Goal: Task Accomplishment & Management: Manage account settings

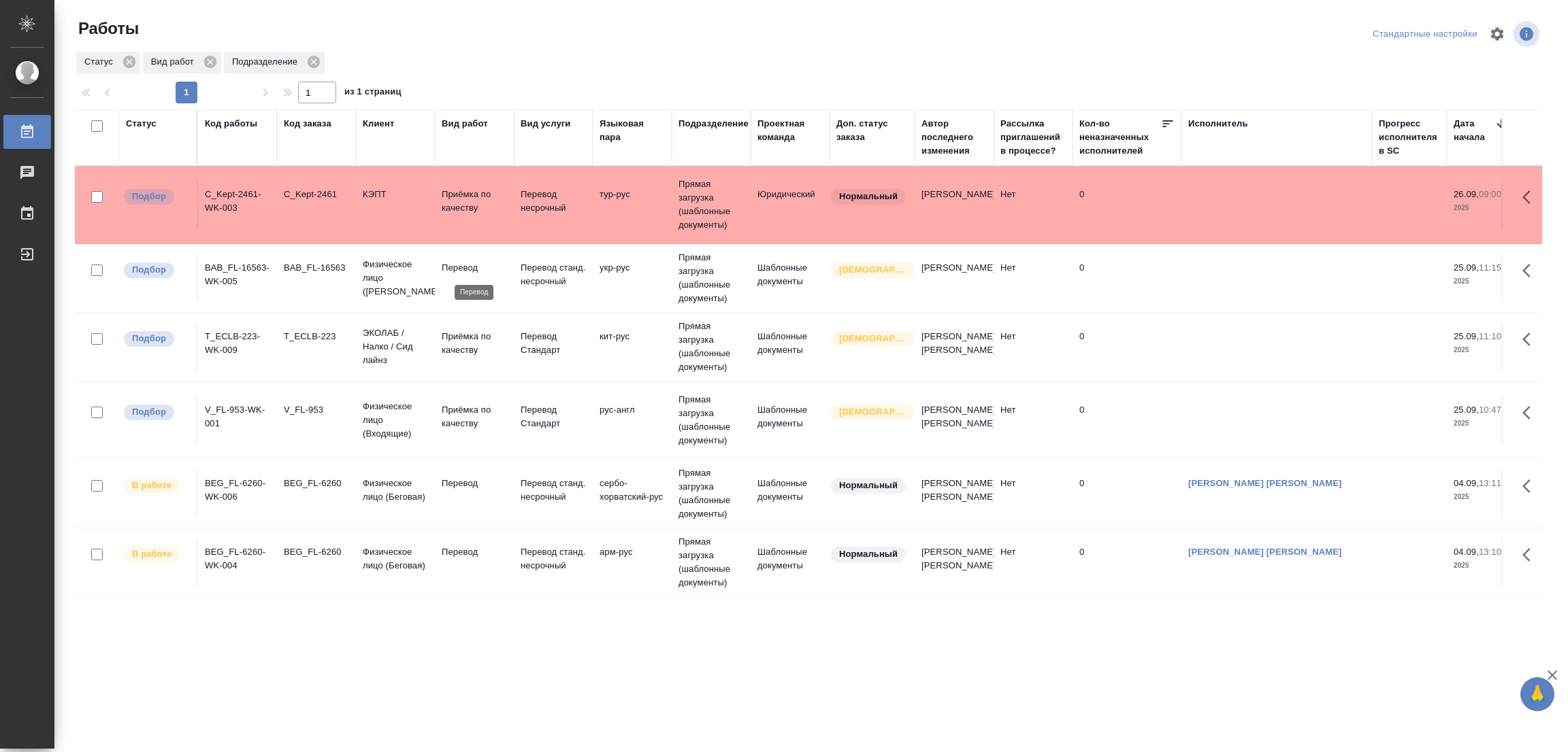
click at [456, 271] on p "Перевод" at bounding box center [474, 267] width 65 height 13
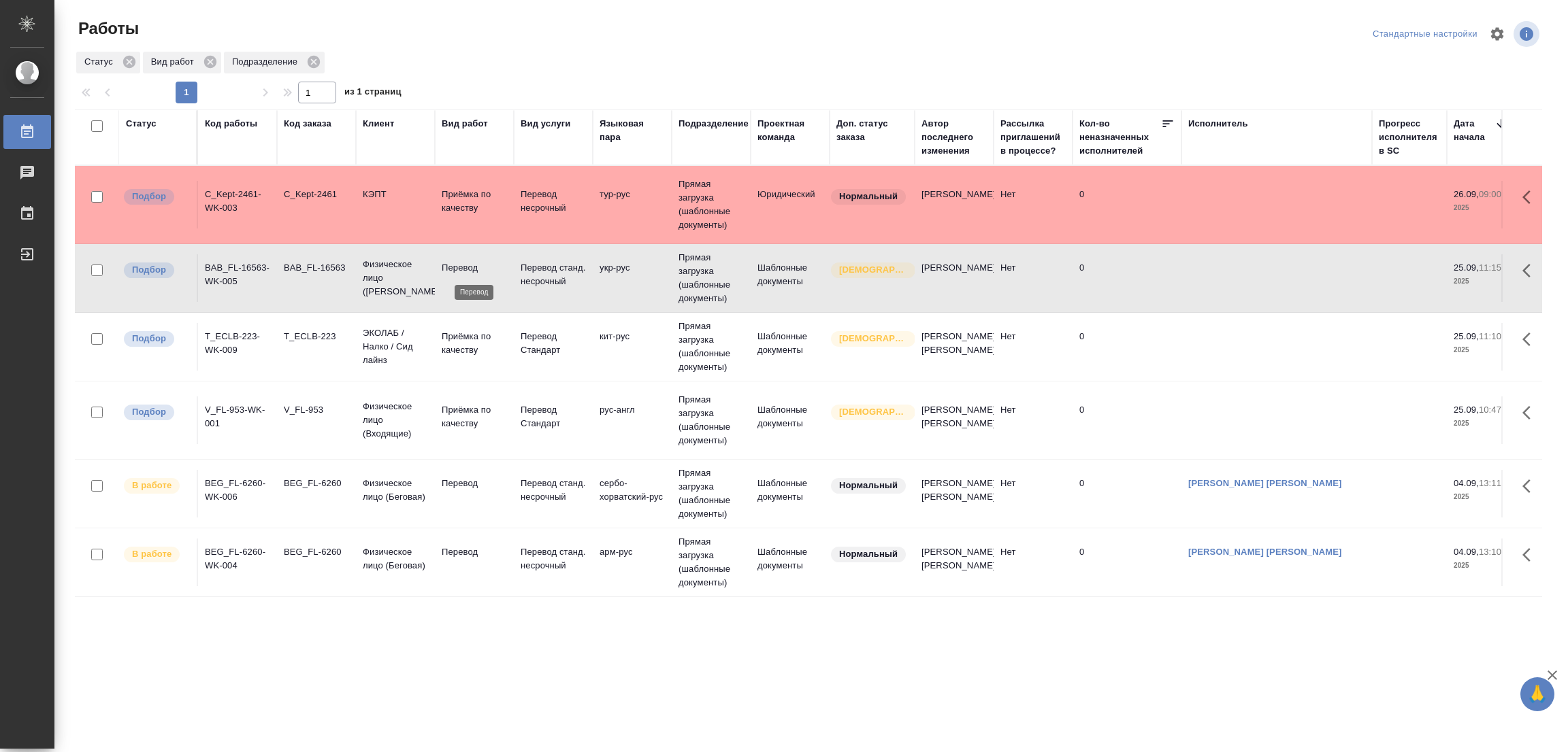
click at [456, 271] on p "Перевод" at bounding box center [474, 267] width 65 height 13
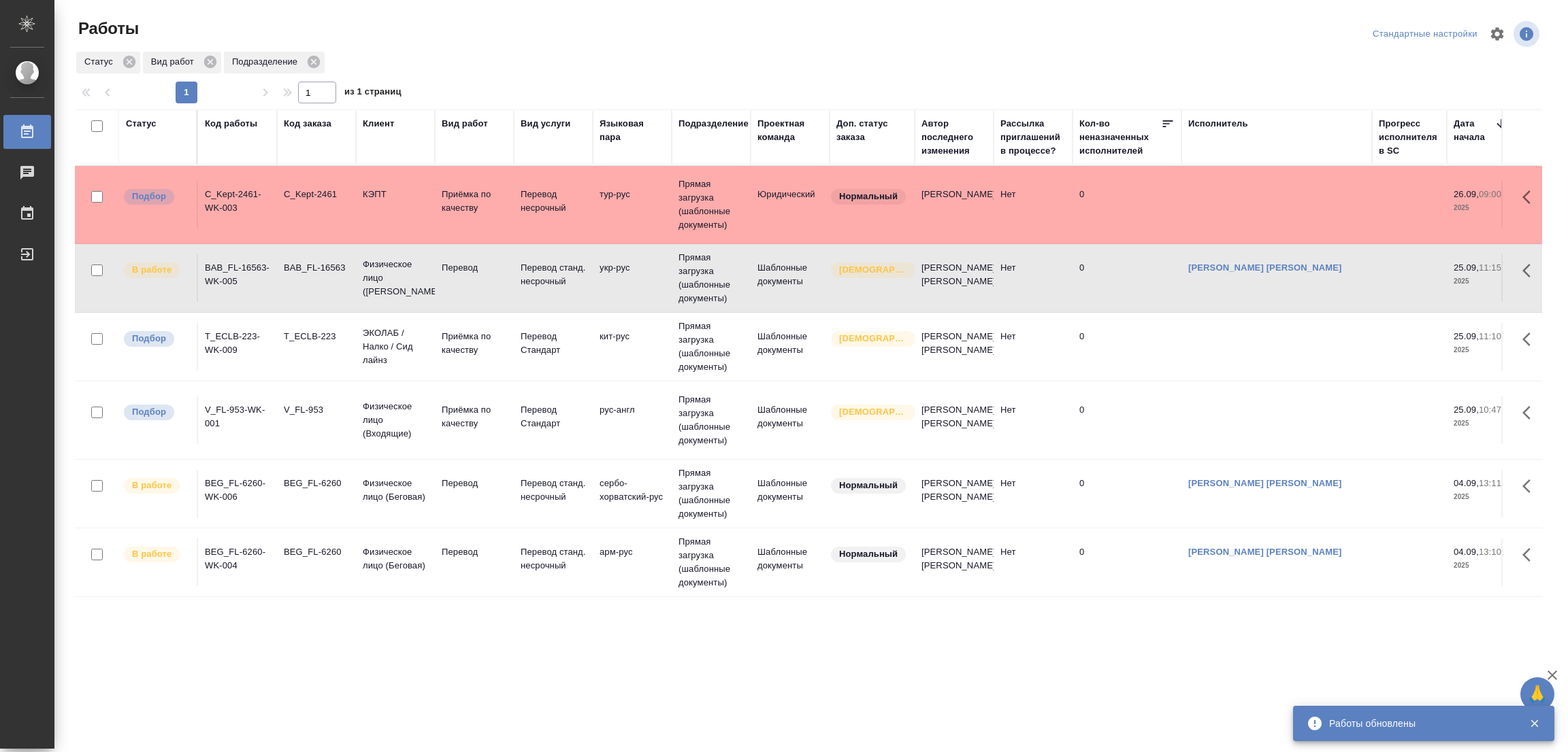
scroll to position [14, 0]
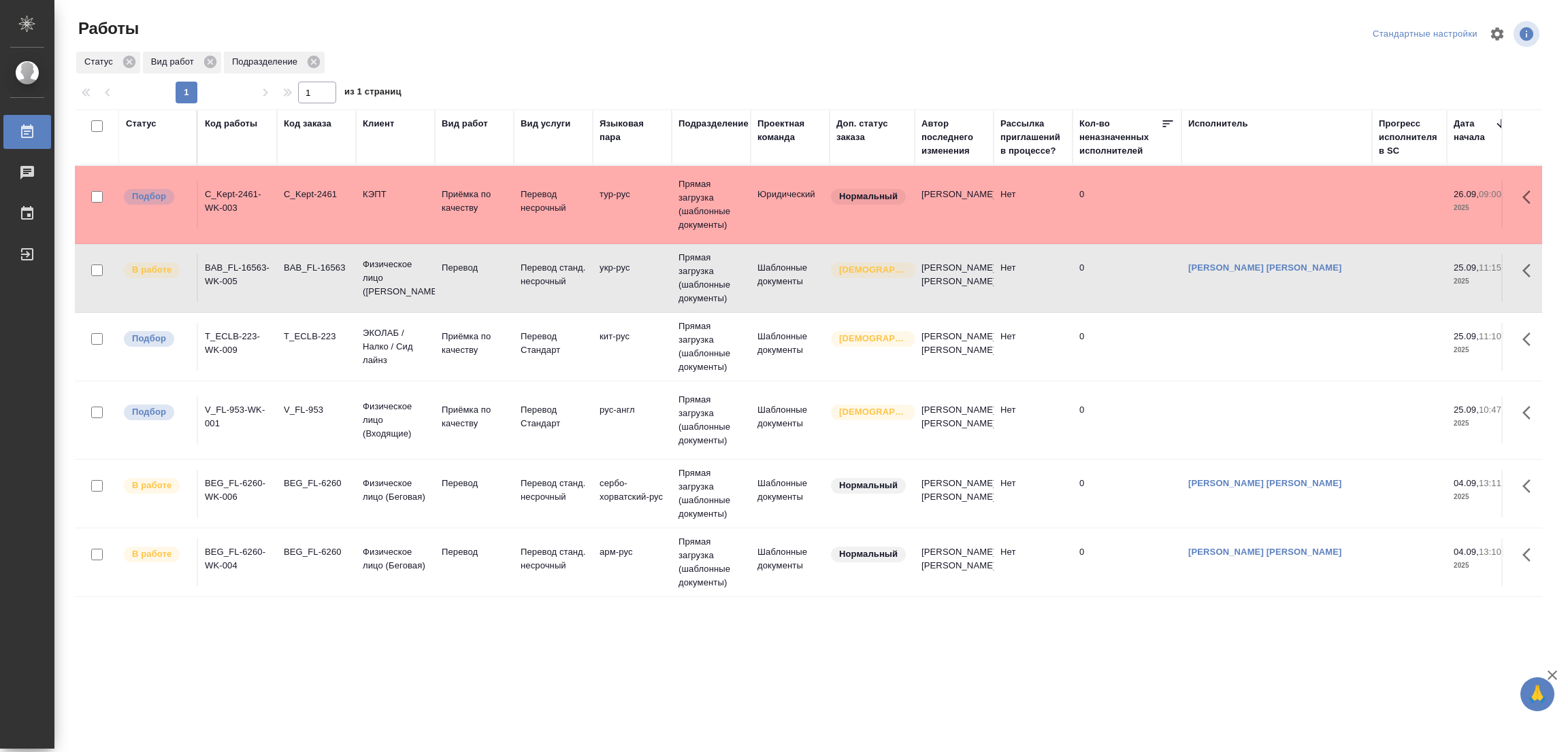
click at [243, 685] on div ".cls-1 fill:#fff; AWATERA Popova Galina Работы 0 Чаты График Выйти Работы Станд…" at bounding box center [784, 376] width 1568 height 752
click at [232, 732] on div ".cls-1 fill:#fff; AWATERA Popova Galina Работы 0 Чаты График Выйти Работы Станд…" at bounding box center [784, 376] width 1568 height 752
click at [271, 734] on div ".cls-1 fill:#fff; AWATERA Popova Galina Работы 0 Чаты График Выйти Работы Станд…" at bounding box center [784, 376] width 1568 height 752
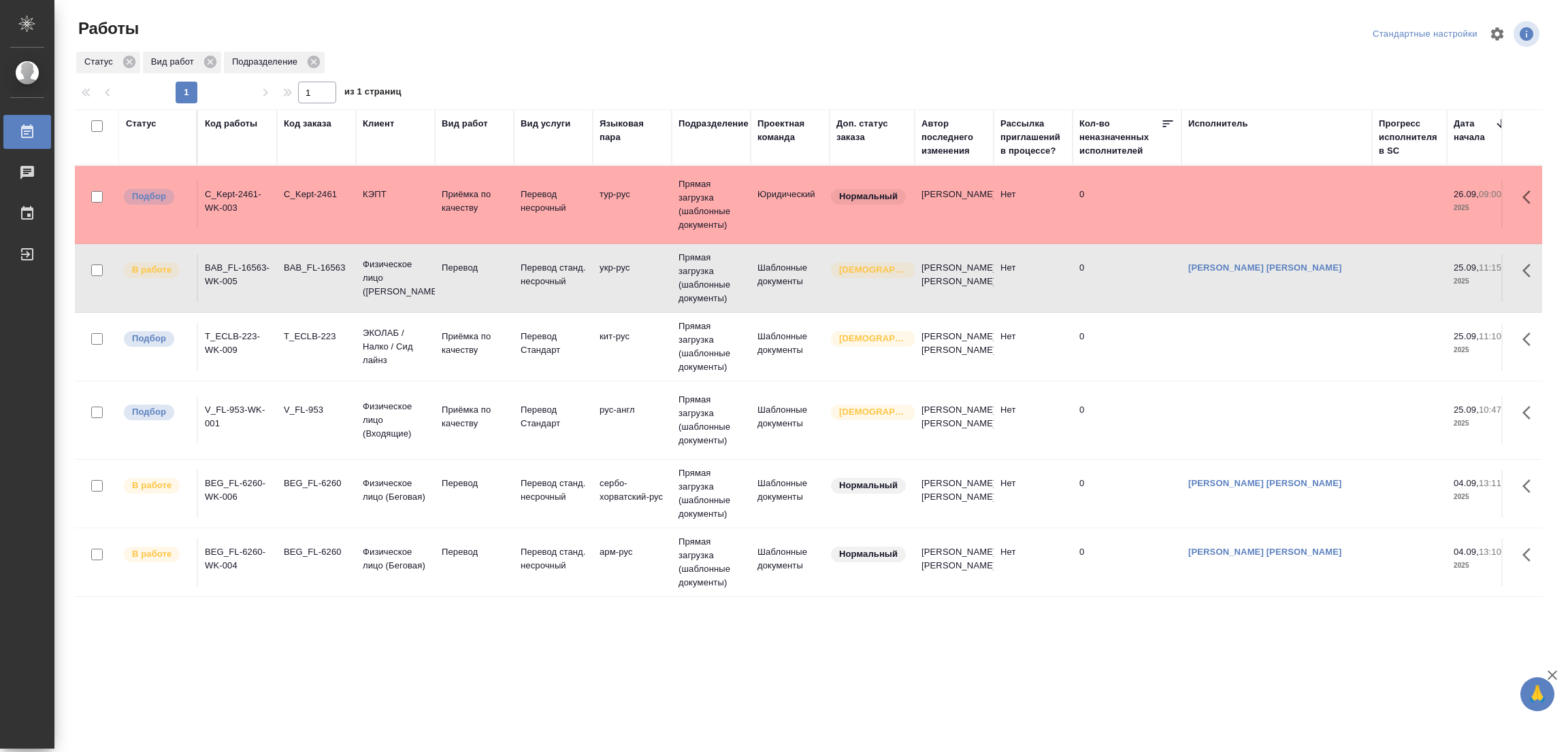
click at [271, 734] on div ".cls-1 fill:#fff; AWATERA Popova Galina Работы 0 Чаты График Выйти Работы Станд…" at bounding box center [784, 376] width 1568 height 752
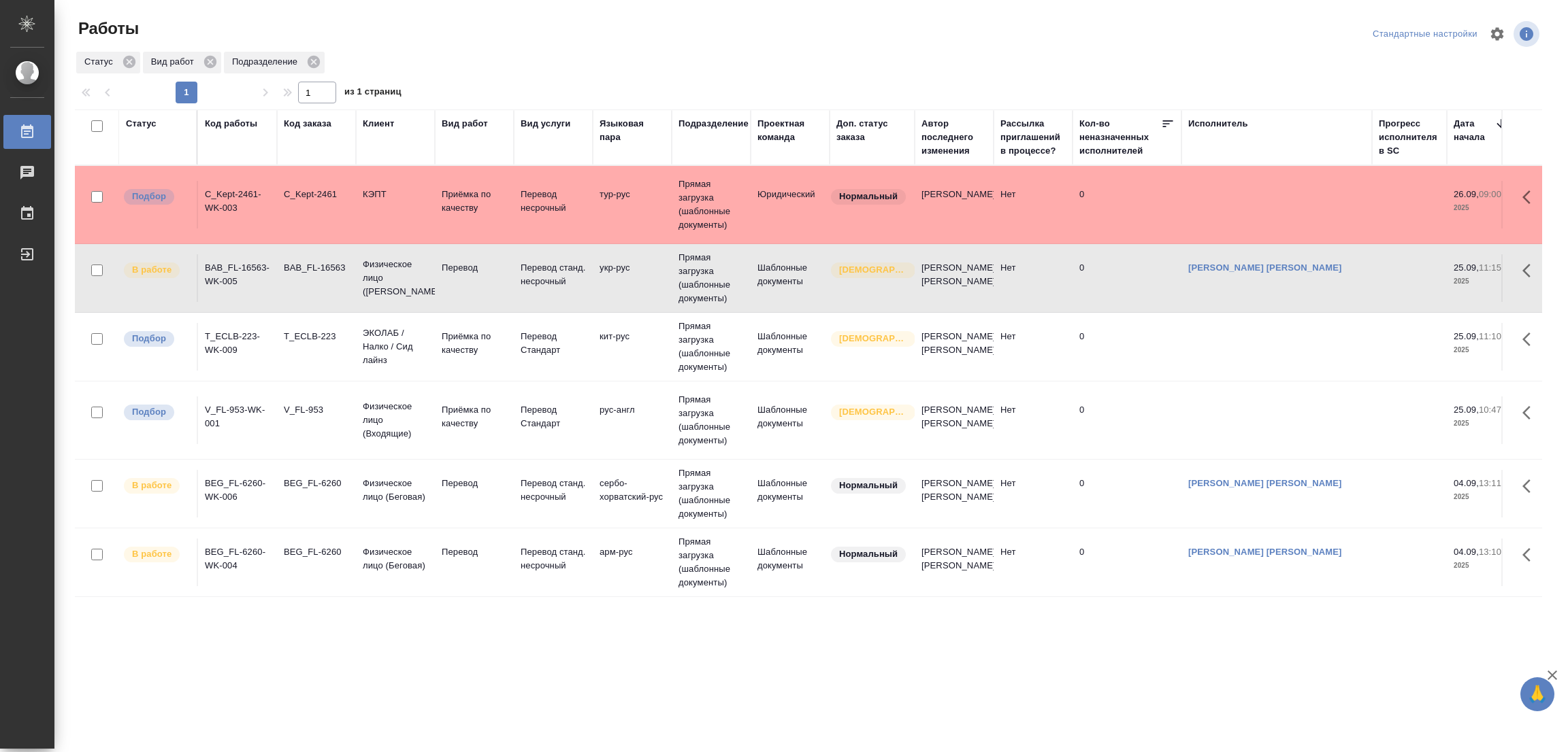
click at [271, 734] on div ".cls-1 fill:#fff; AWATERA Popova Galina Работы 0 Чаты График Выйти Работы Станд…" at bounding box center [784, 376] width 1568 height 752
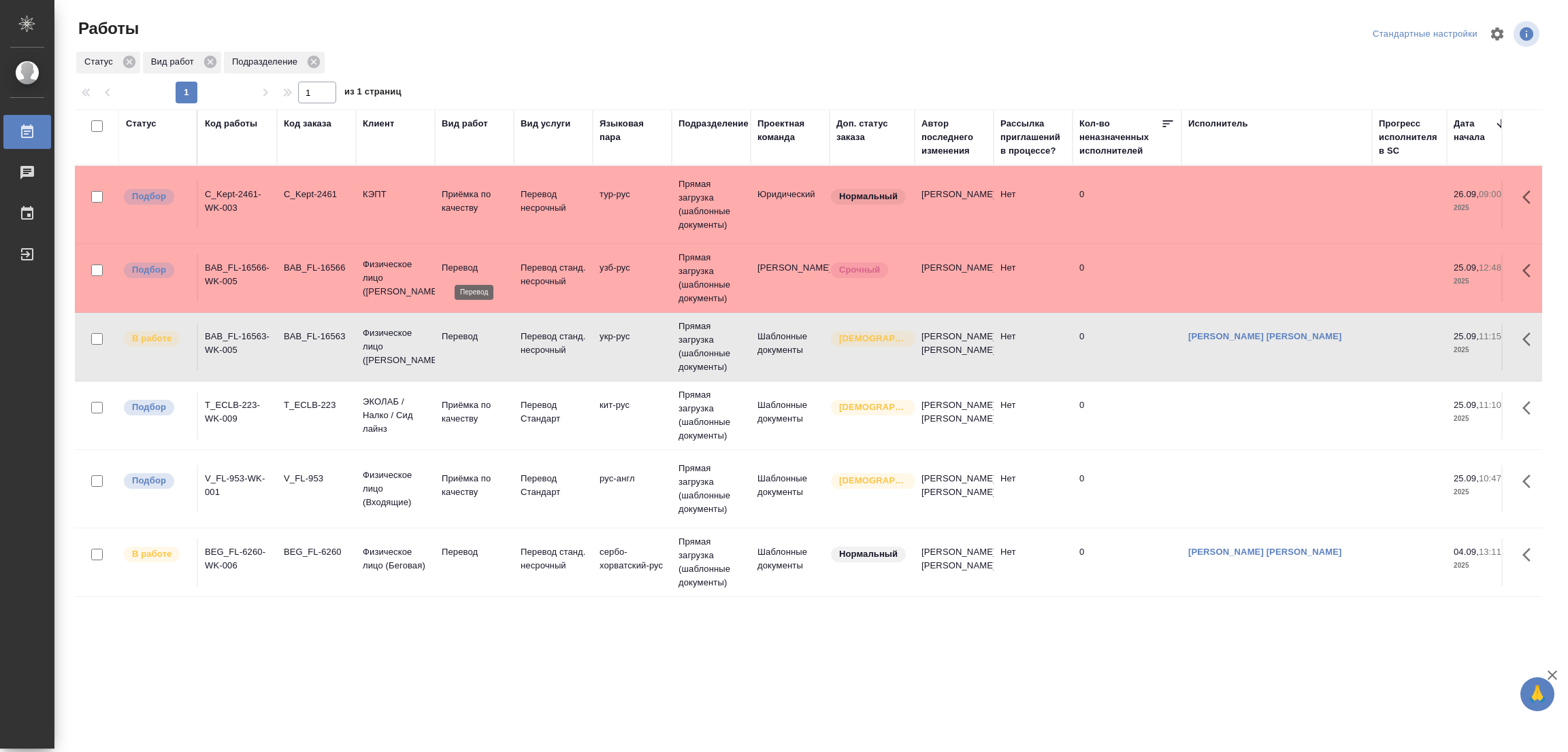
click at [456, 262] on p "Перевод" at bounding box center [474, 267] width 65 height 13
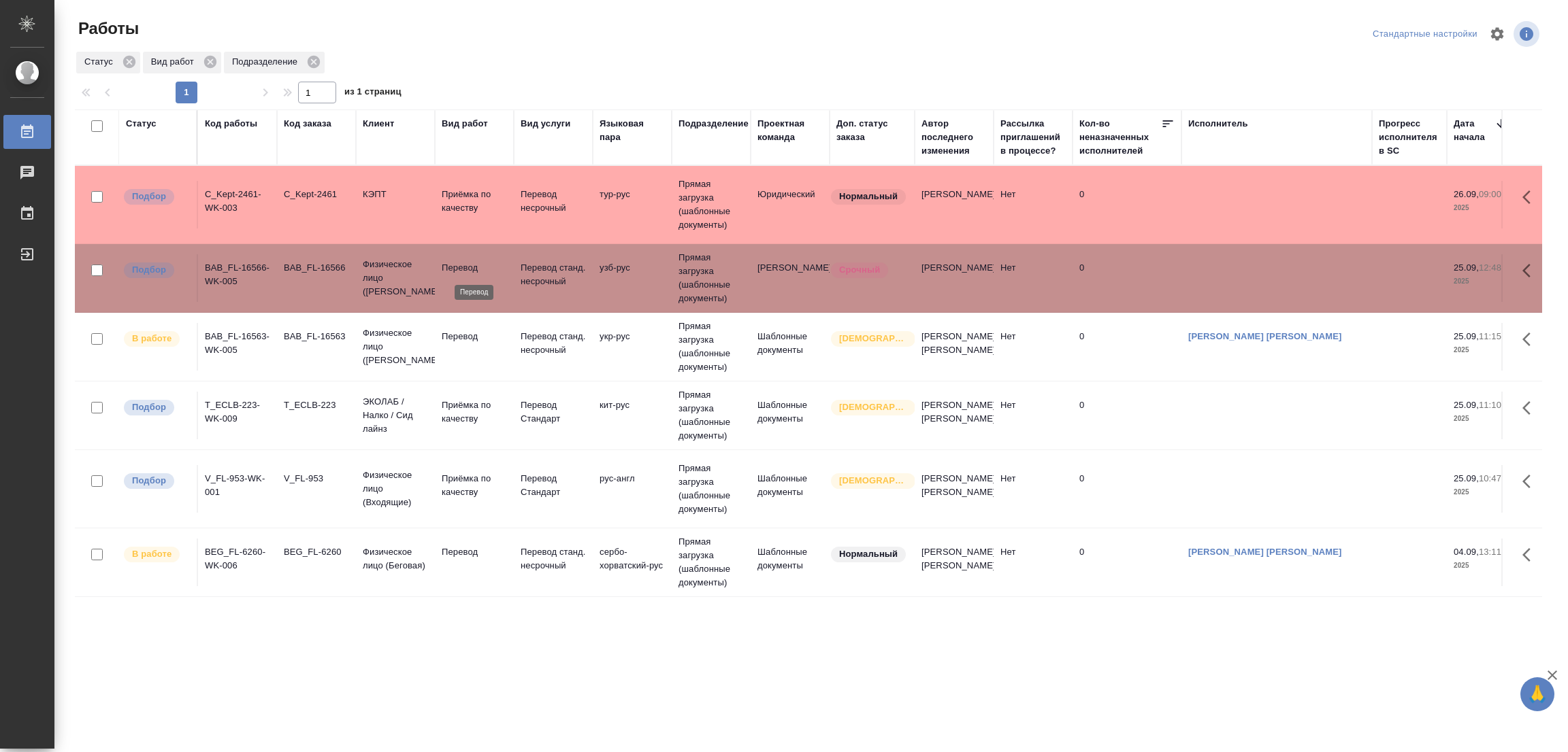
click at [456, 262] on p "Перевод" at bounding box center [474, 267] width 65 height 13
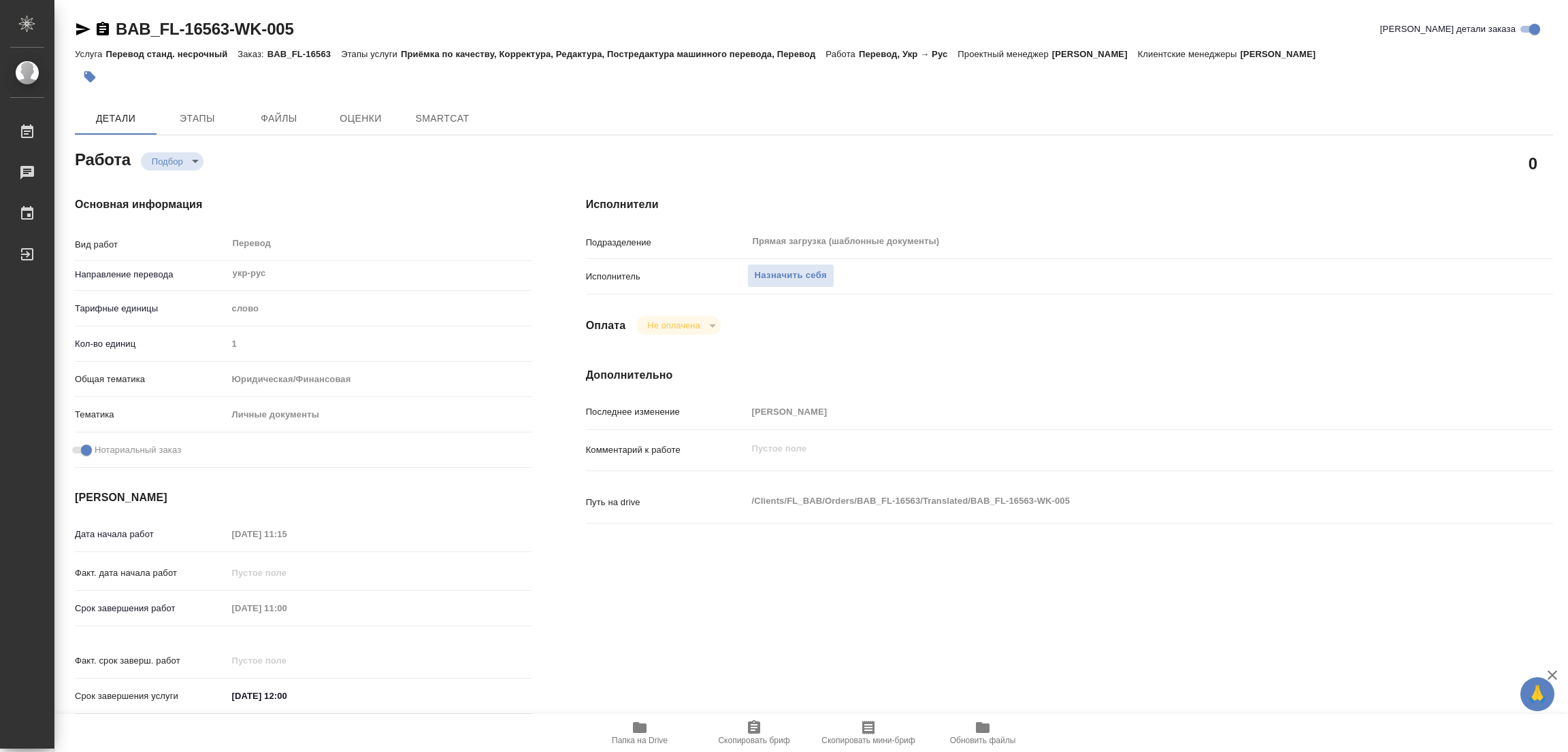
type textarea "x"
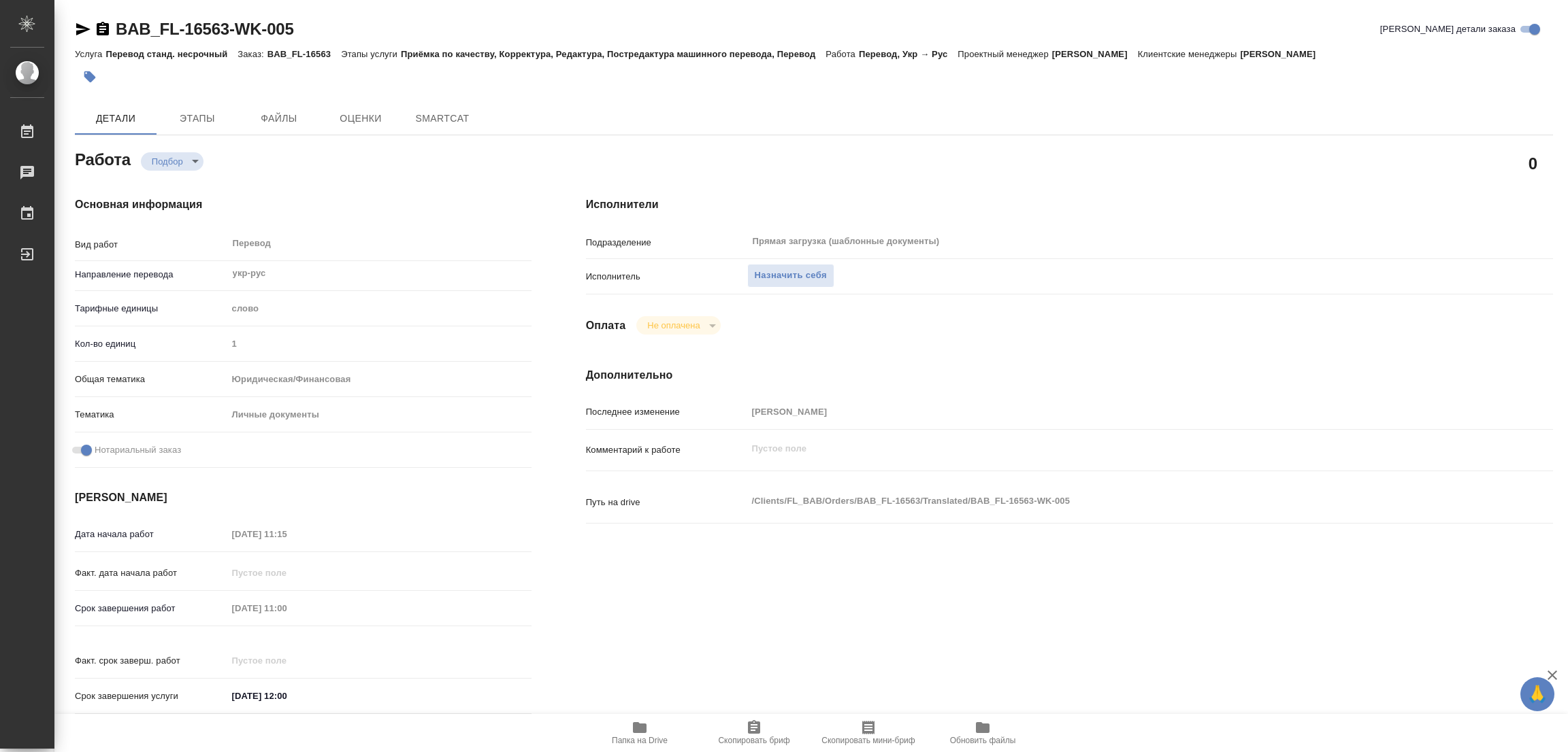
type textarea "x"
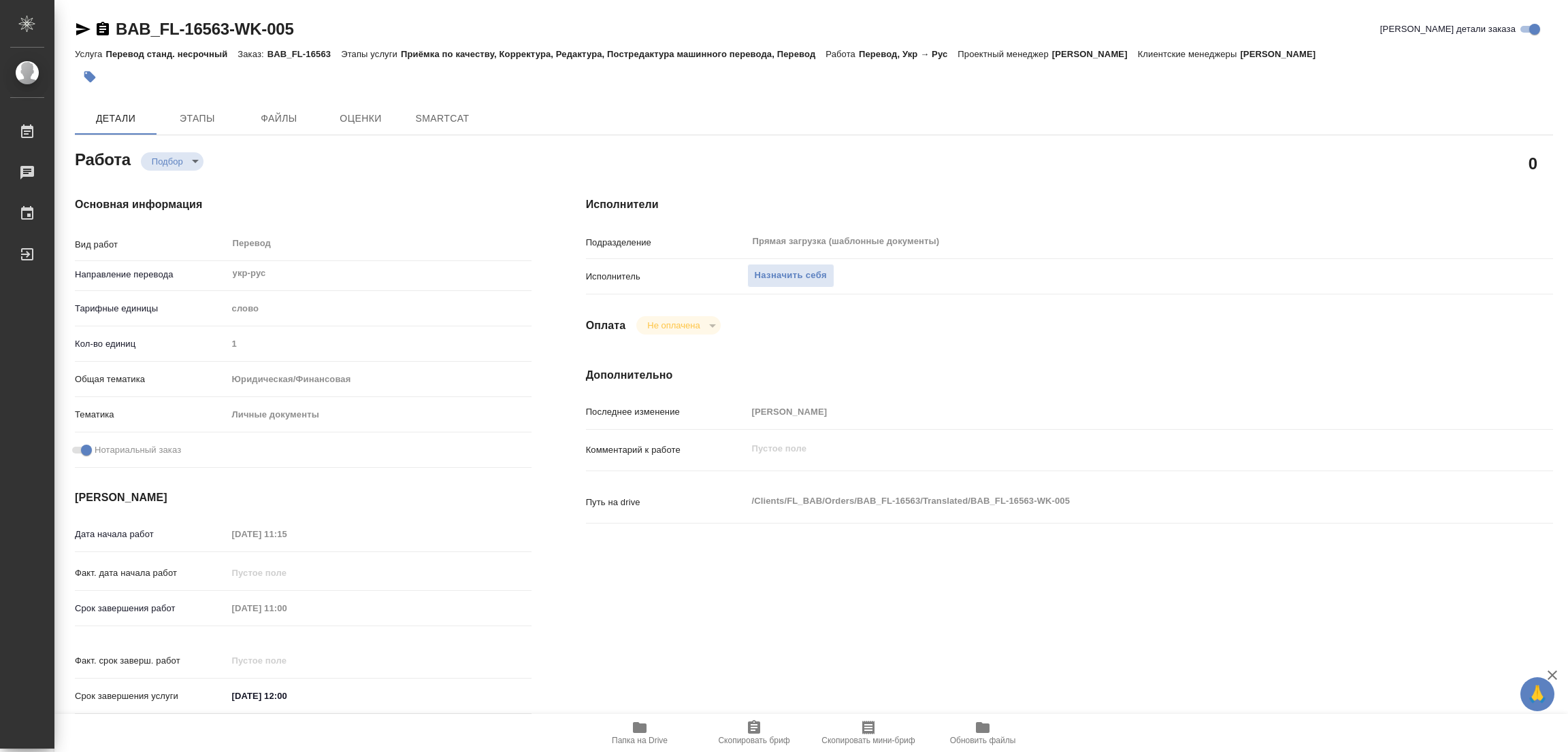
type textarea "x"
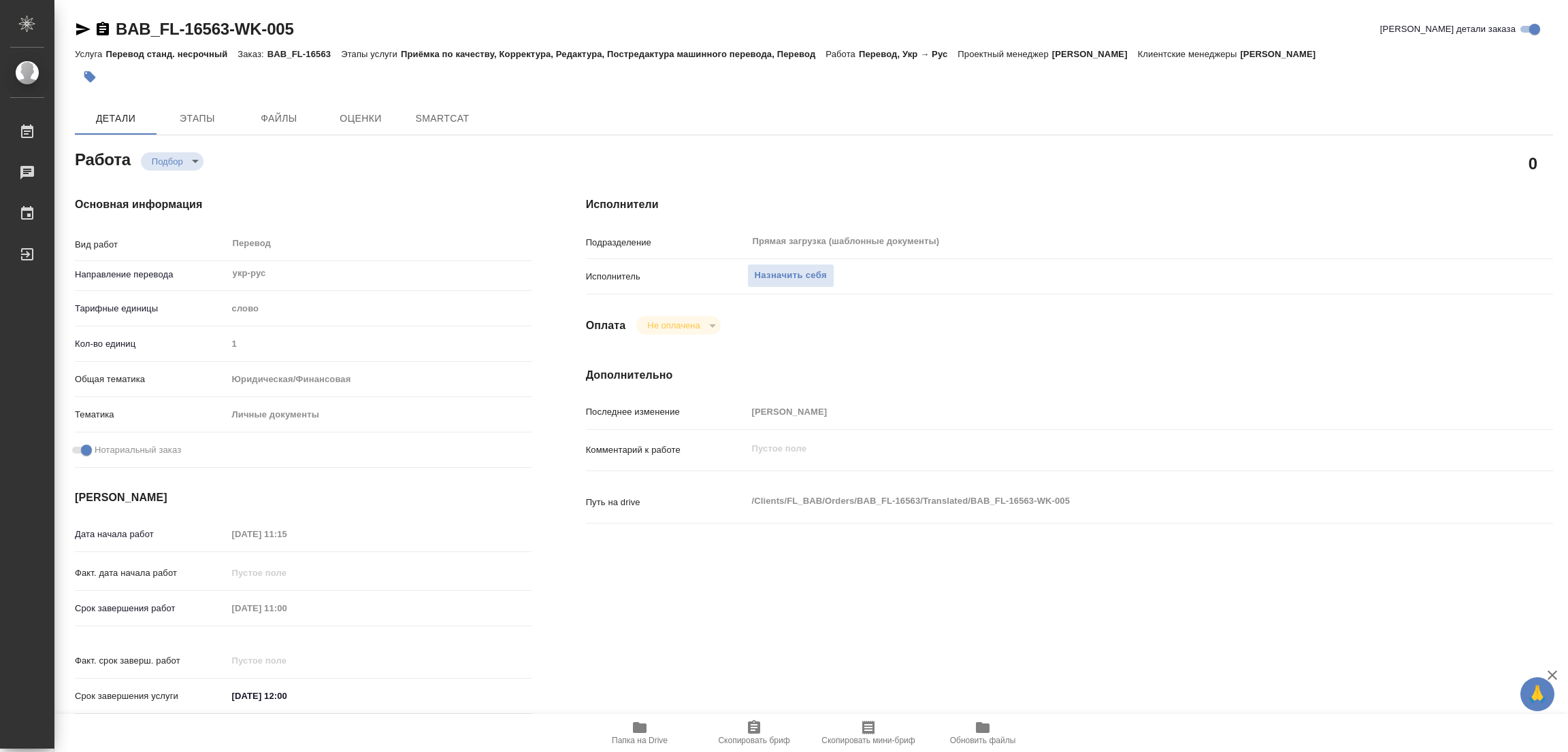
type textarea "x"
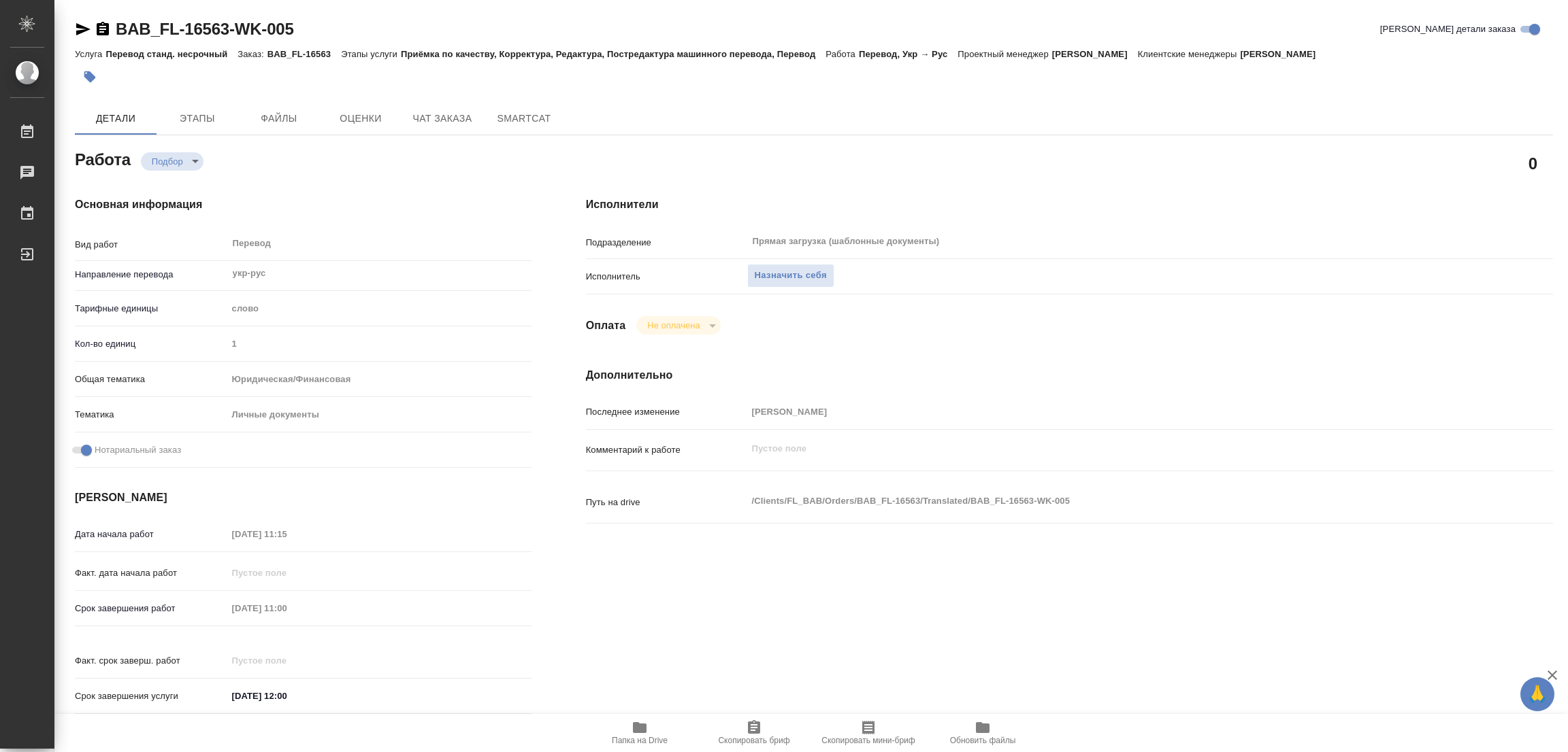
type textarea "x"
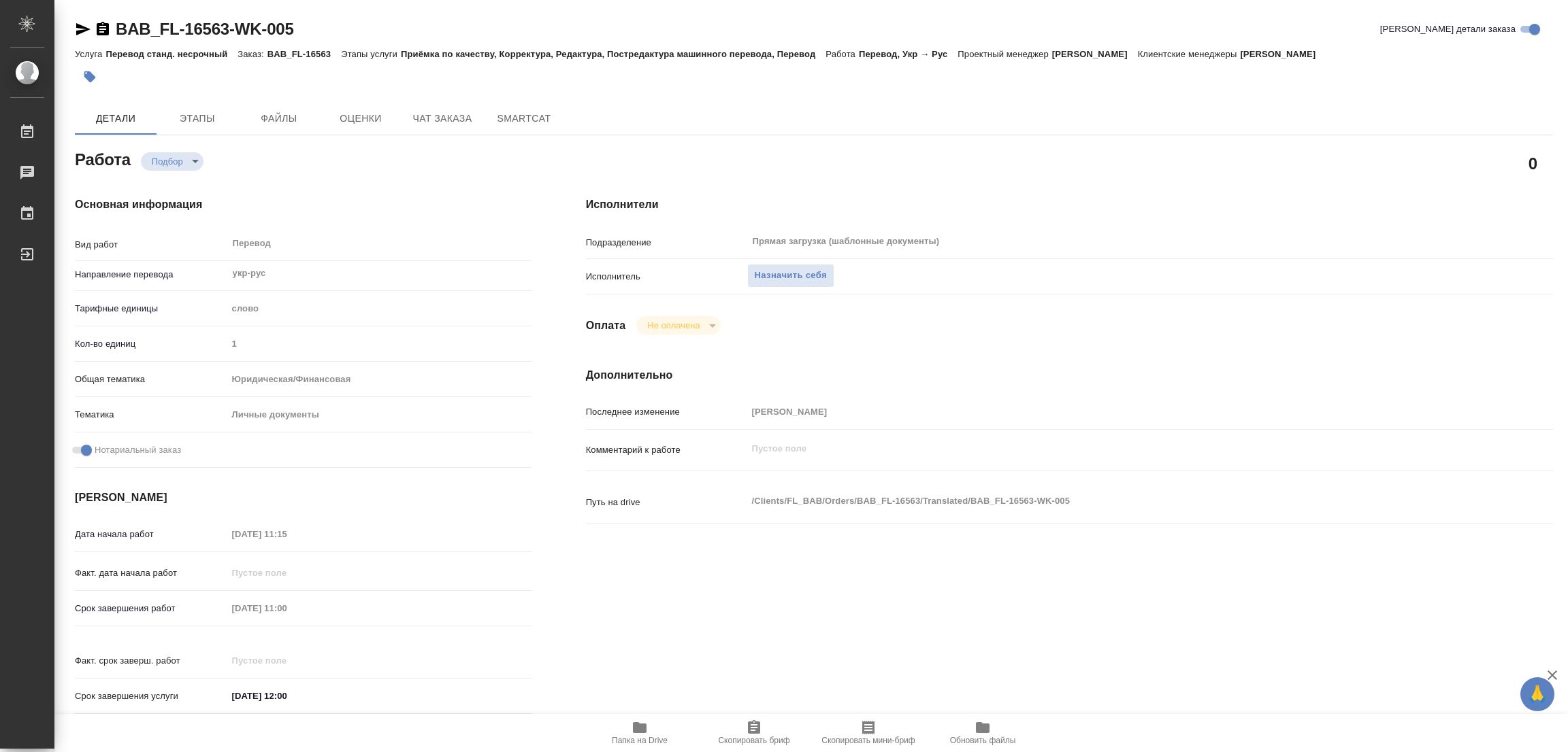
scroll to position [390, 0]
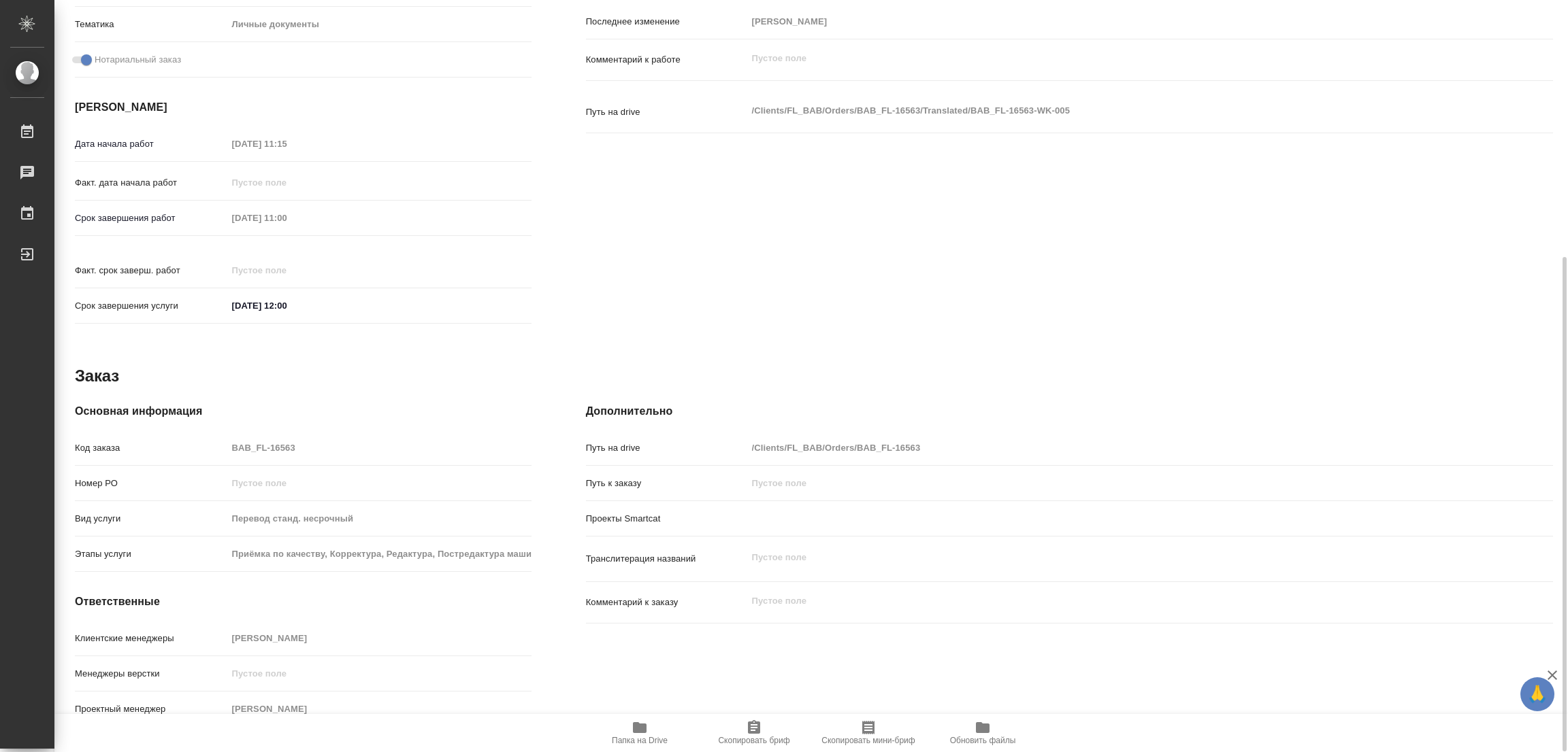
type textarea "x"
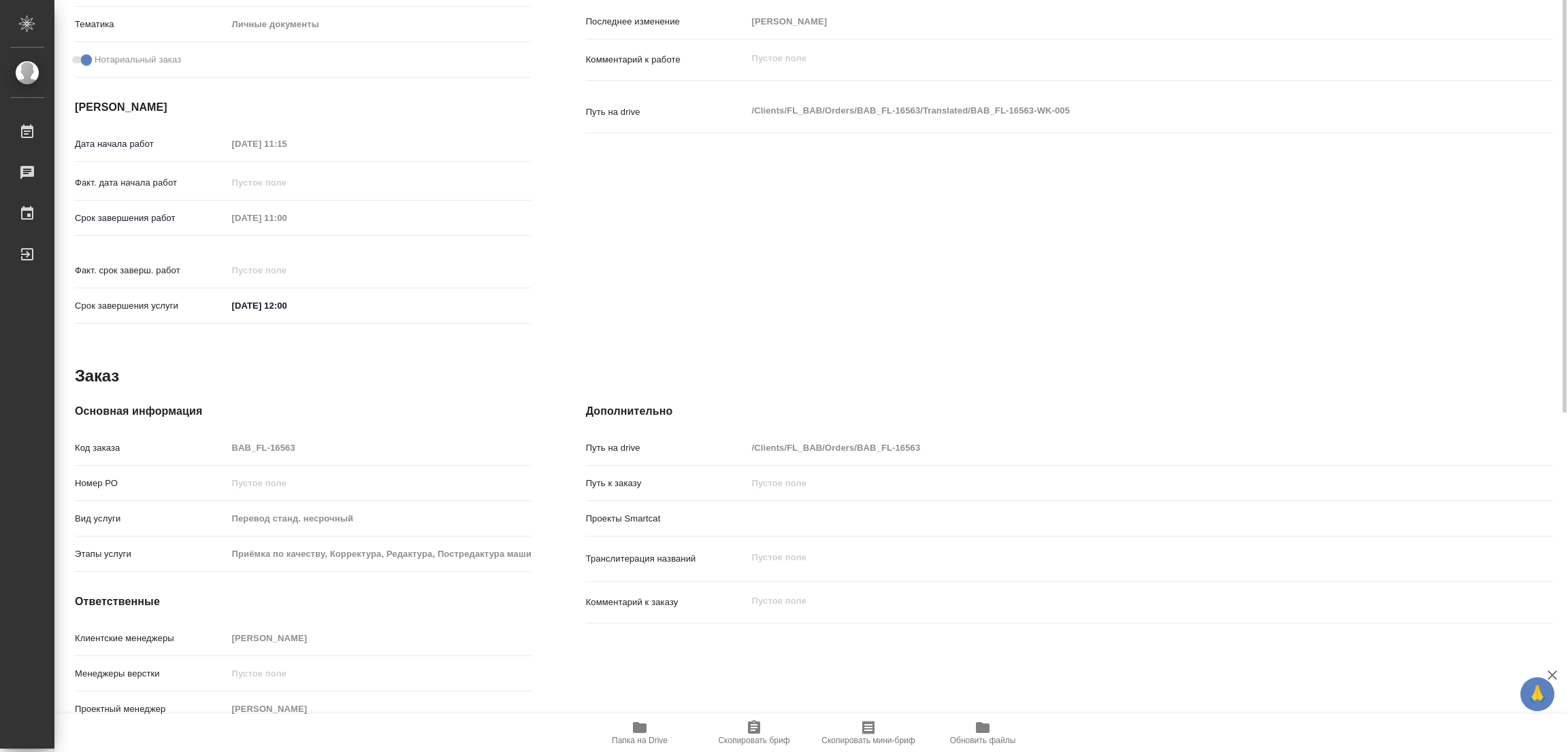
scroll to position [84, 0]
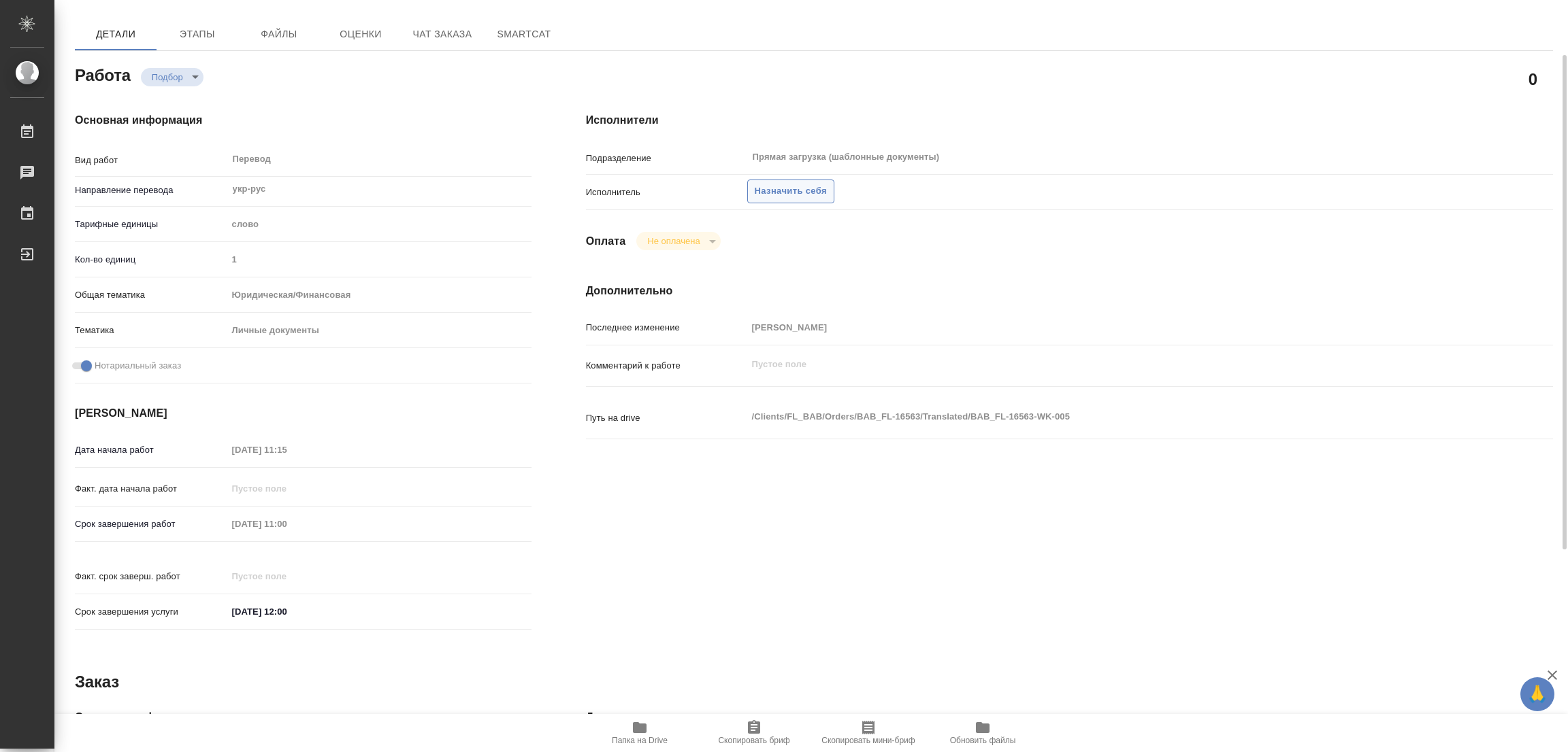
click at [777, 184] on span "Назначить себя" at bounding box center [790, 191] width 72 height 16
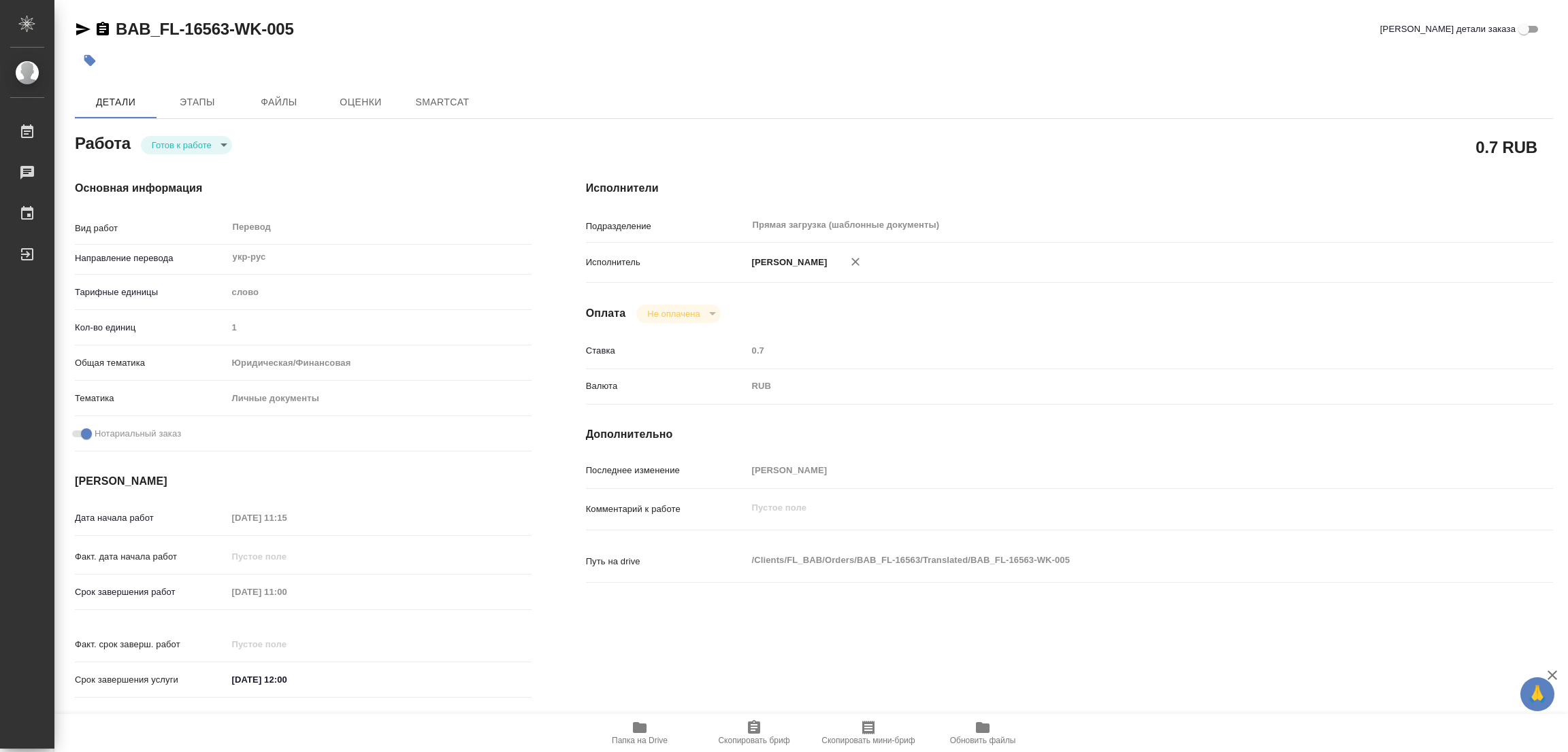
type textarea "x"
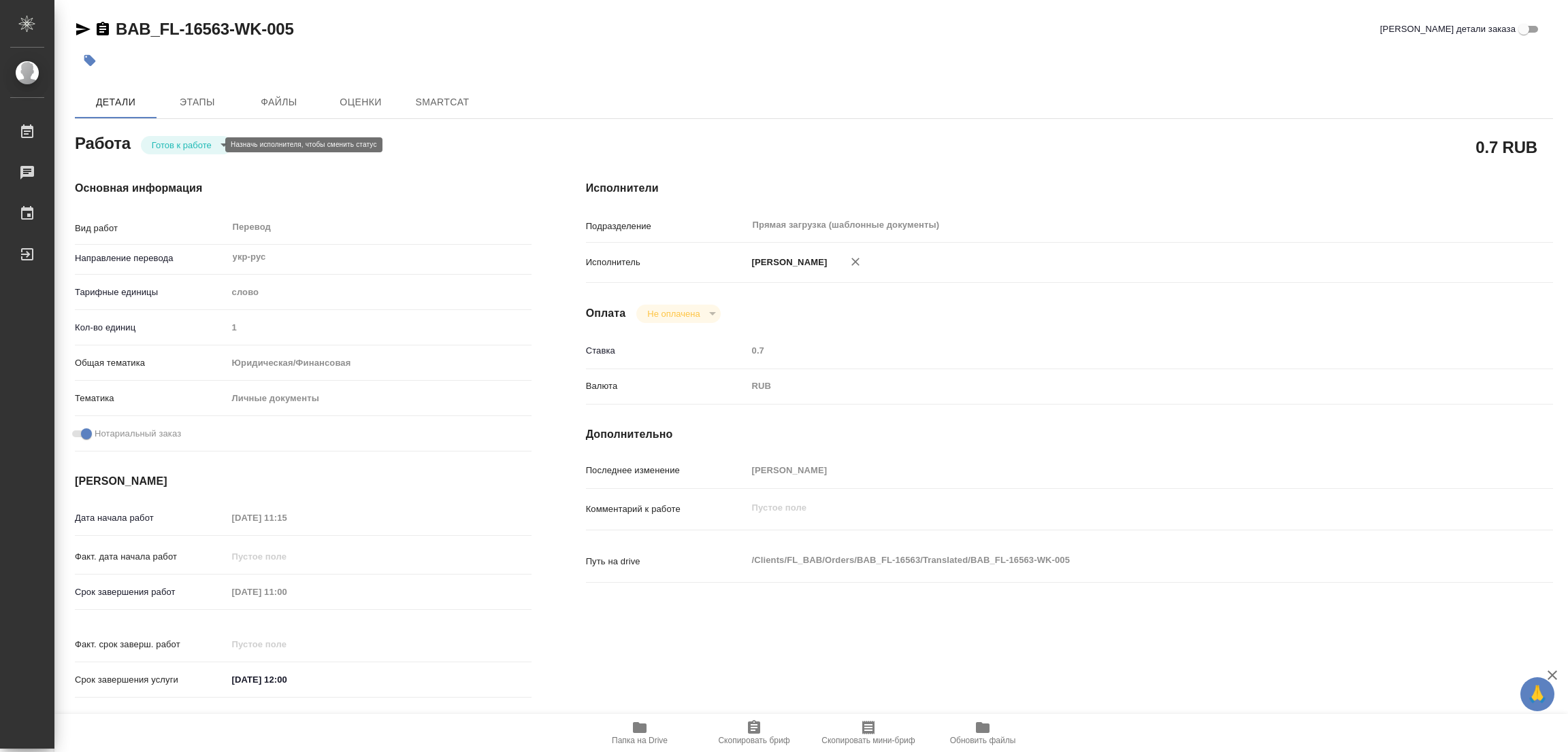
type textarea "x"
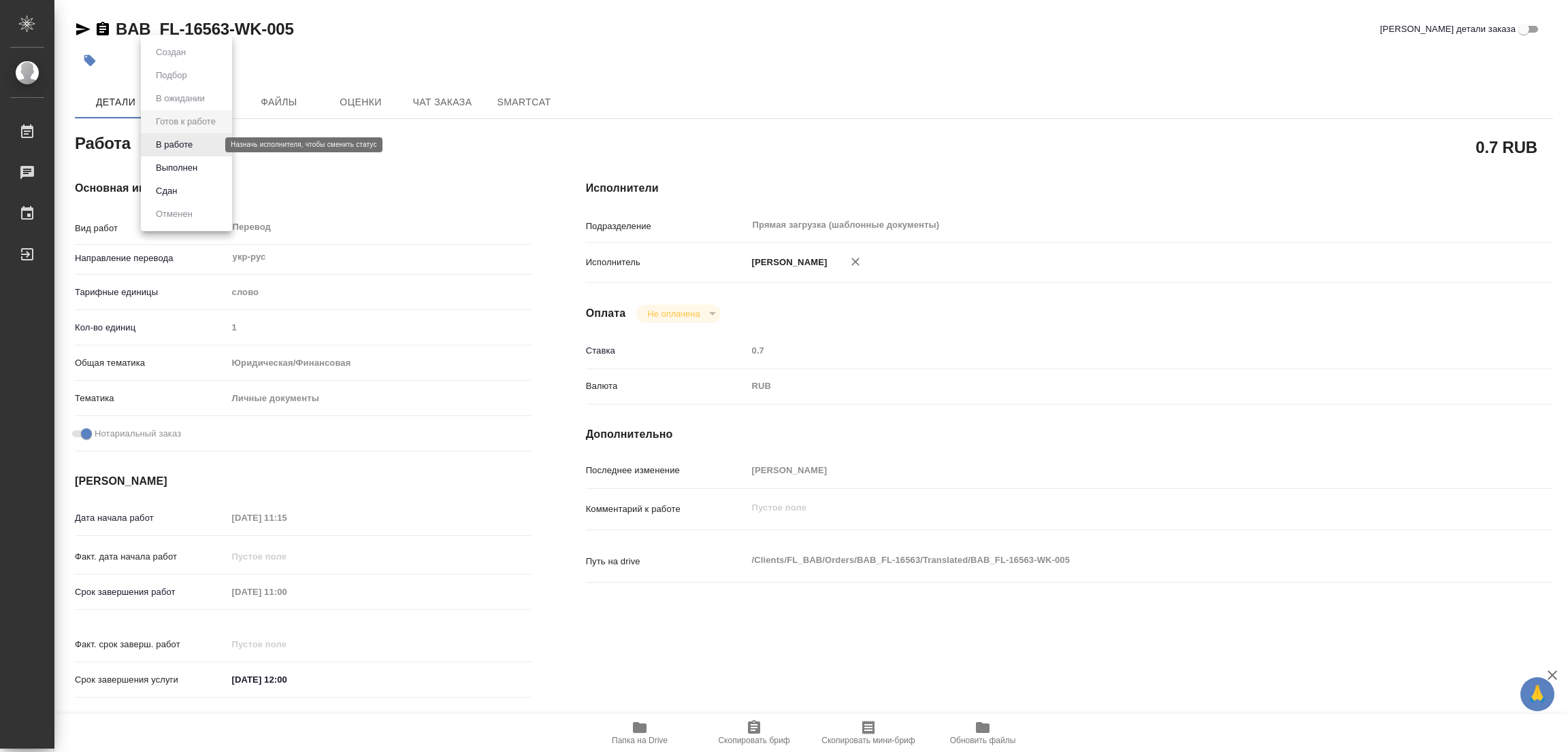
click at [186, 140] on body "🙏 .cls-1 fill:#fff; AWATERA Popova Galina Работы Чаты График Выйти BAB_FL-16563…" at bounding box center [784, 376] width 1568 height 752
type textarea "x"
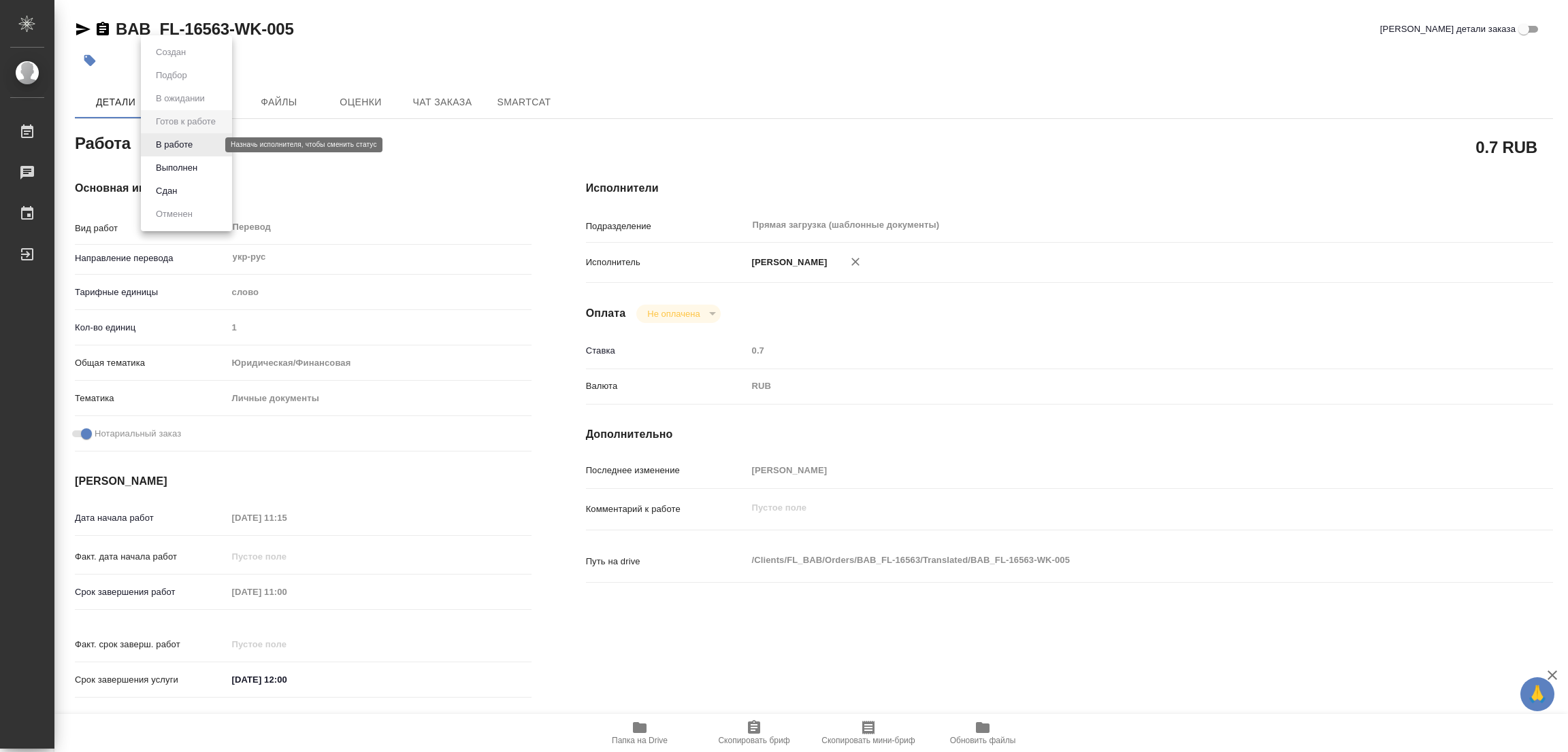
type textarea "x"
click at [176, 143] on button "В работе" at bounding box center [175, 145] width 45 height 15
type textarea "x"
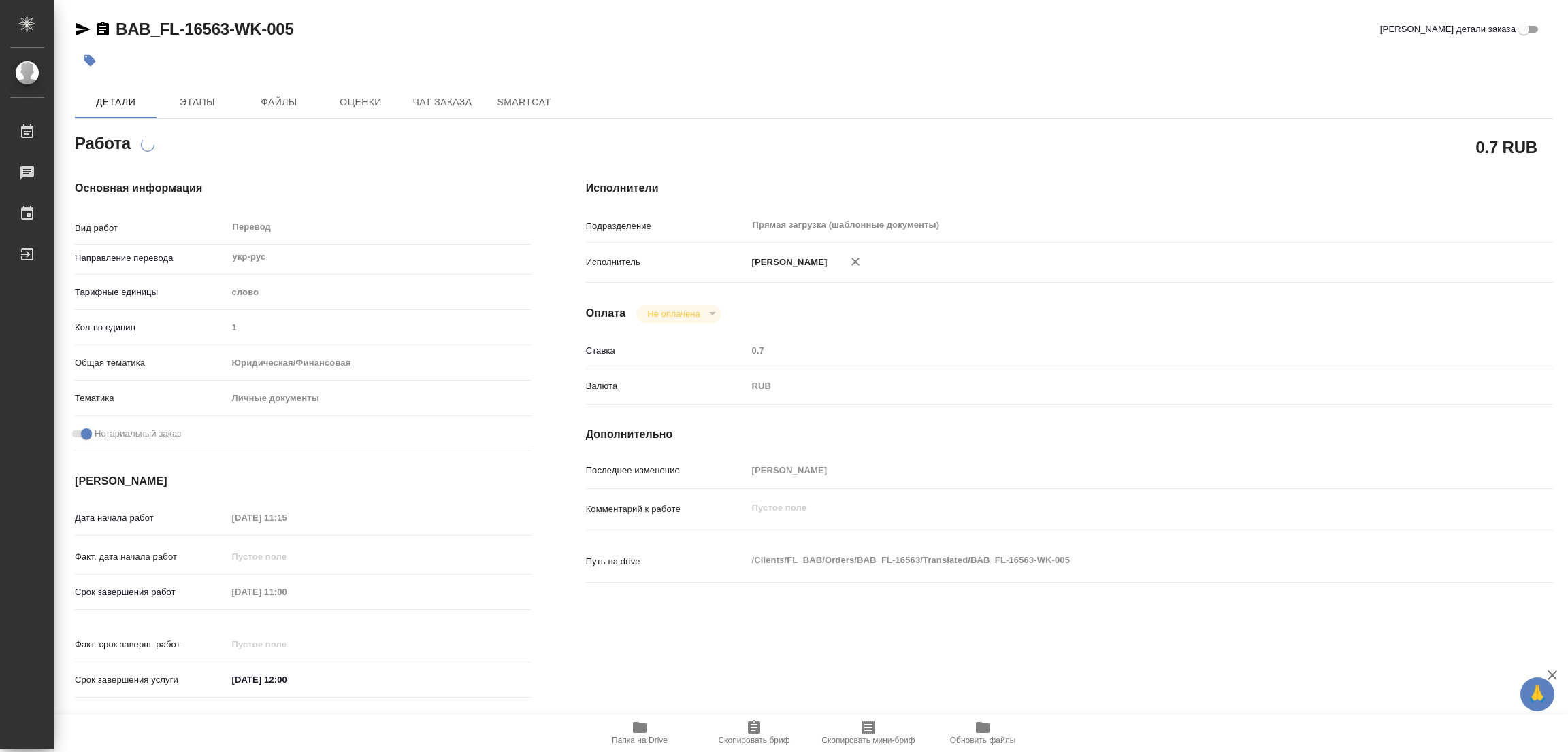
type textarea "x"
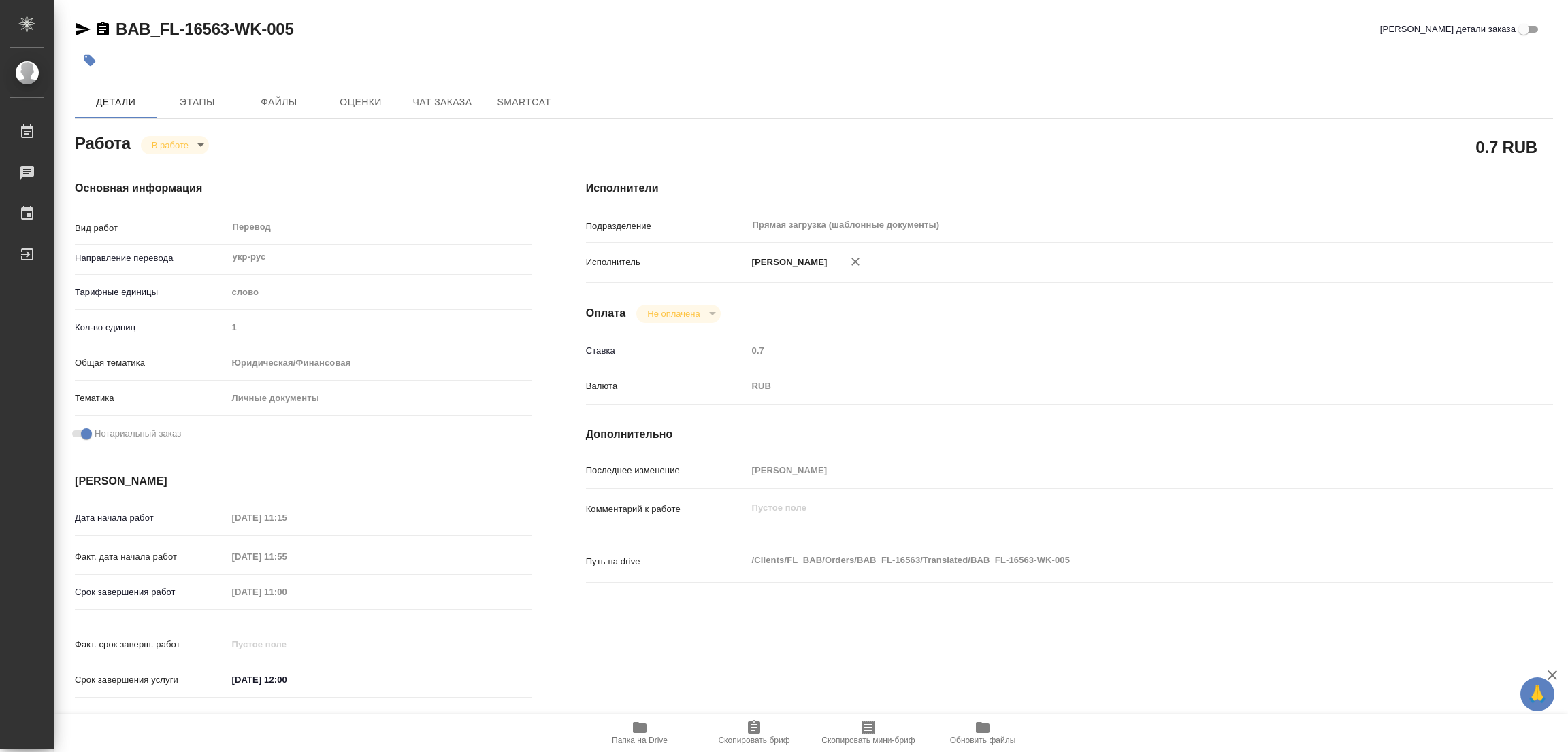
type textarea "x"
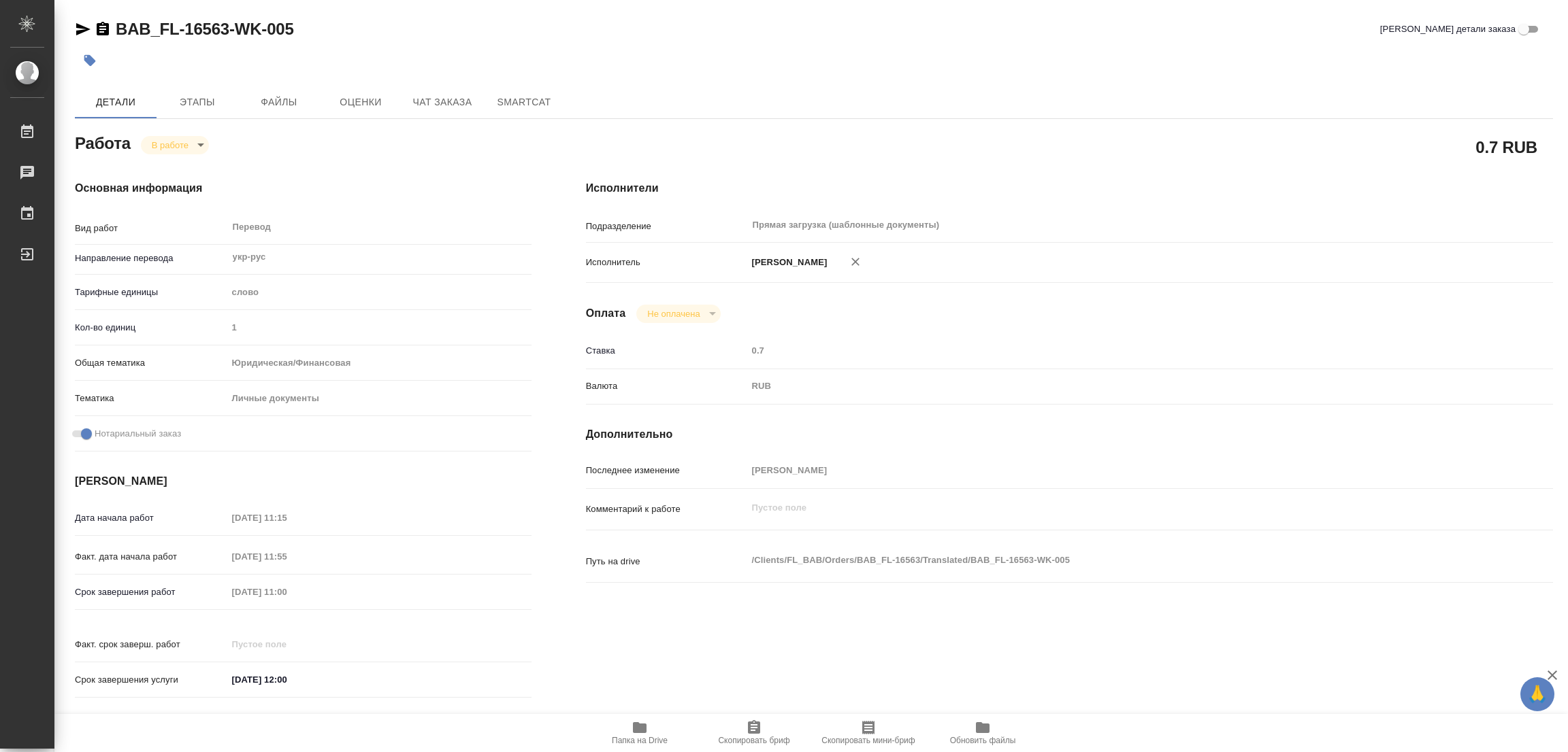
type textarea "x"
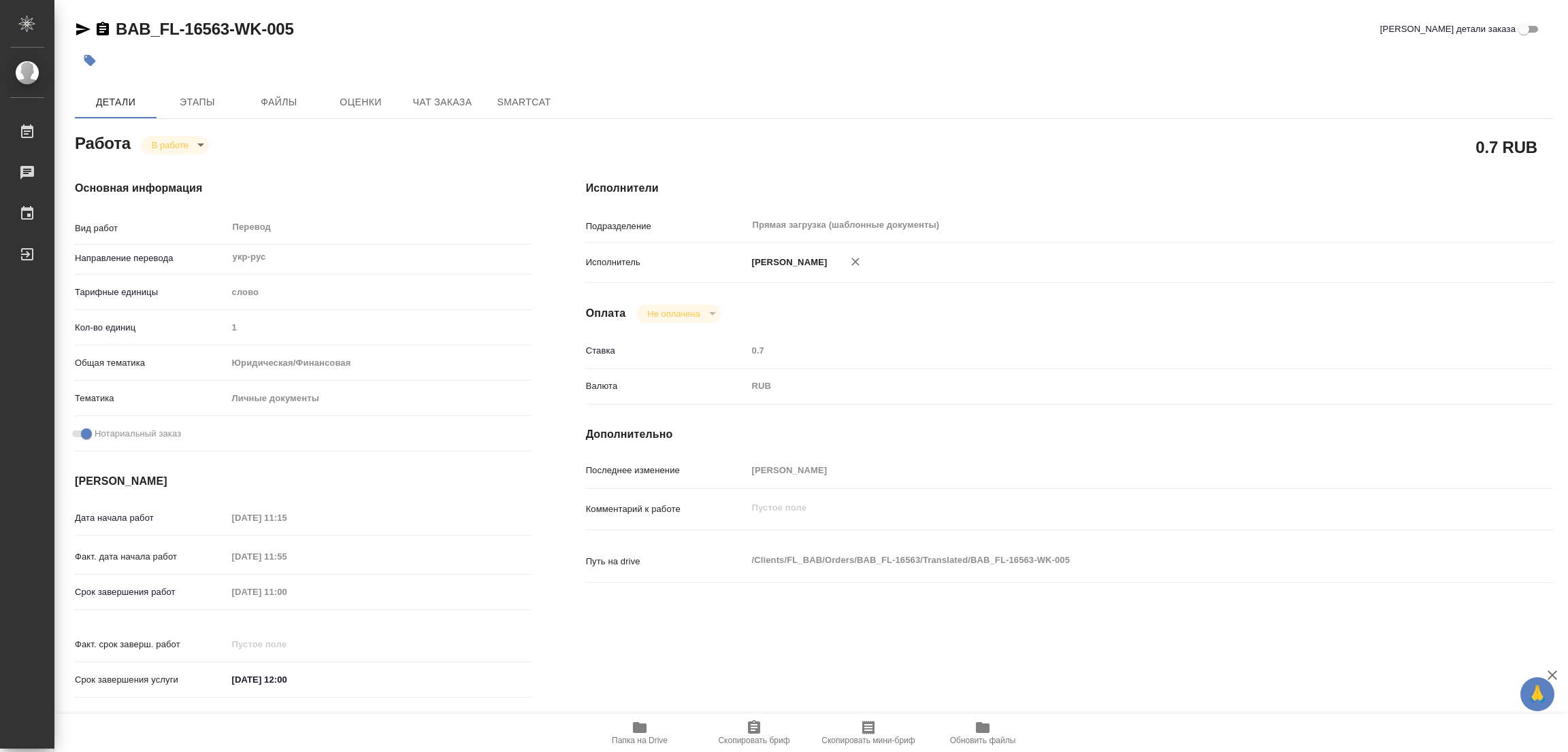
type textarea "x"
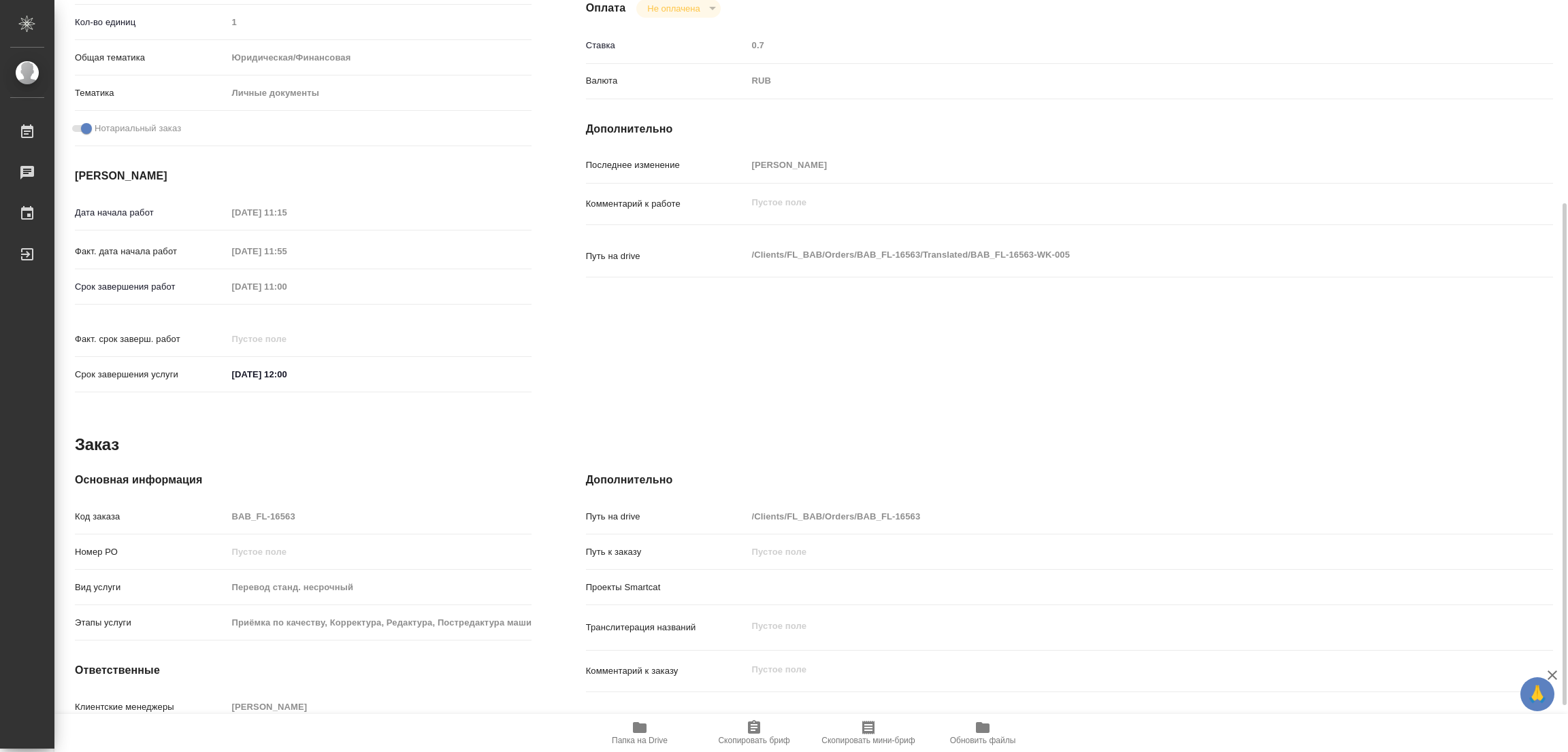
type textarea "x"
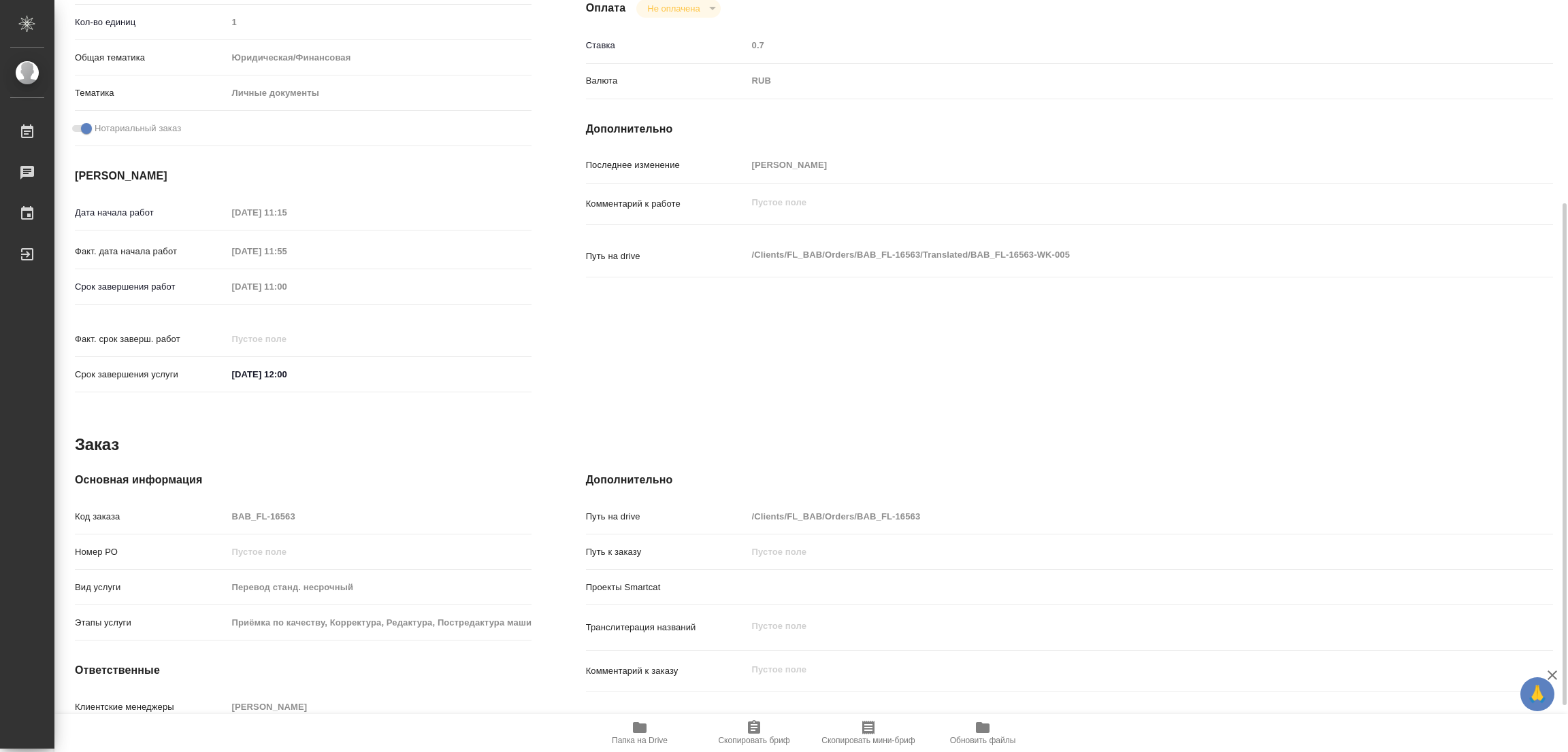
click at [634, 736] on span "Папка на Drive" at bounding box center [639, 741] width 56 height 9
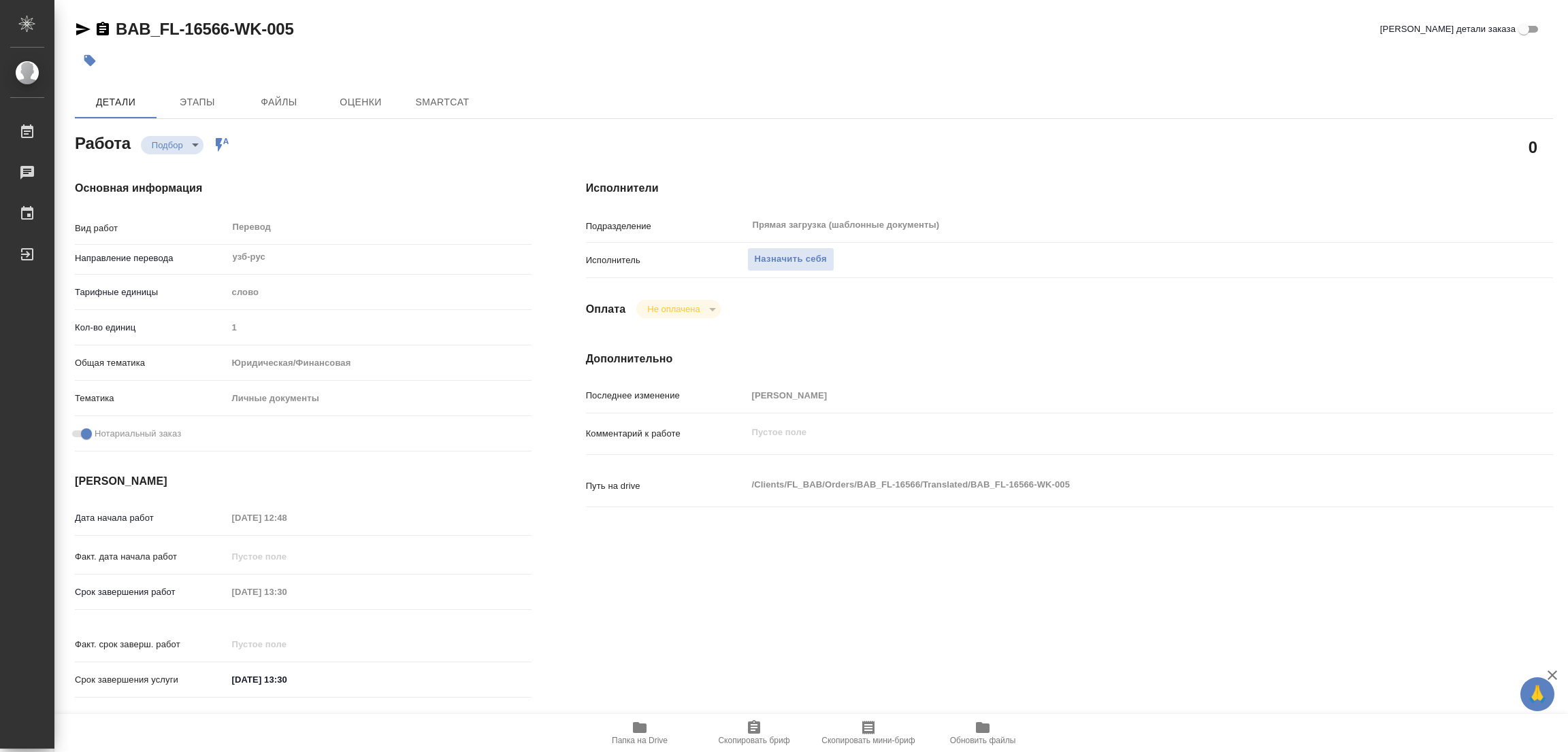
type textarea "x"
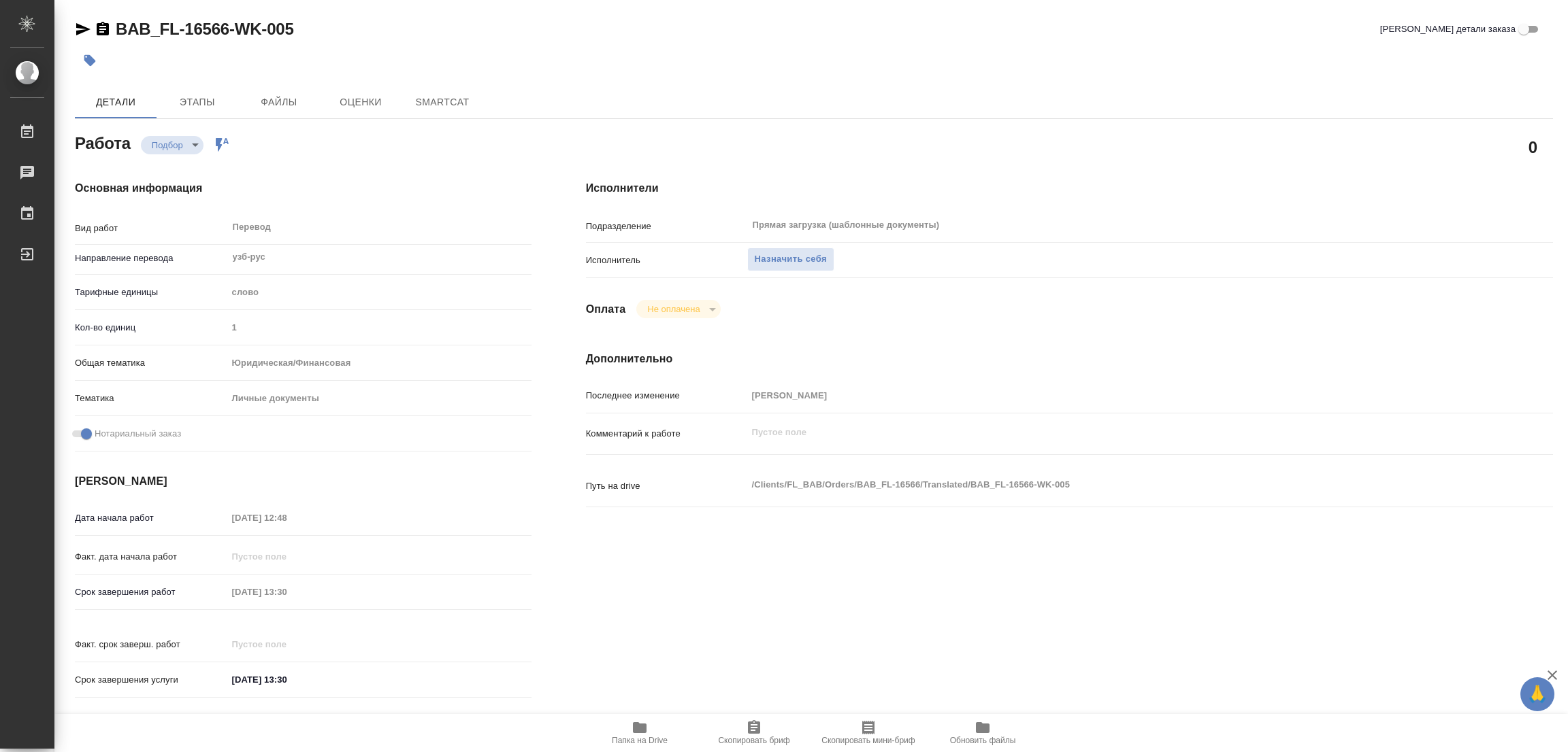
type textarea "x"
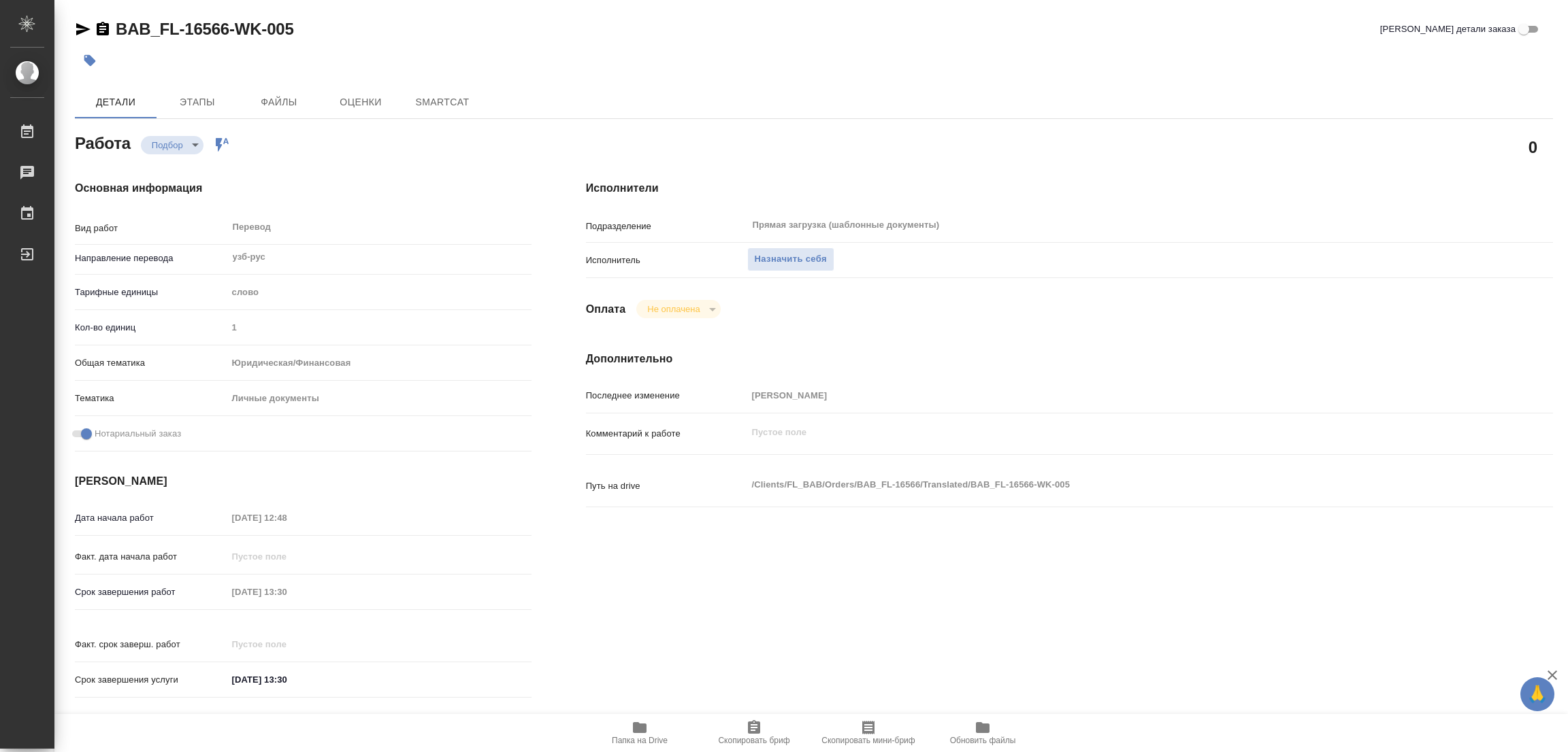
type textarea "x"
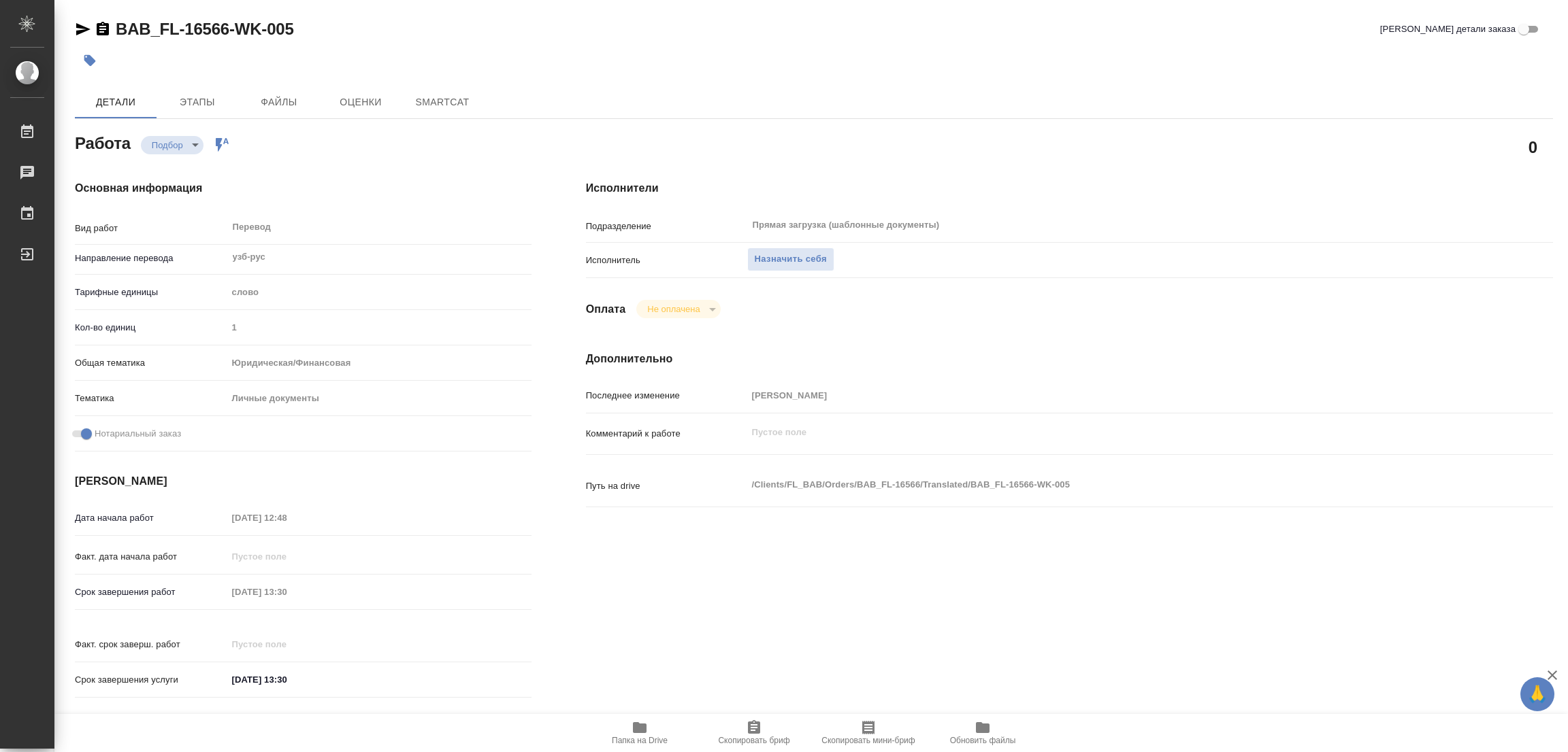
type textarea "x"
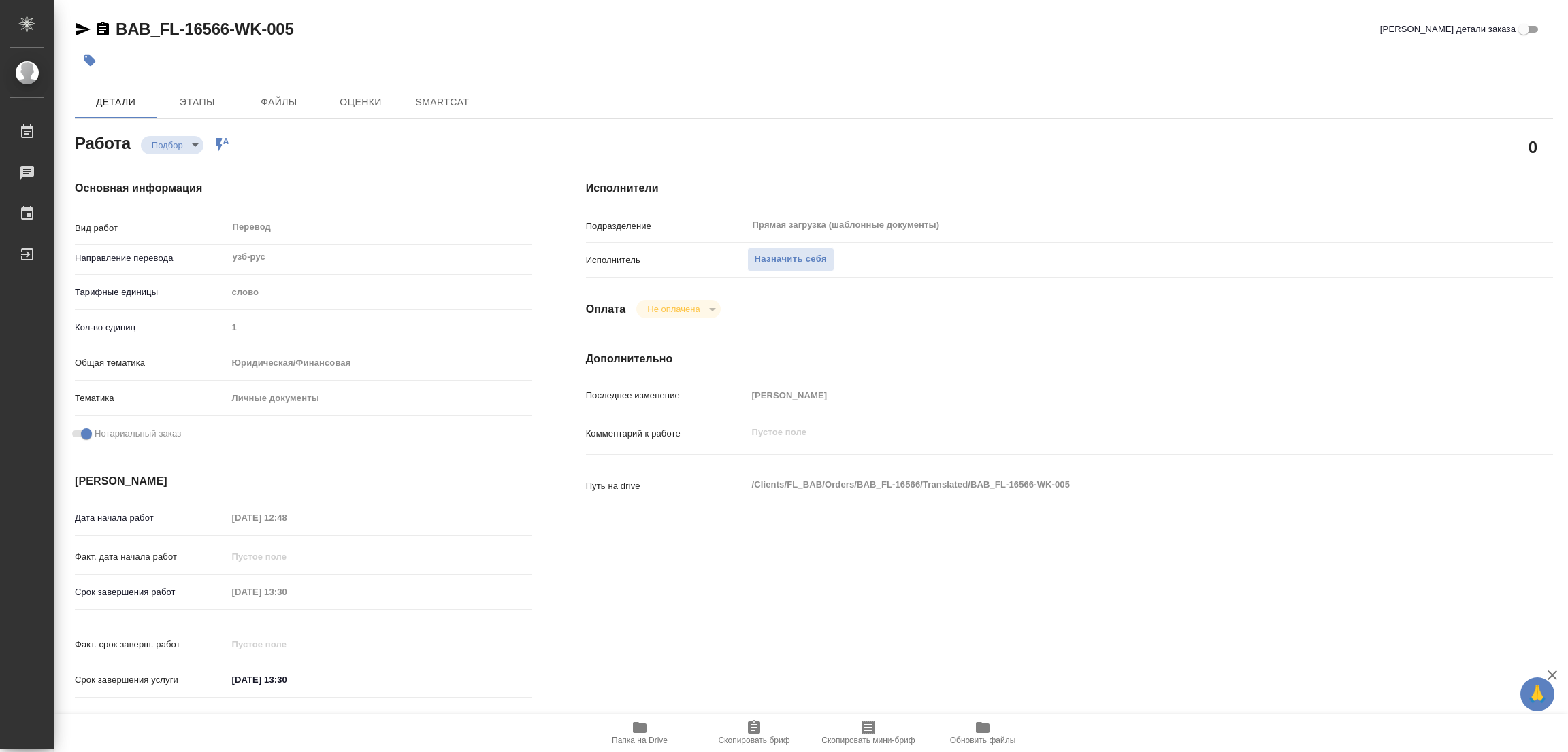
type textarea "x"
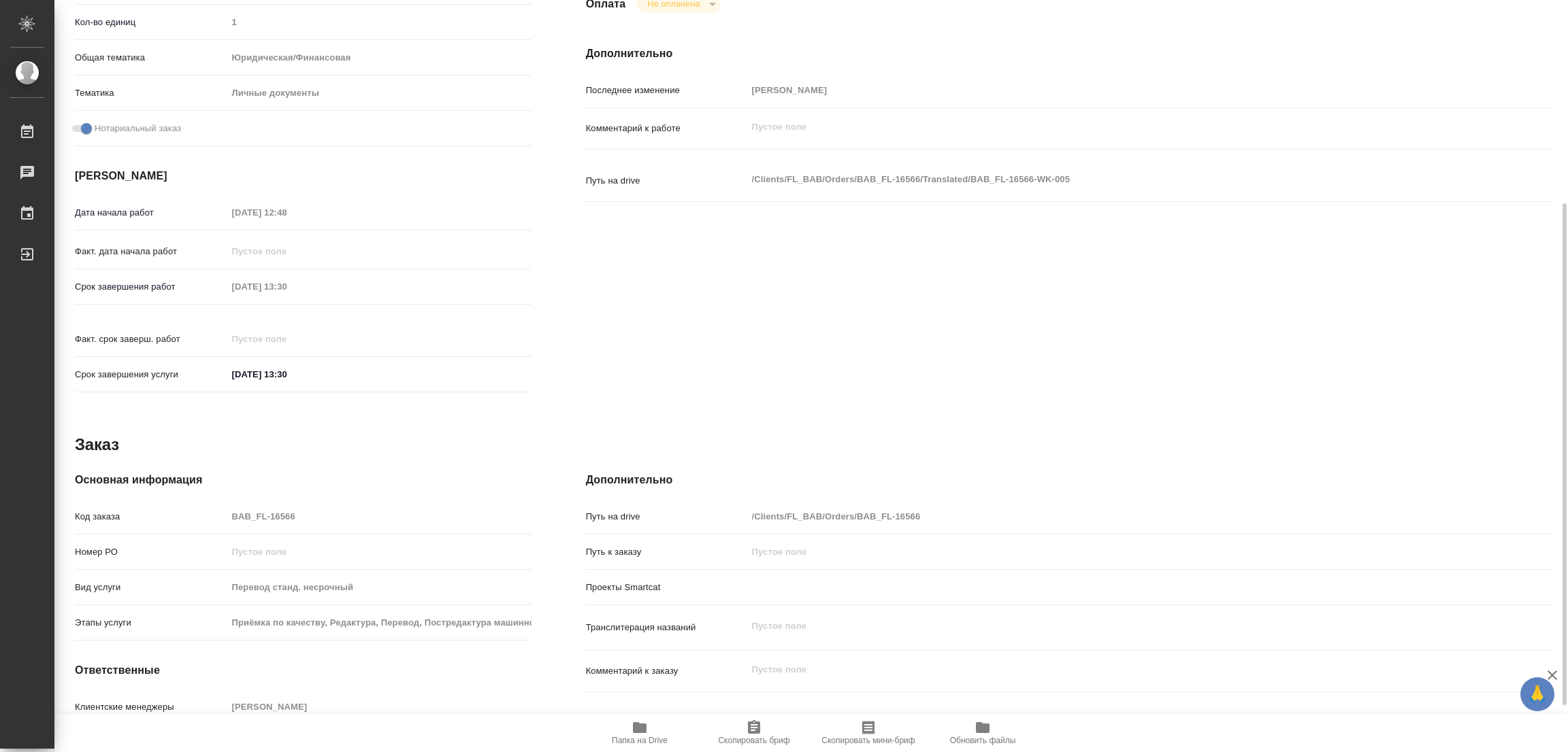
type textarea "x"
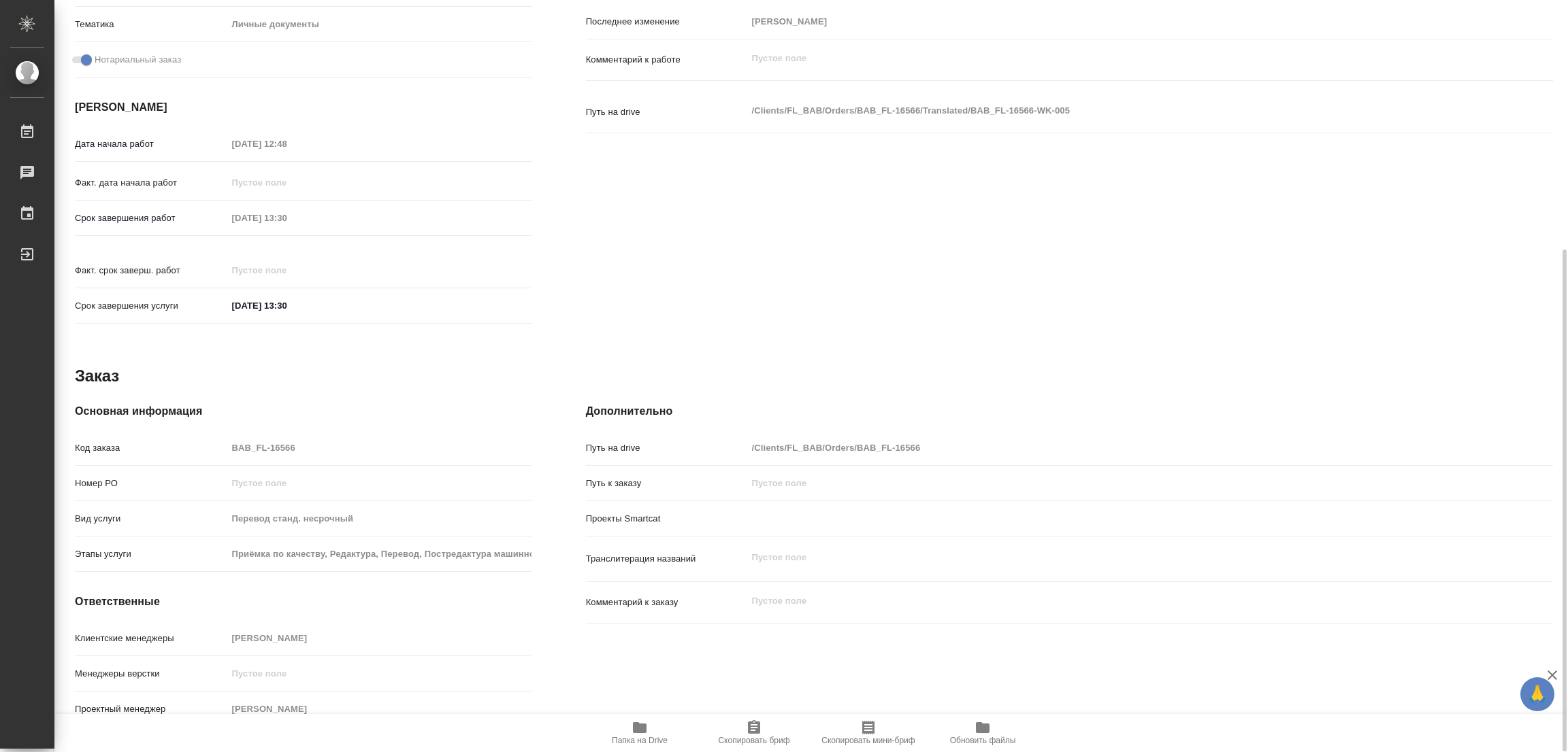
type textarea "x"
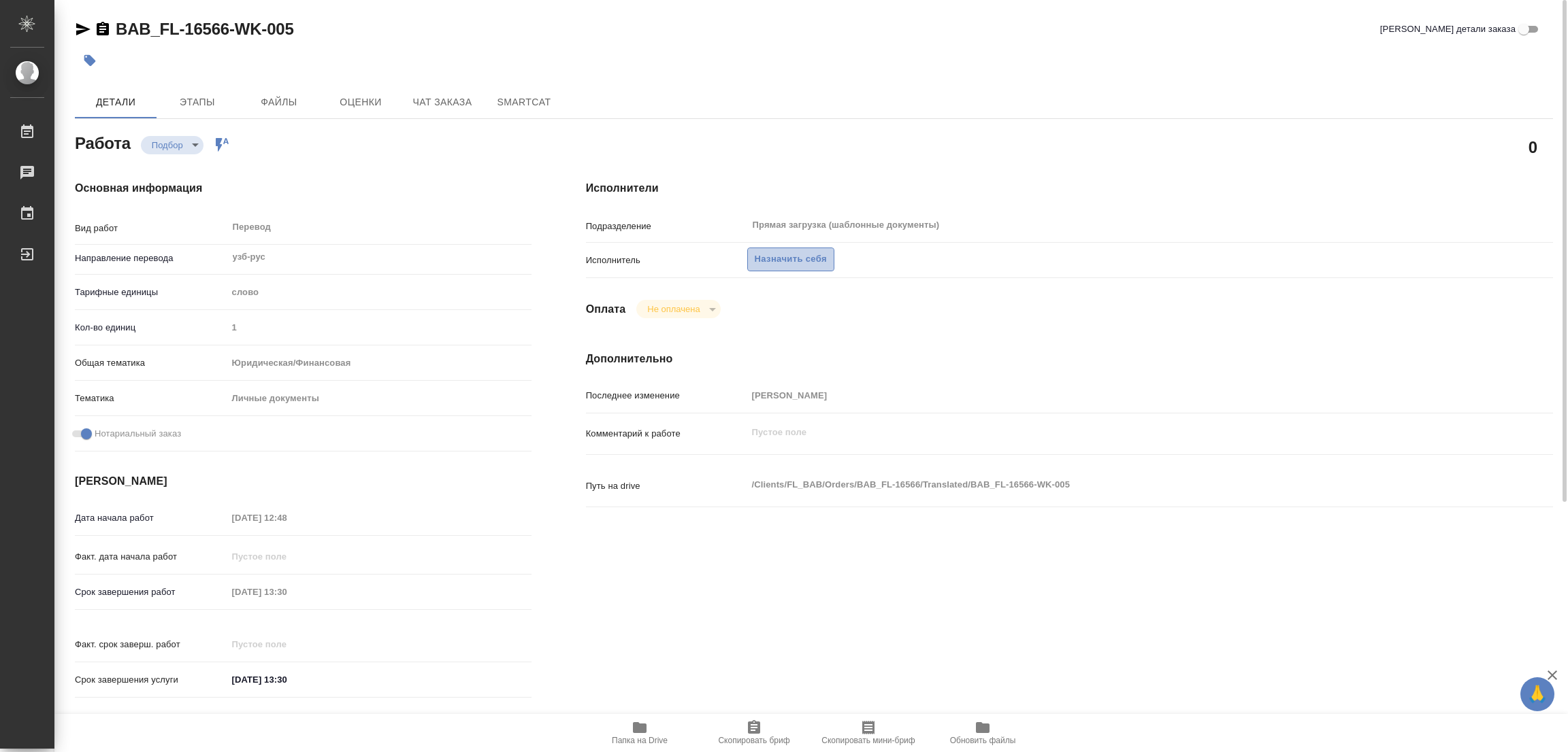
click at [791, 258] on span "Назначить себя" at bounding box center [790, 259] width 72 height 16
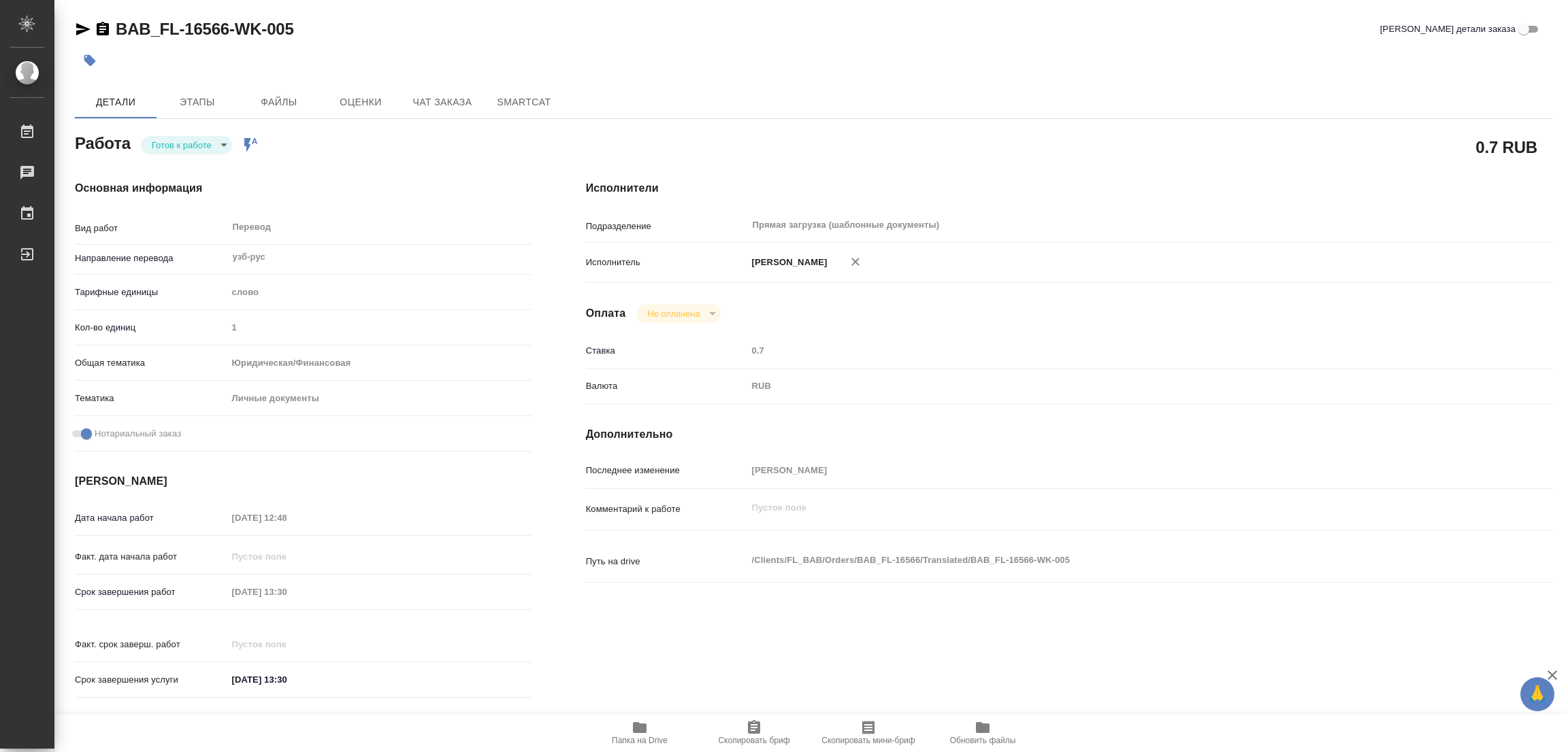
type textarea "x"
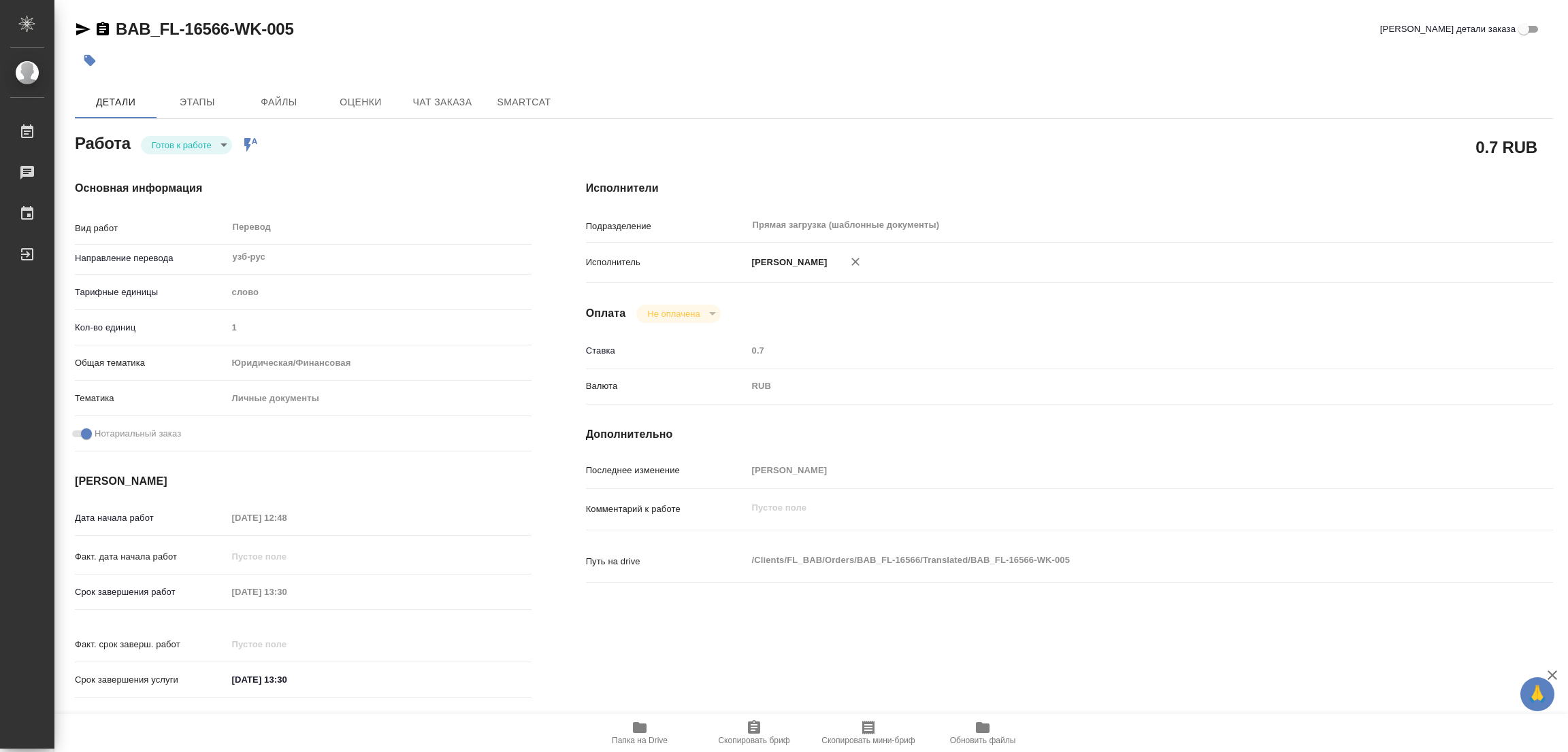
type textarea "x"
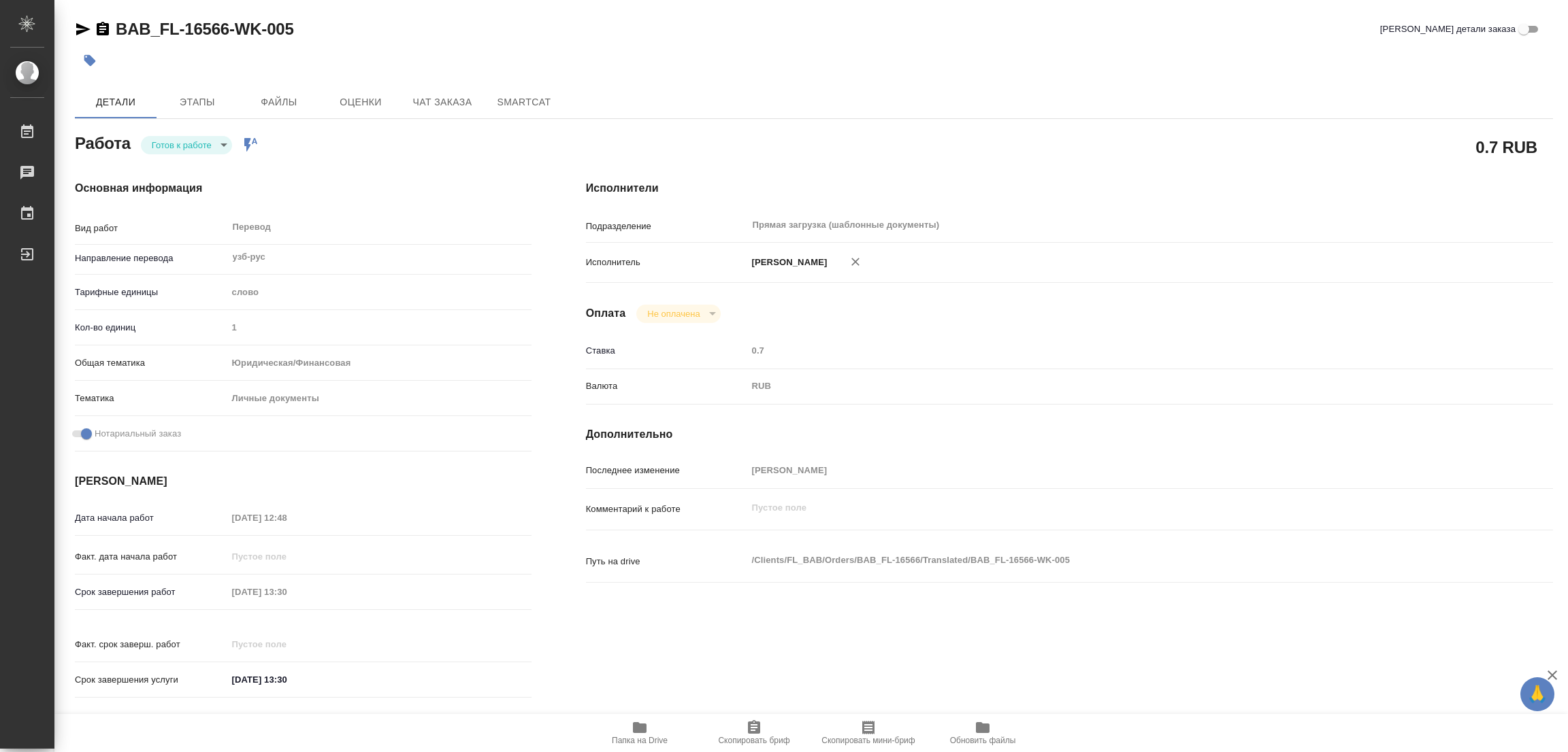
type textarea "x"
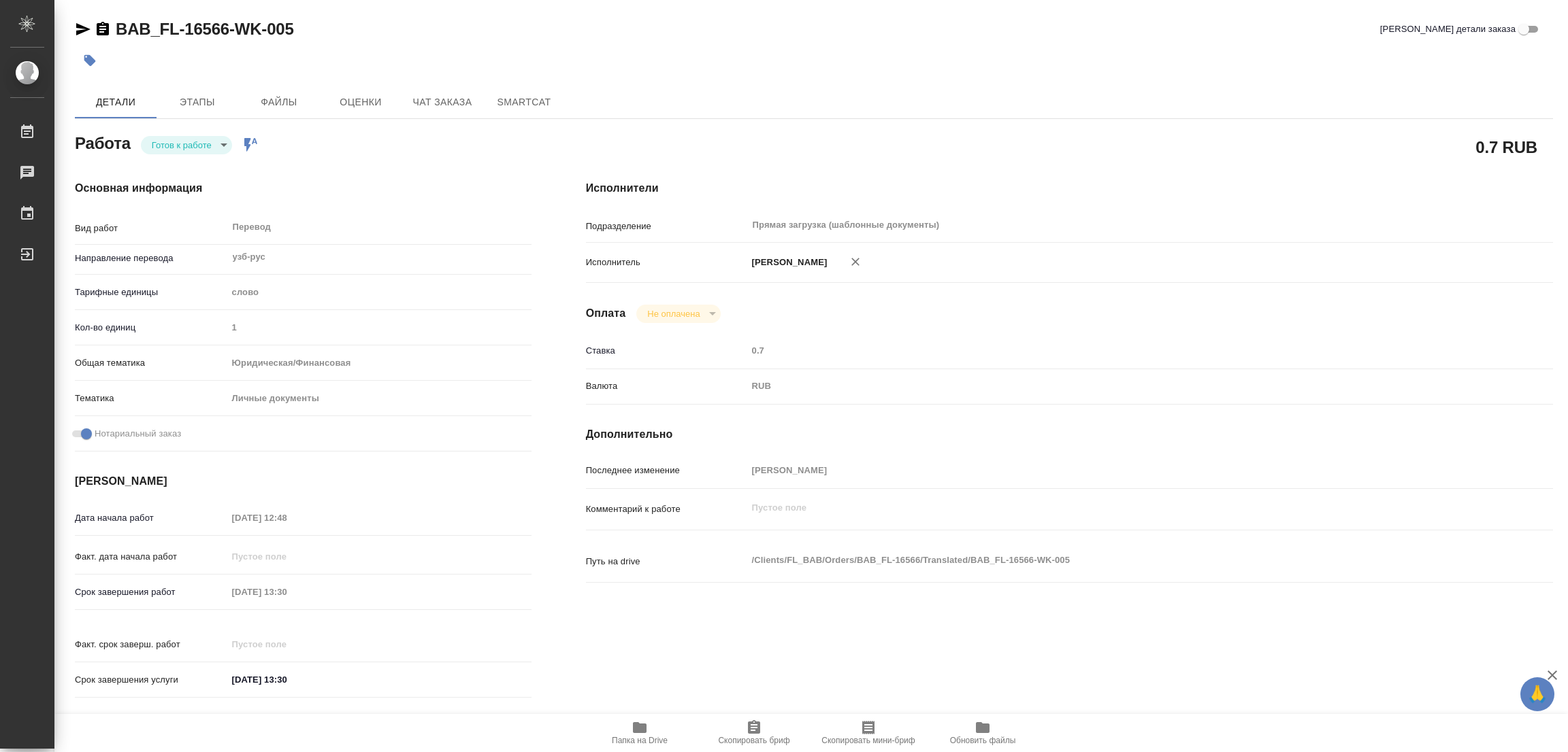
type textarea "x"
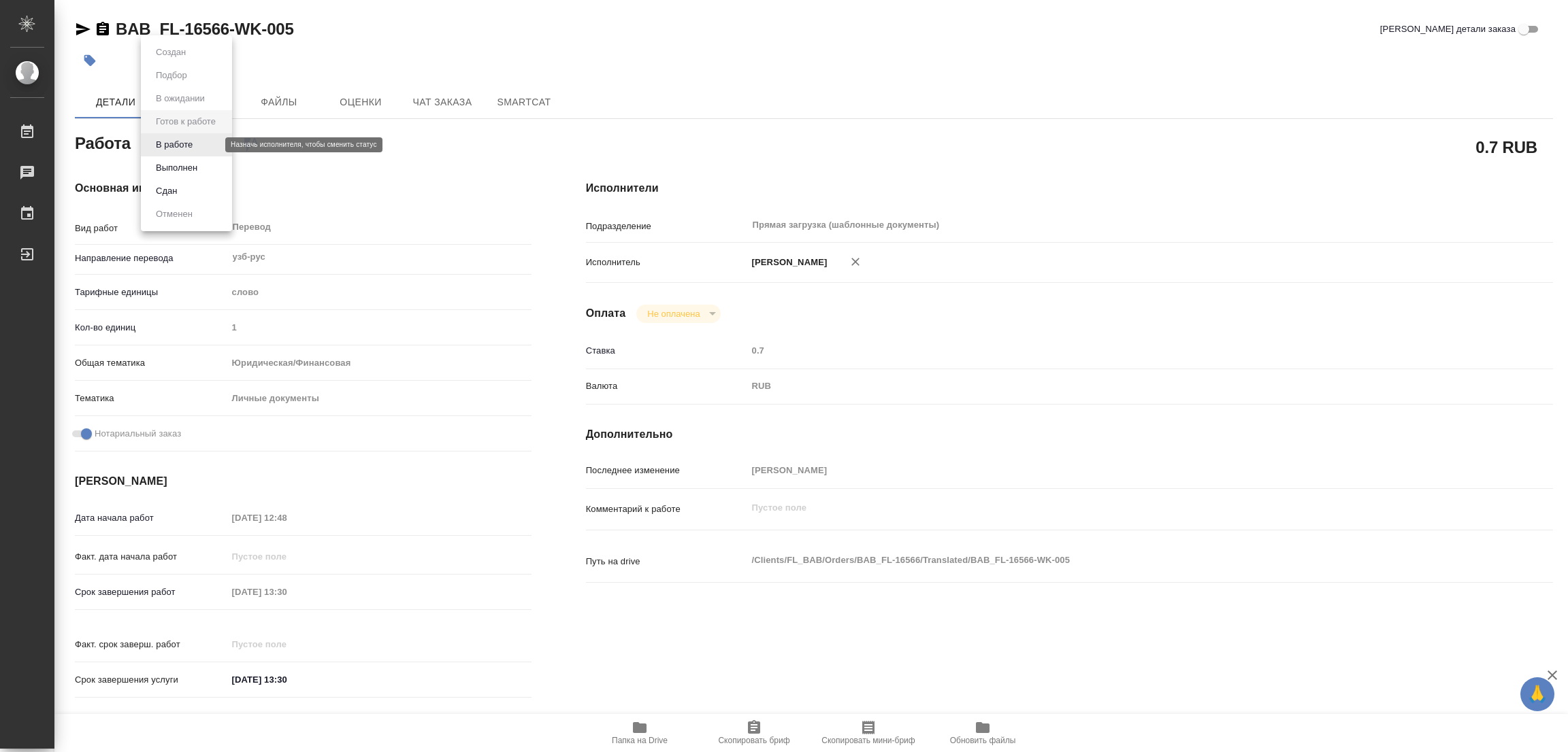
click at [175, 145] on body "🙏 .cls-1 fill:#fff; AWATERA [PERSON_NAME] Работы 0 Чаты График Выйти BAB_FL-165…" at bounding box center [784, 376] width 1568 height 752
click at [177, 135] on li "В работе" at bounding box center [186, 145] width 91 height 23
type textarea "x"
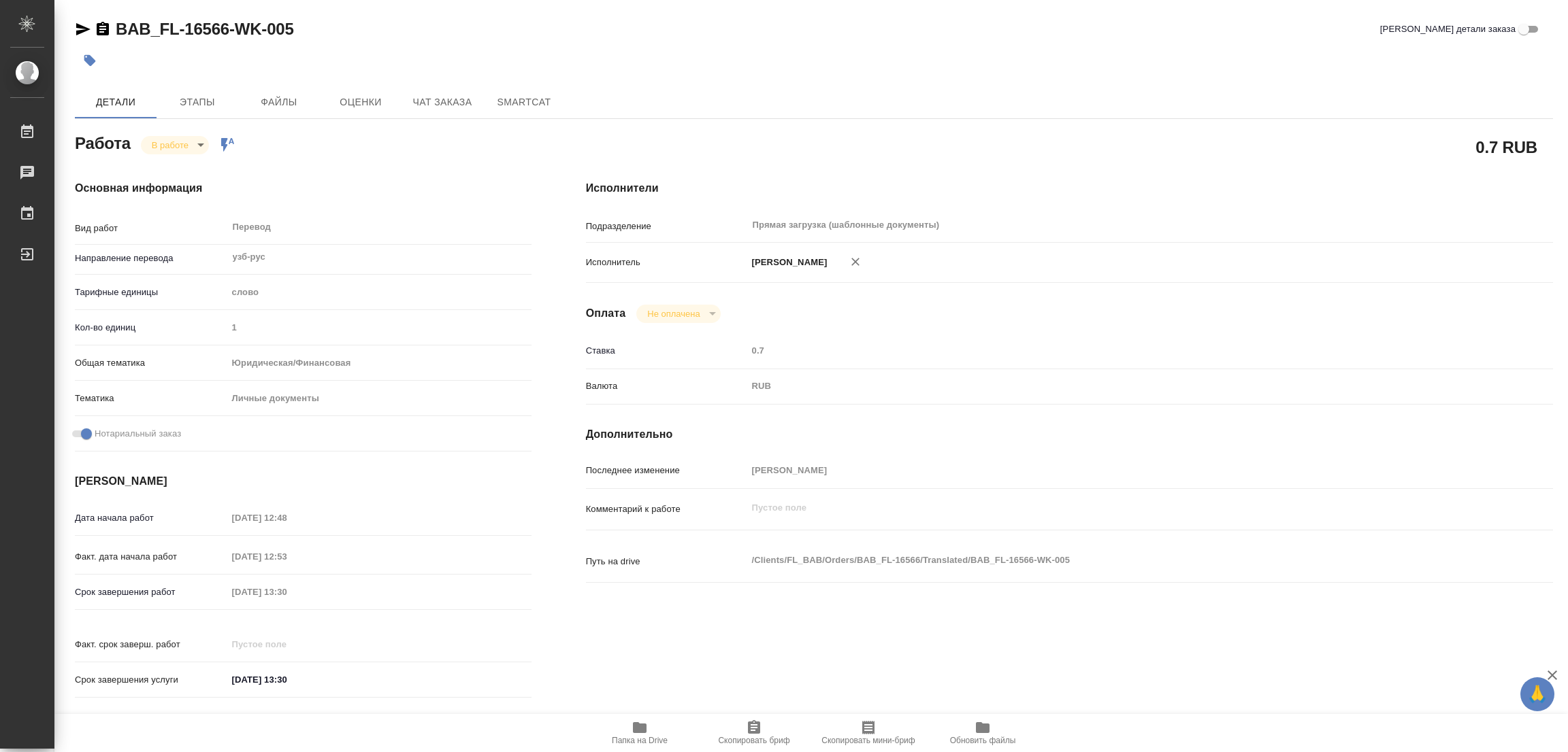
type textarea "x"
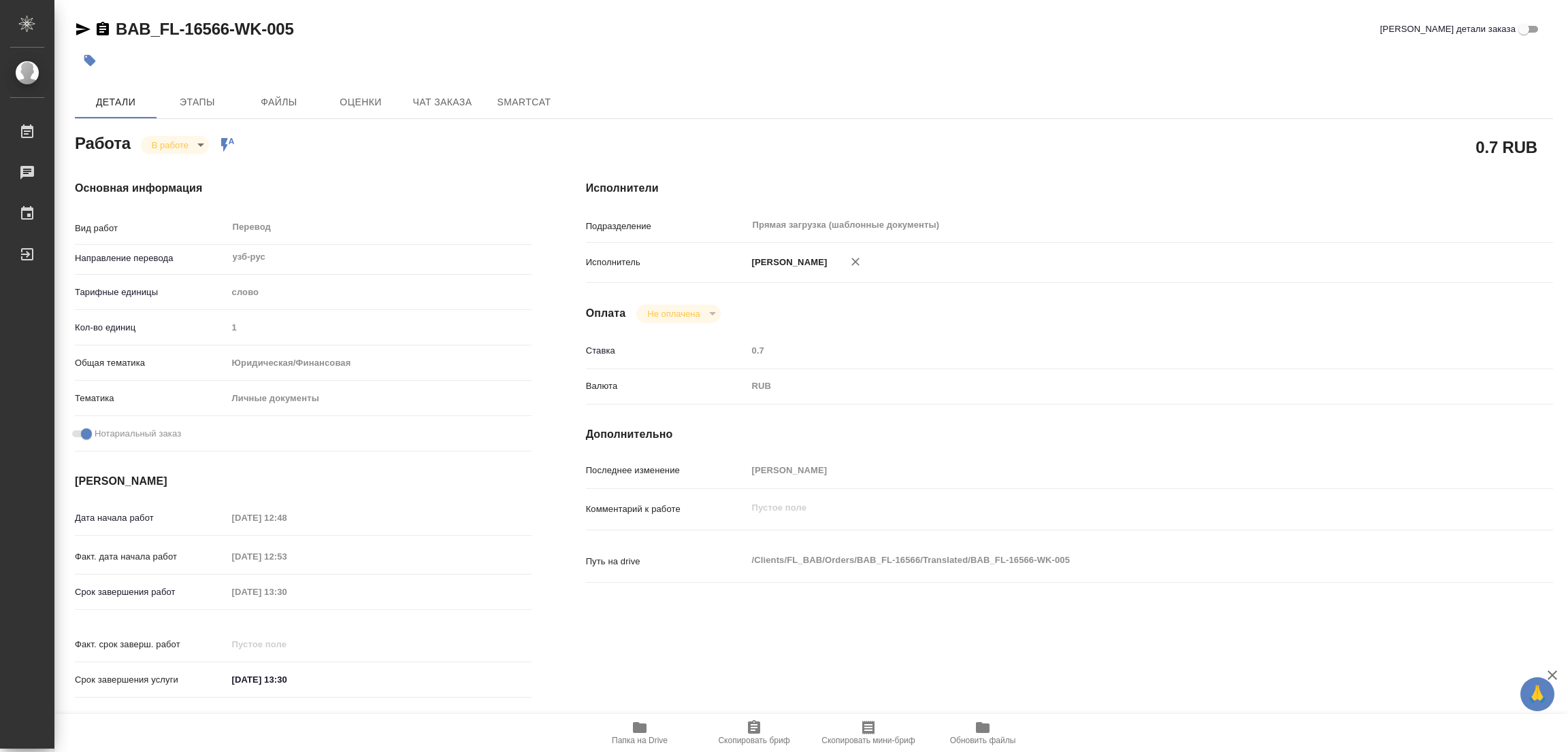
type textarea "x"
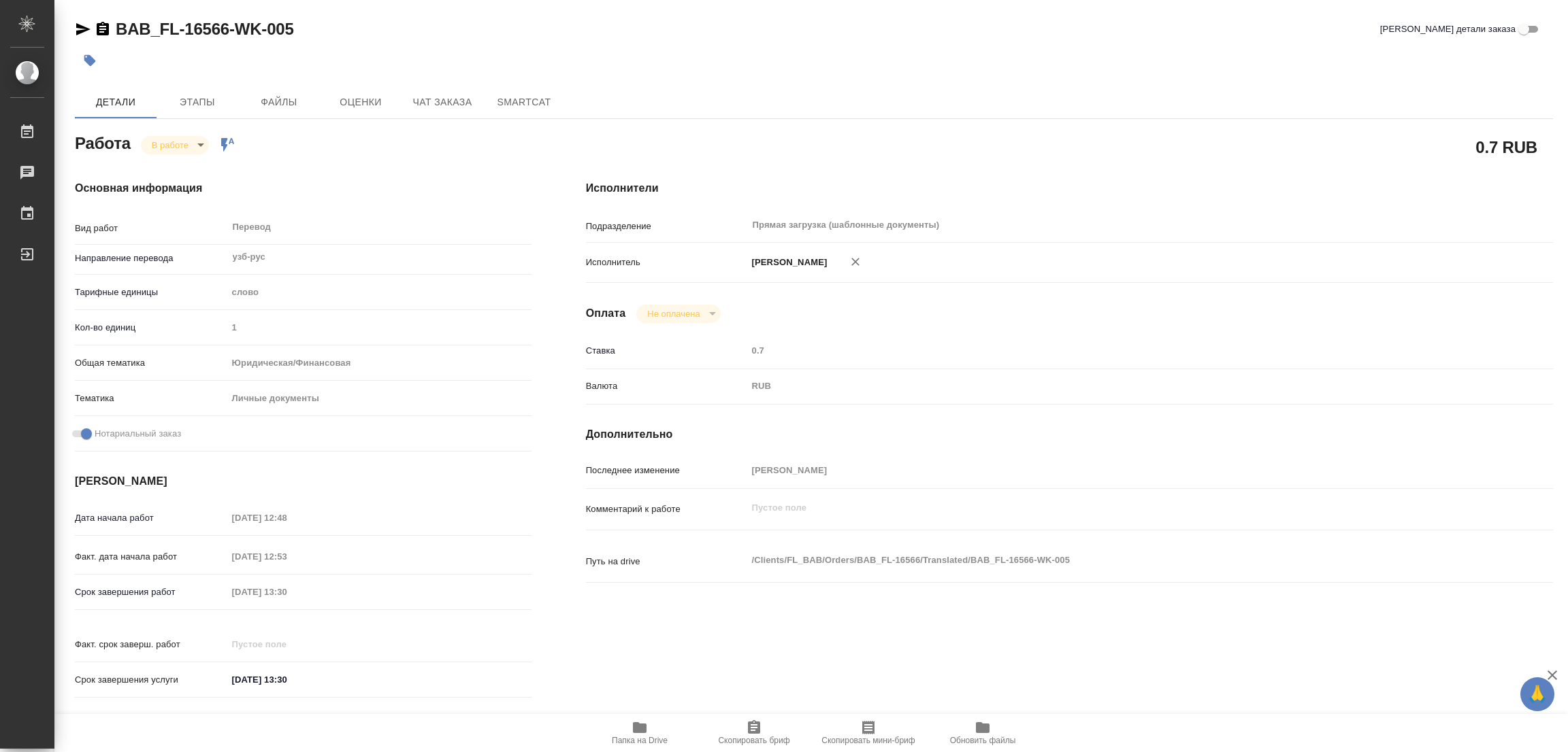
type textarea "x"
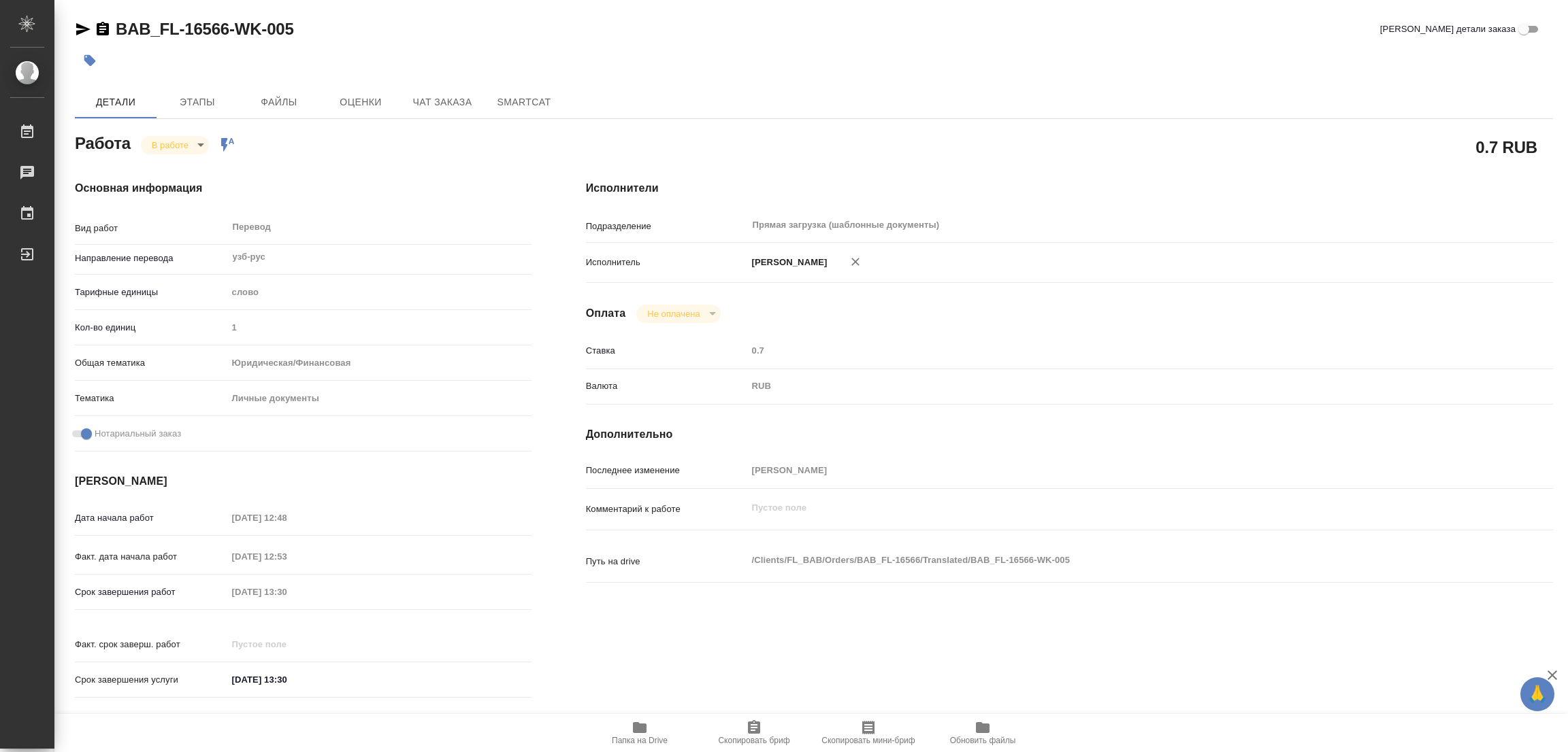
type textarea "x"
click at [643, 718] on button "Папка на Drive" at bounding box center [639, 733] width 114 height 38
type textarea "x"
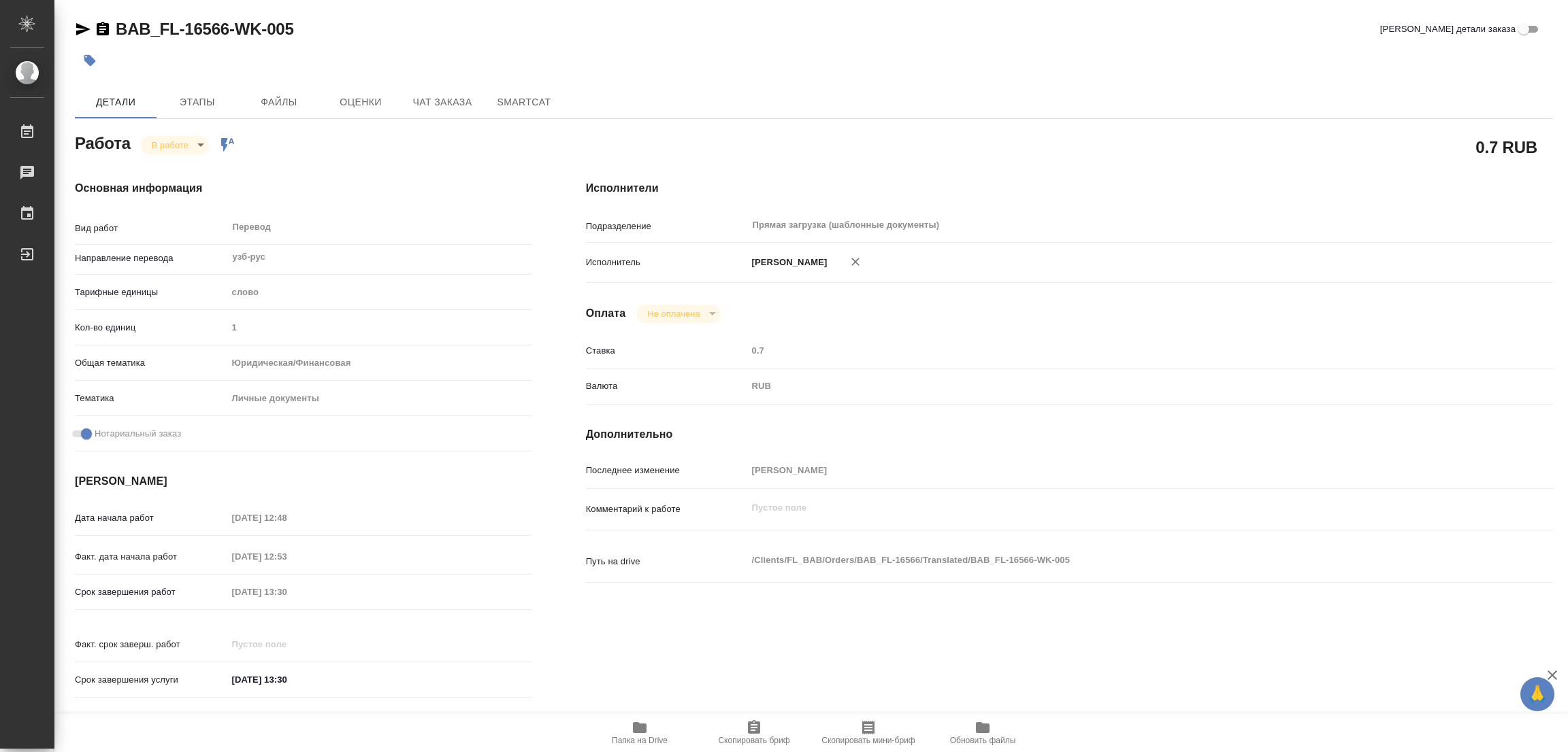
type textarea "x"
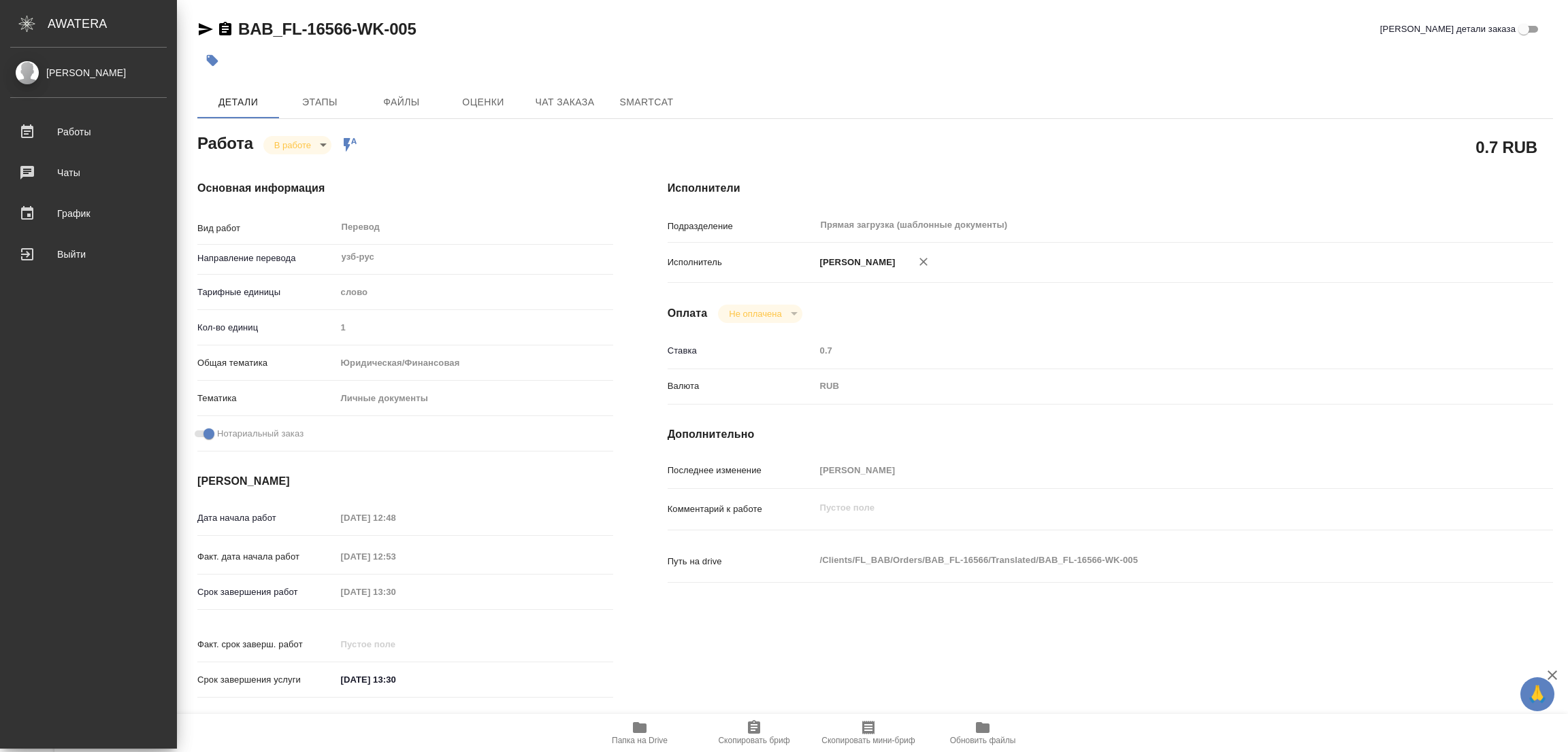
type textarea "x"
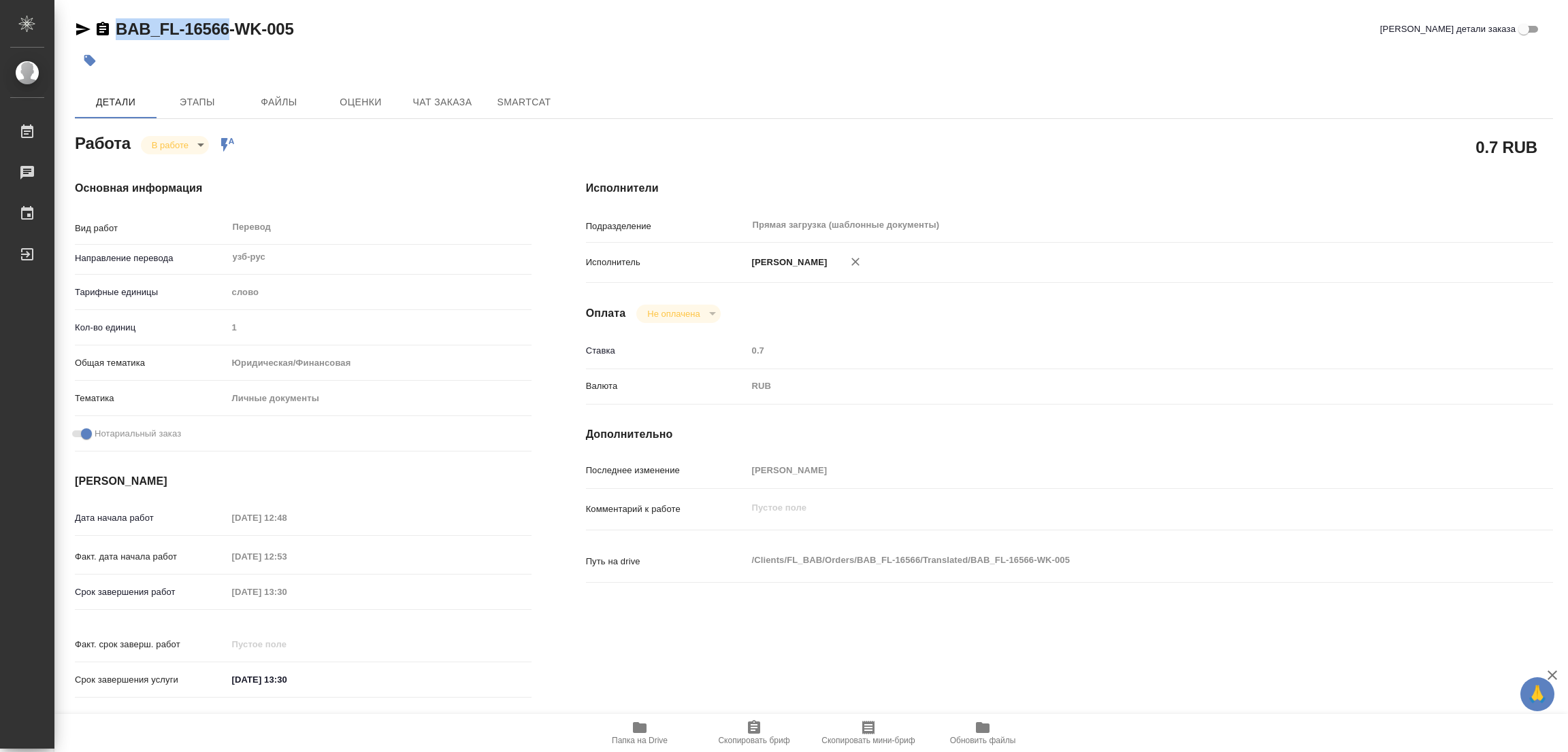
drag, startPoint x: 108, startPoint y: 12, endPoint x: 219, endPoint y: 30, distance: 112.4
click at [228, 32] on div "BAB_FL-16566-WK-005 Кратко детали заказа Детали Этапы Файлы Оценки Чат заказа S…" at bounding box center [813, 571] width 1492 height 1141
copy link "BAB_FL-16566"
click at [745, 734] on span "Скопировать бриф" at bounding box center [754, 732] width 98 height 26
copy link "BAB_FL-16566"
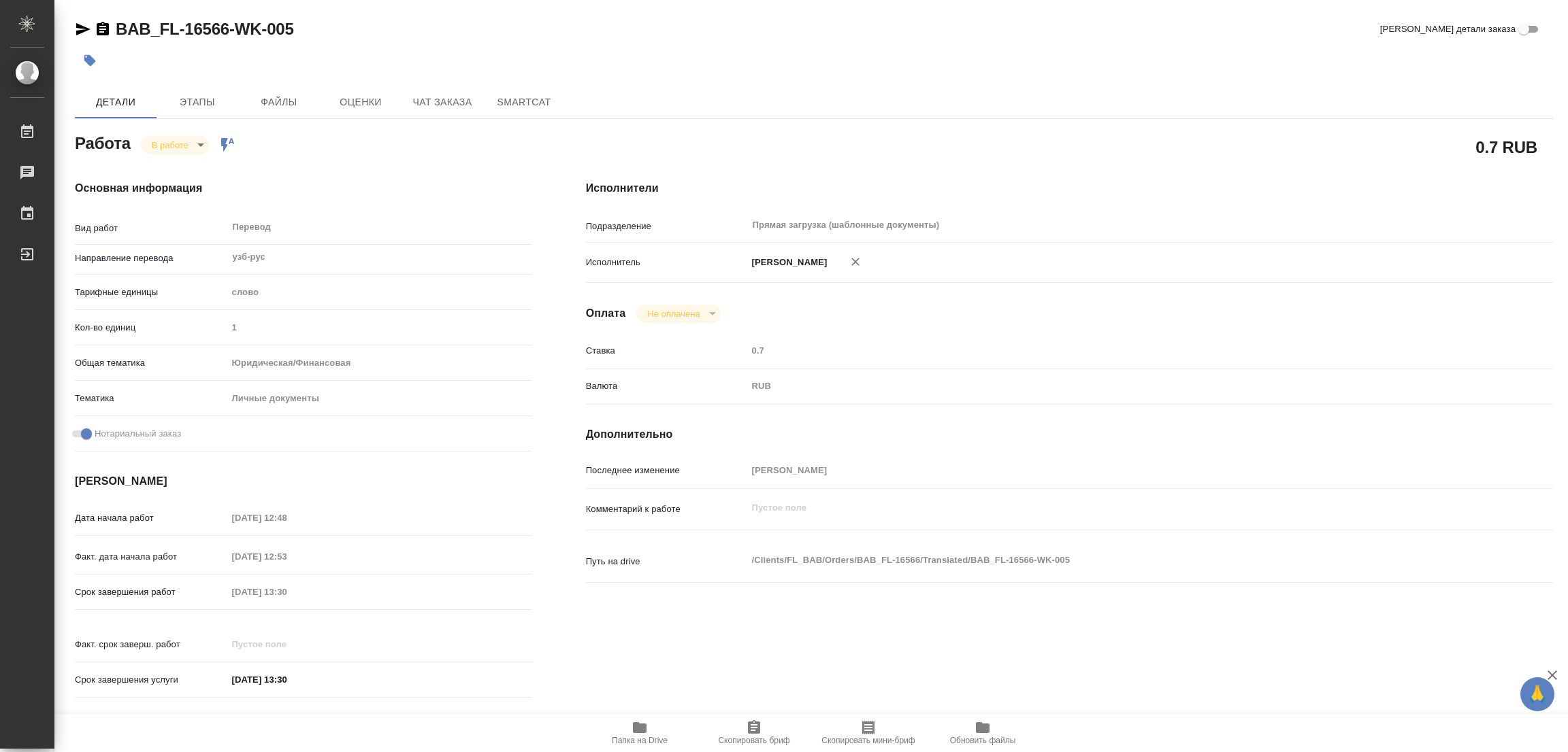
click at [194, 597] on div "Срок завершения работ 25.09.2025 13:30" at bounding box center [302, 591] width 457 height 24
click at [181, 94] on span "Этапы" at bounding box center [197, 102] width 65 height 17
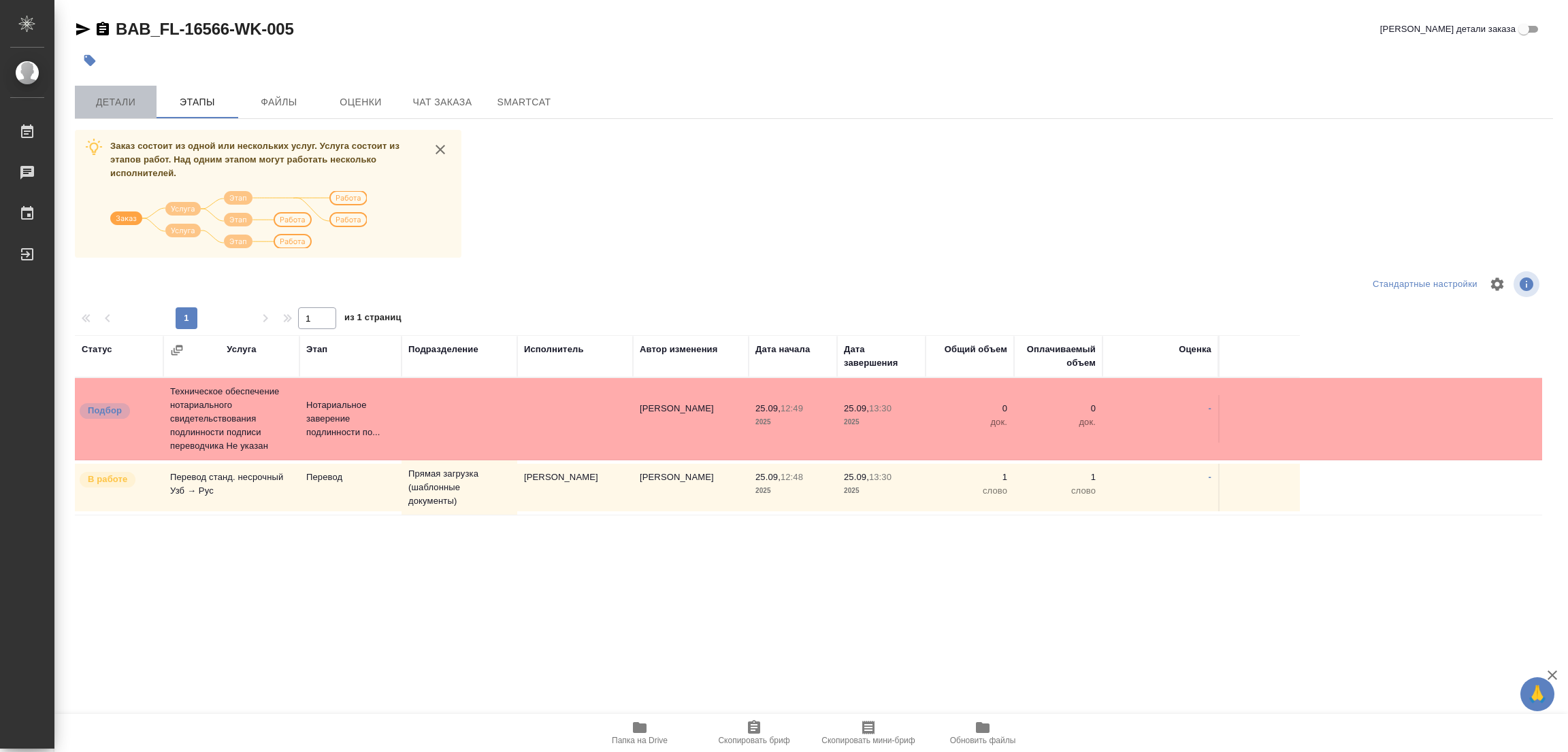
click at [119, 96] on span "Детали" at bounding box center [115, 102] width 65 height 17
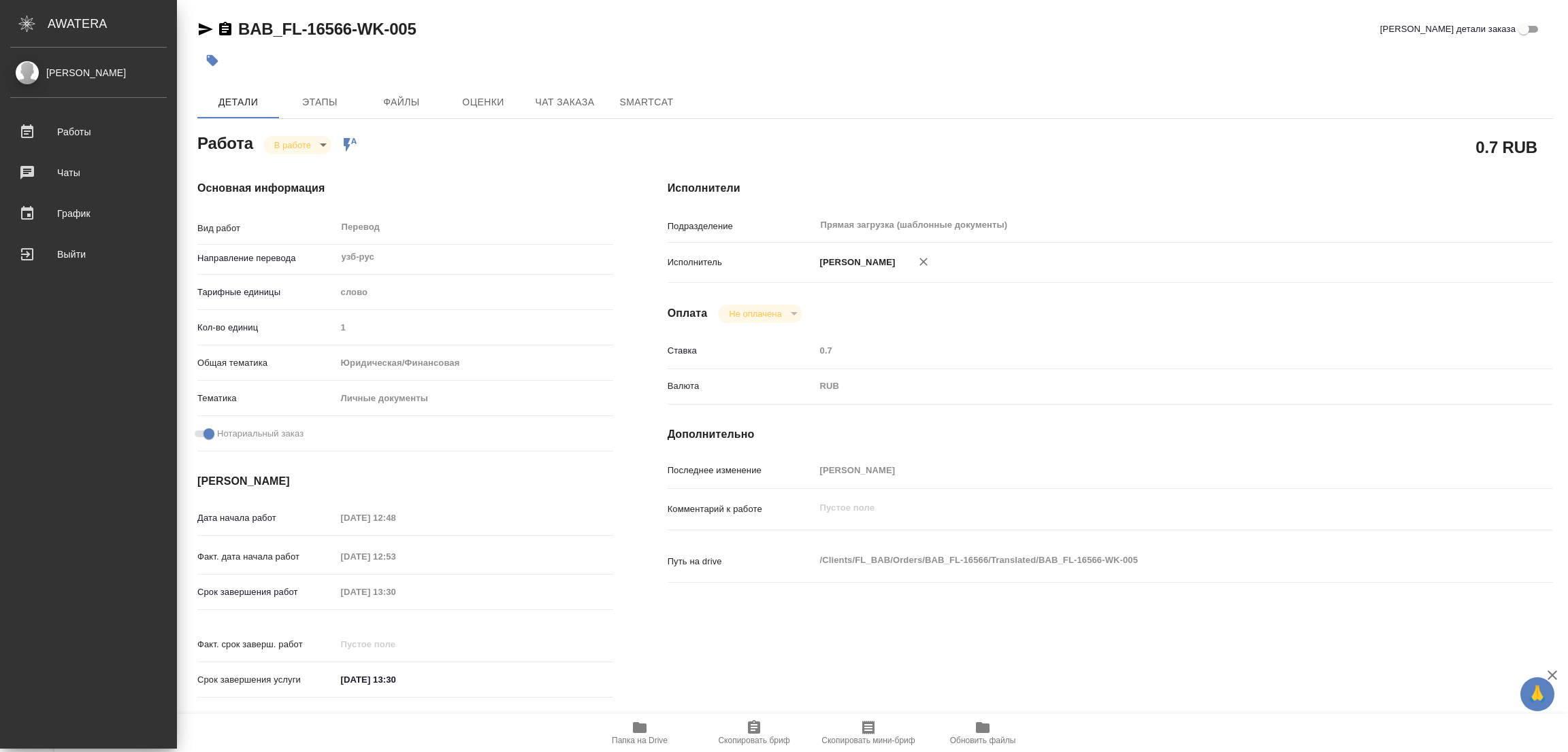
type textarea "x"
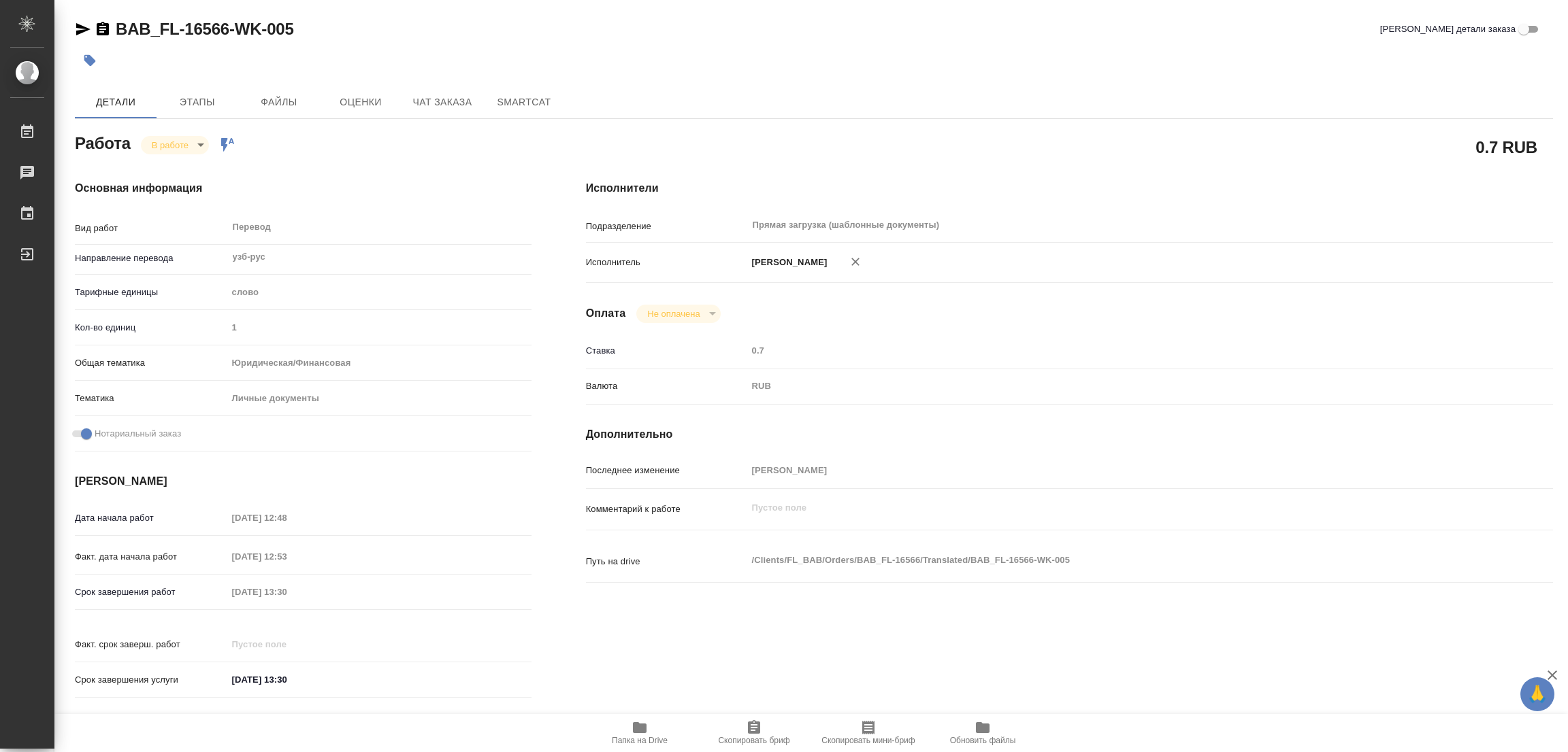
type textarea "x"
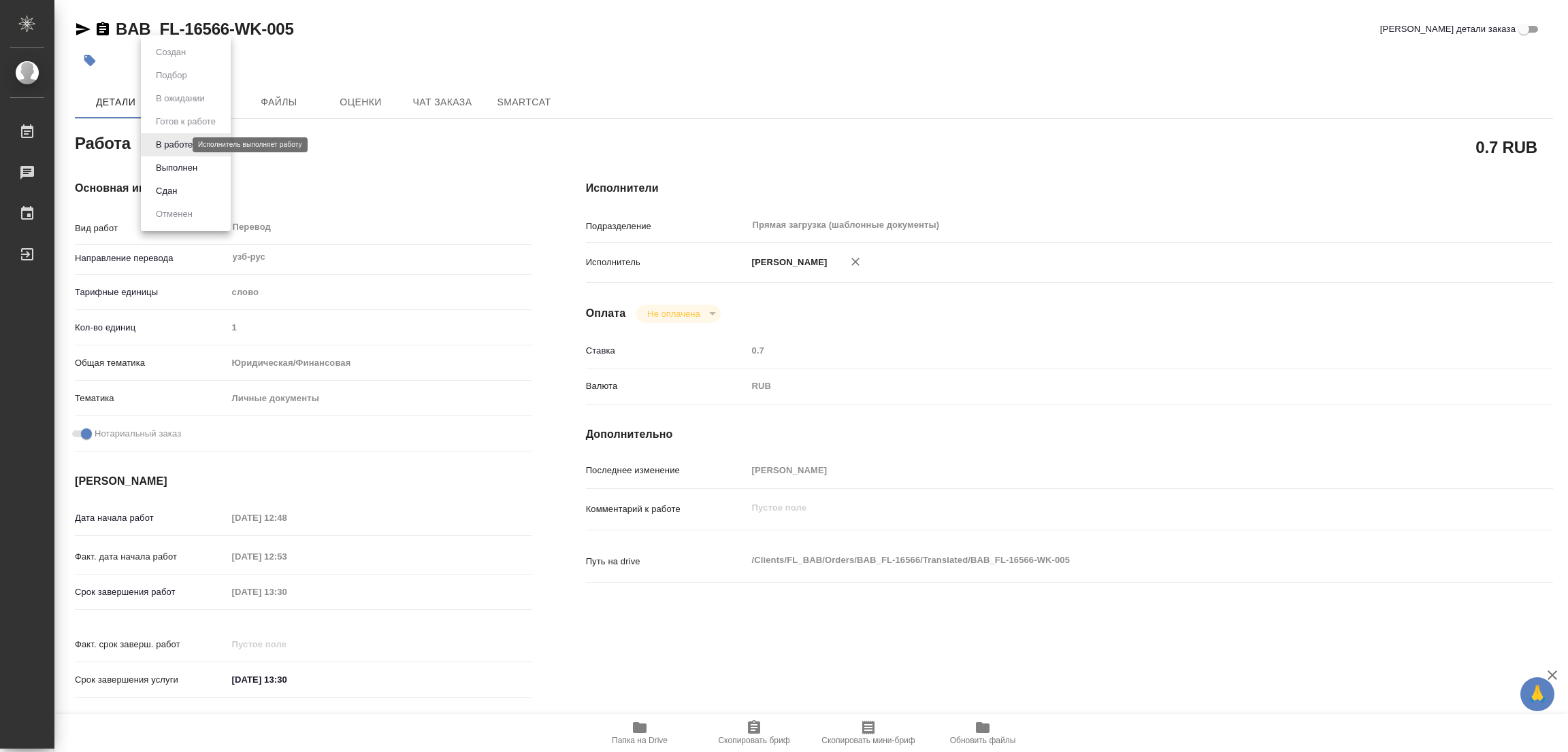
click at [177, 141] on body "🙏 .cls-1 fill:#fff; AWATERA Popova Galina Работы 0 Чаты График Выйти BAB_FL-165…" at bounding box center [784, 376] width 1568 height 752
type textarea "x"
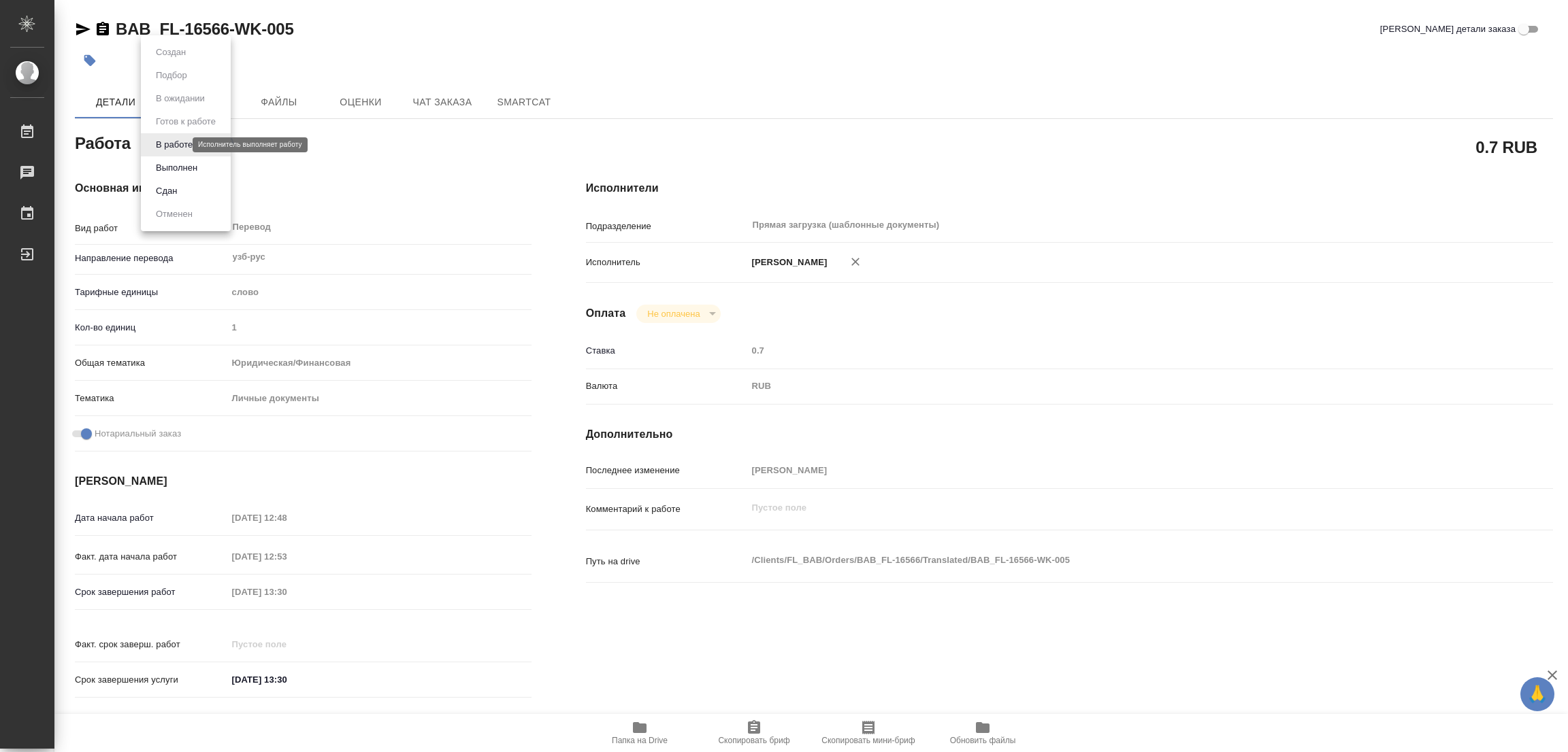
type textarea "x"
click at [170, 162] on button "Выполнен" at bounding box center [177, 168] width 50 height 15
type textarea "x"
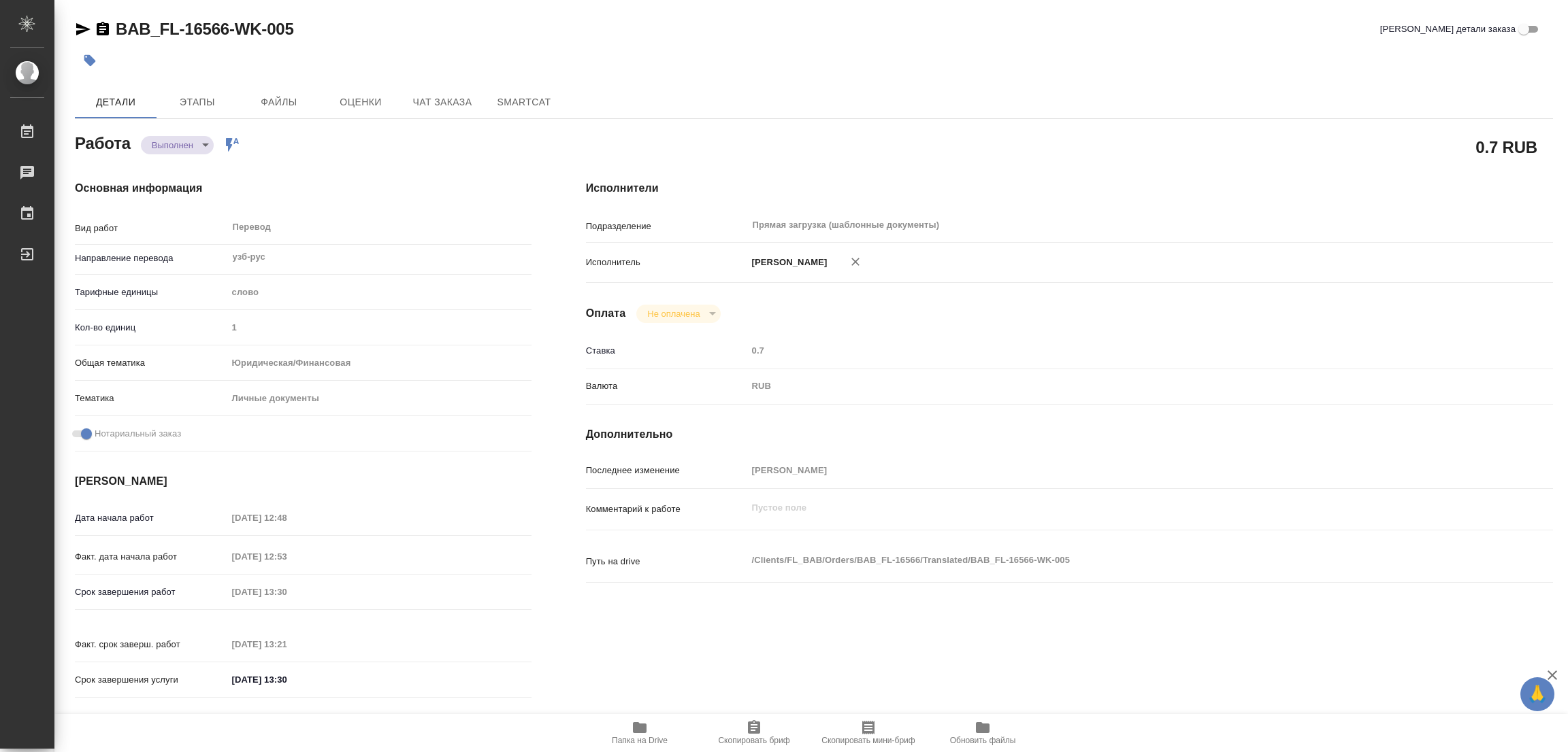
type textarea "x"
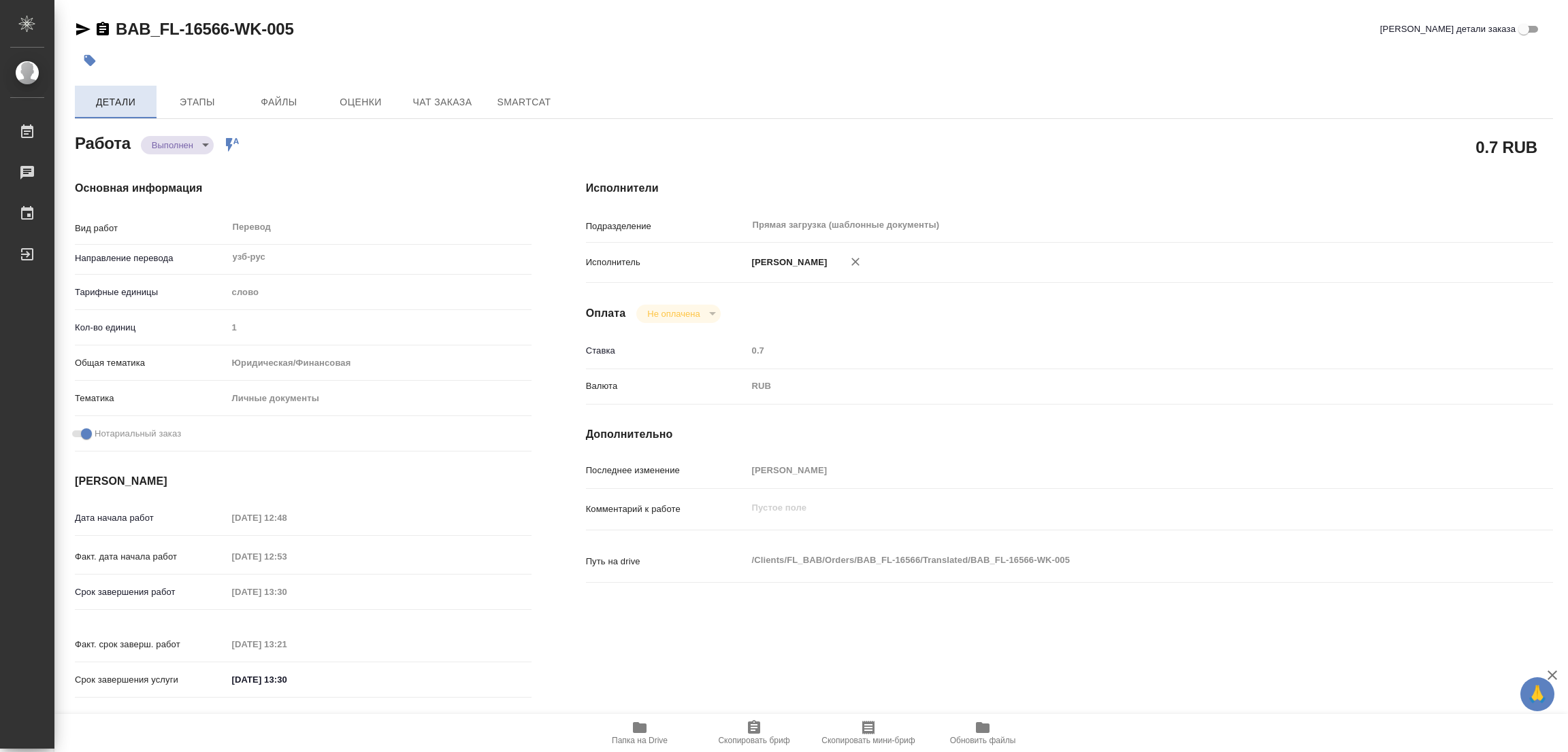
type textarea "x"
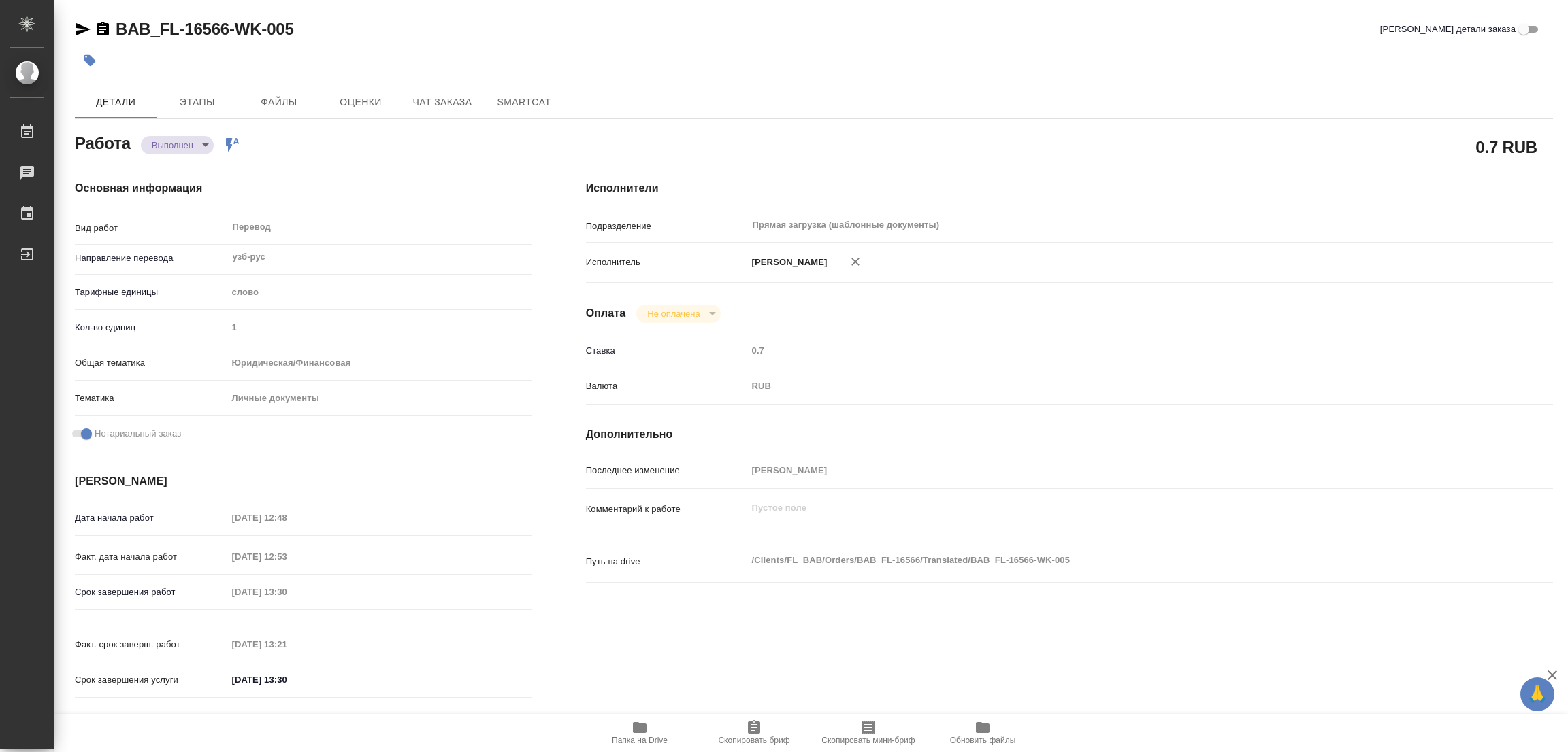
type textarea "x"
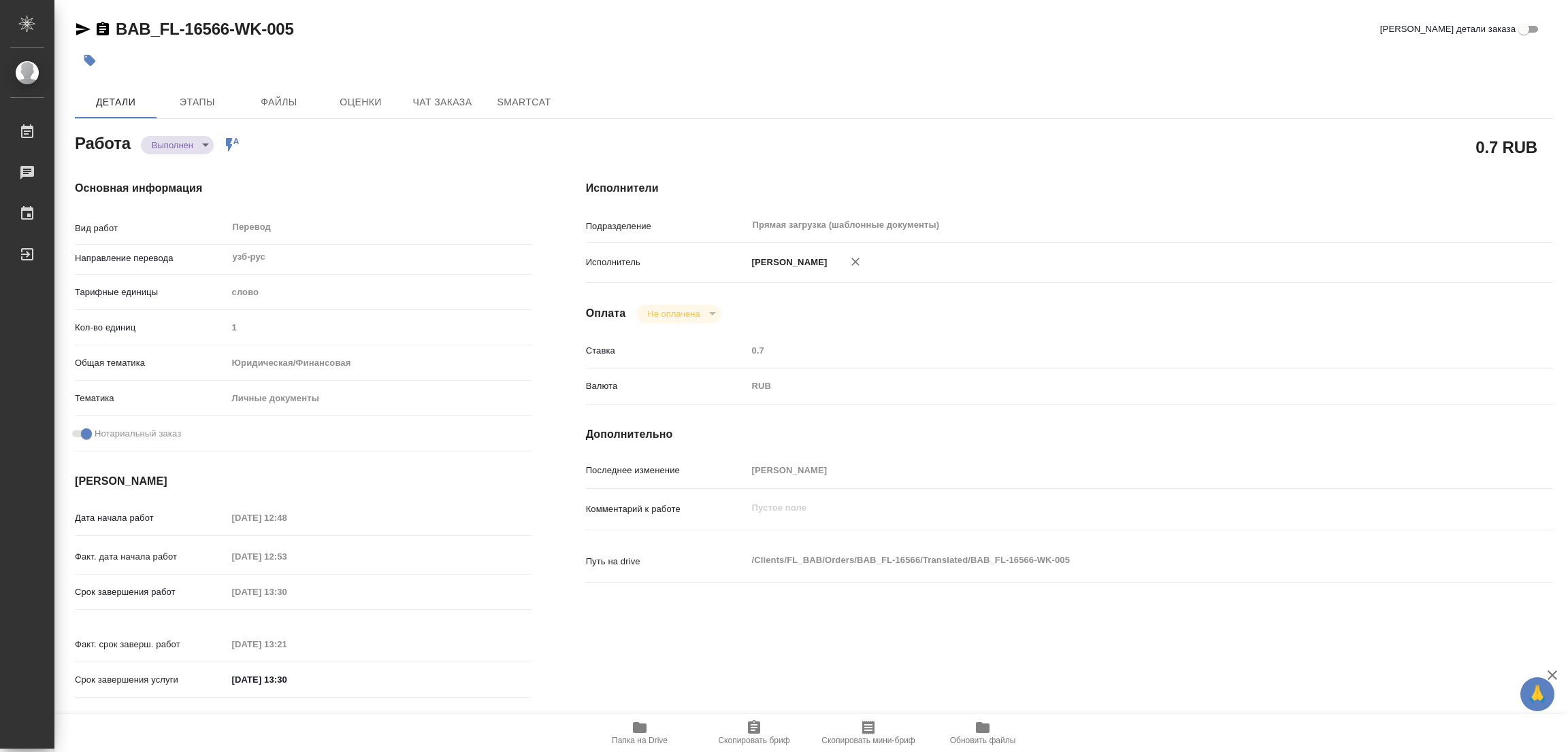
type textarea "x"
click at [88, 58] on icon "button" at bounding box center [90, 60] width 11 height 11
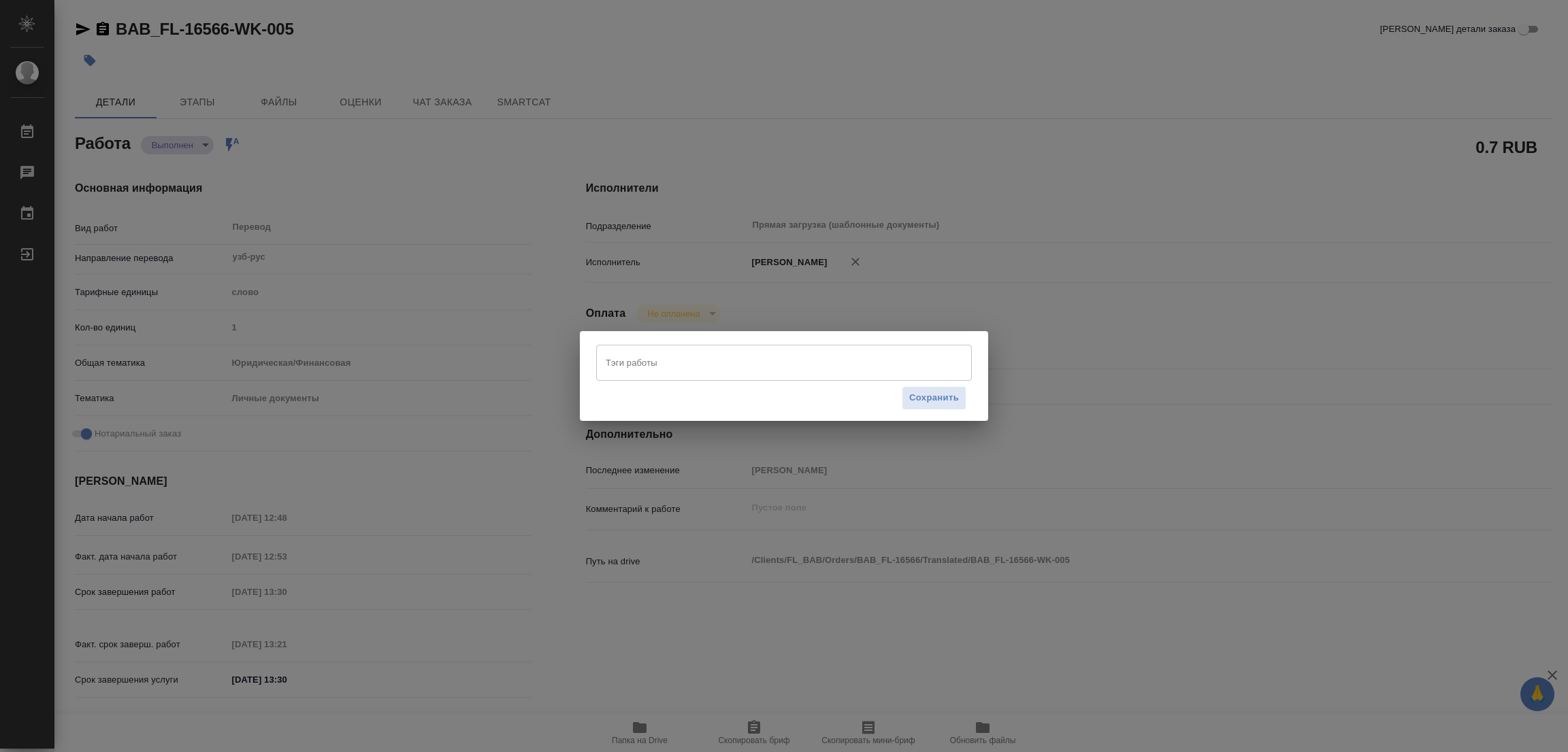
click at [638, 367] on input "Тэги работы" at bounding box center [770, 362] width 337 height 23
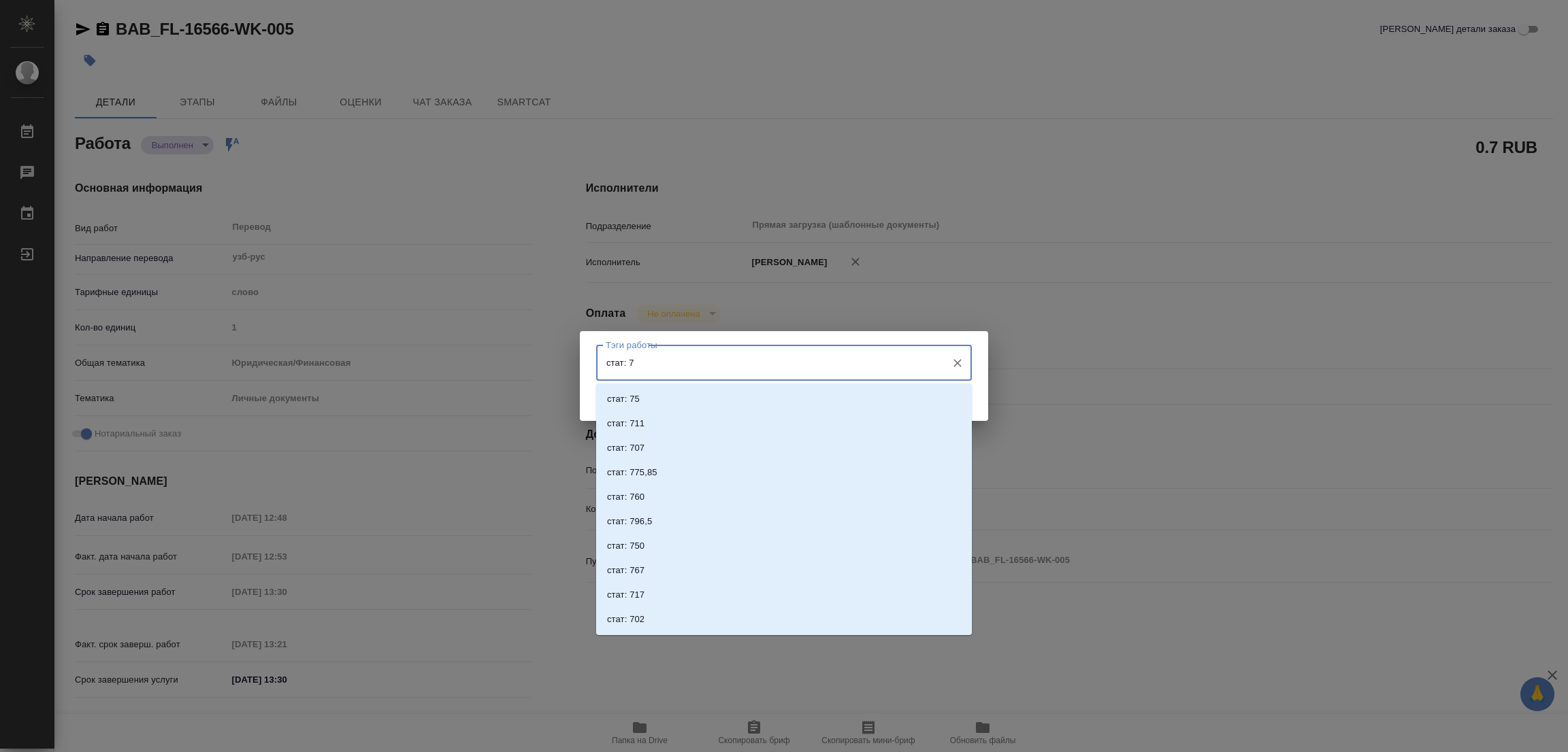
type input "стат: 75"
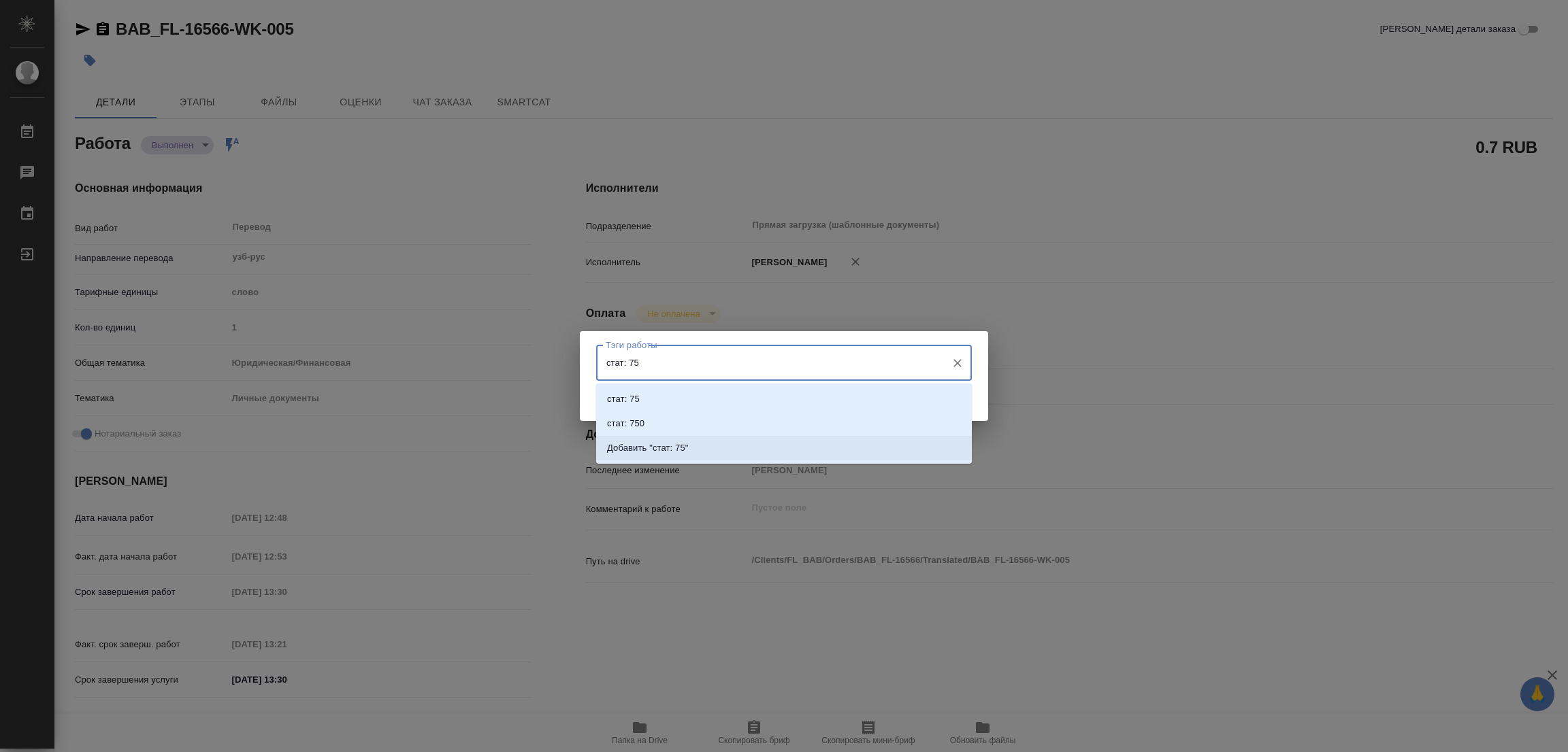
click at [664, 446] on p "Добавить "стат: 75"" at bounding box center [647, 448] width 81 height 13
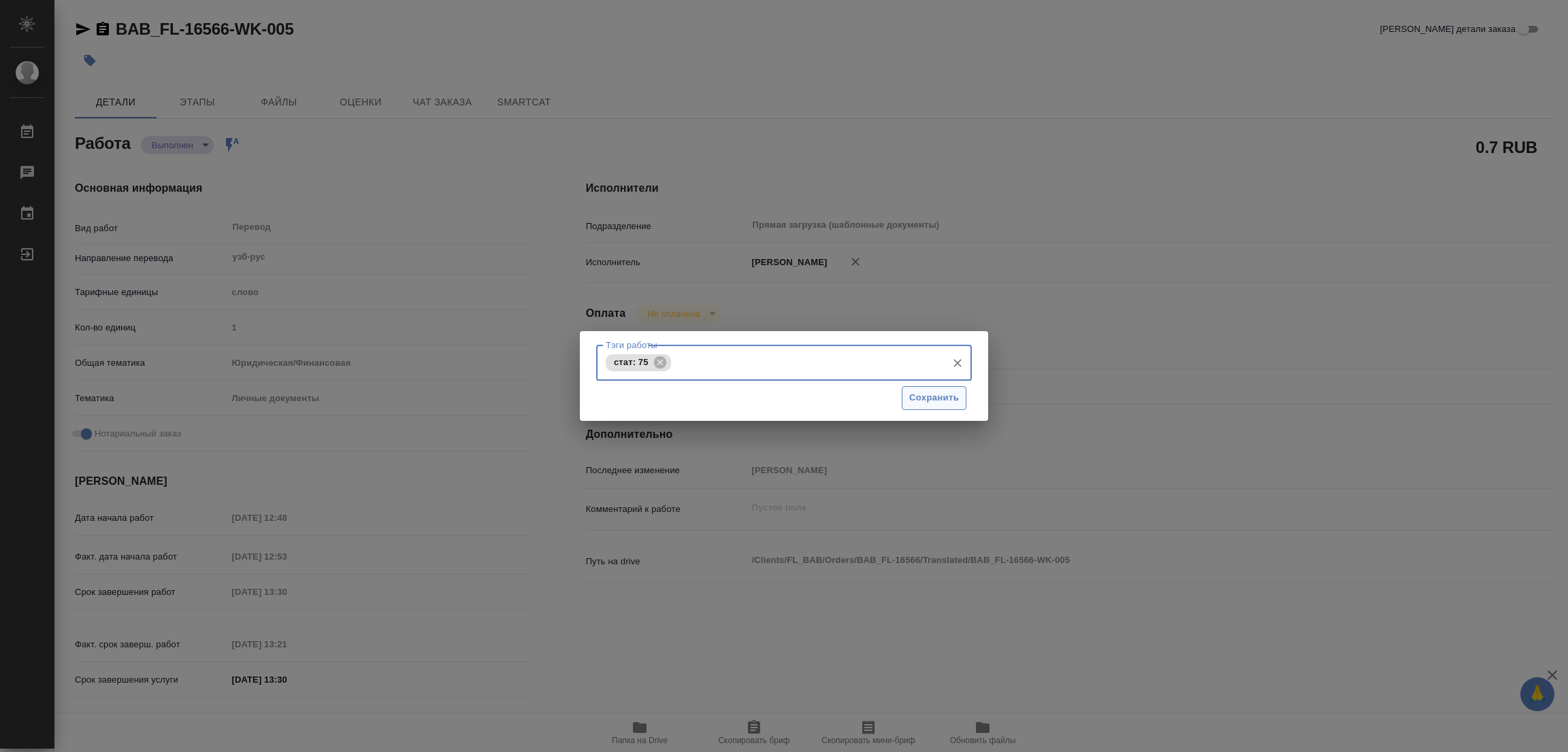
click at [924, 392] on span "Сохранить" at bounding box center [934, 398] width 50 height 16
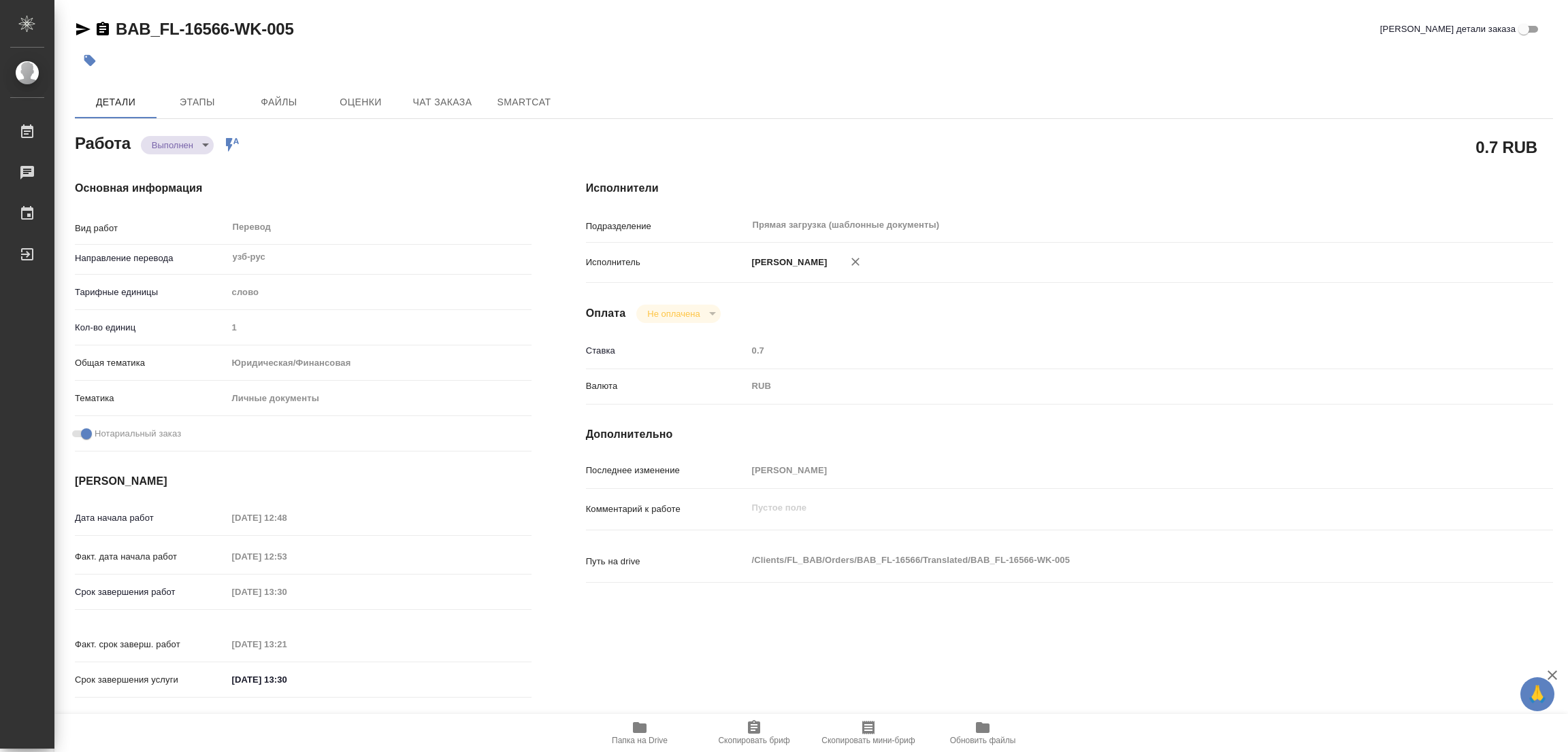
type input "completed"
type textarea "Перевод"
type textarea "x"
type input "узб-рус"
type input "5a8b1489cc6b4906c91bfd90"
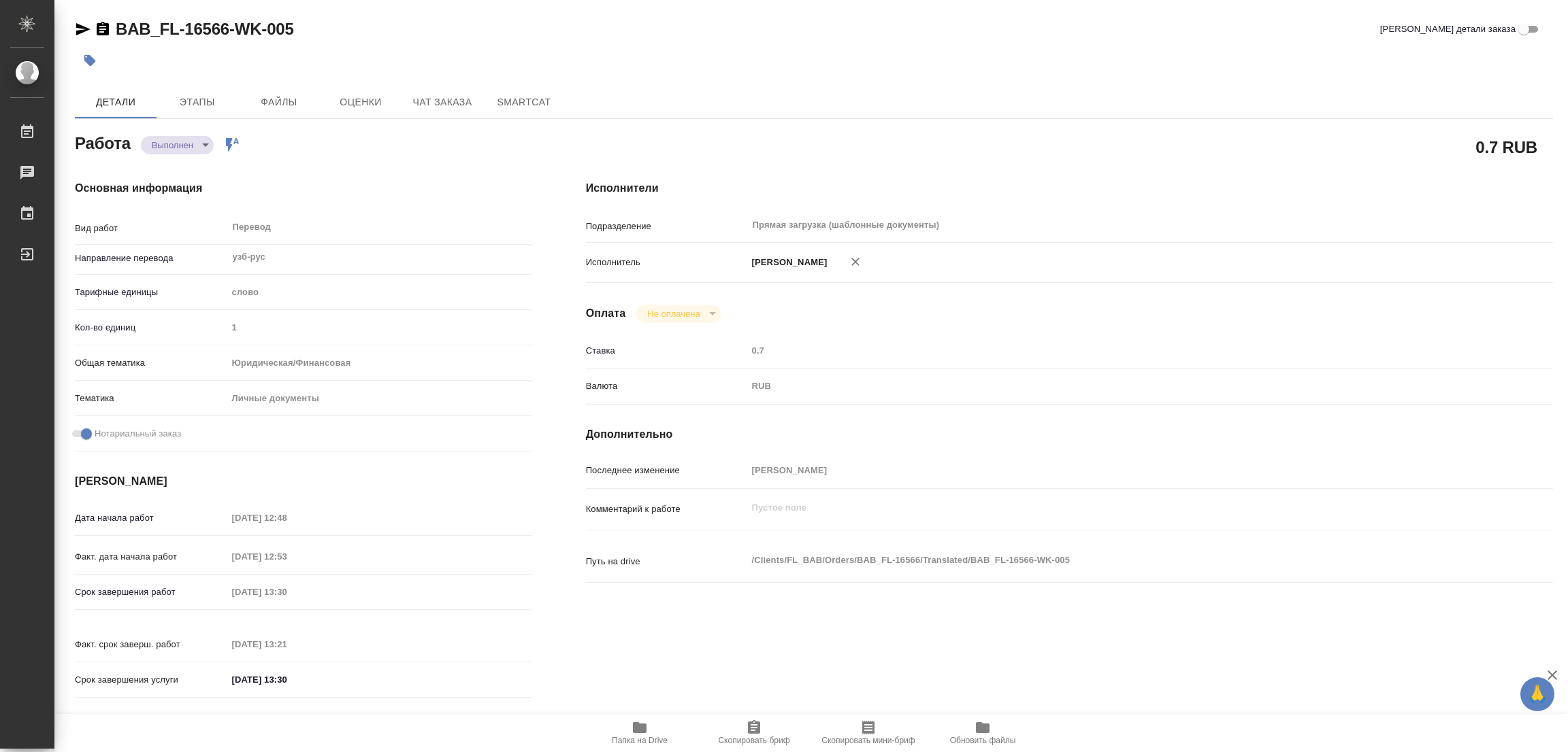
type input "1"
type input "yr-fn"
type input "5a8b8b956a9677013d343cfe"
checkbox input "true"
type input "25.09.2025 12:48"
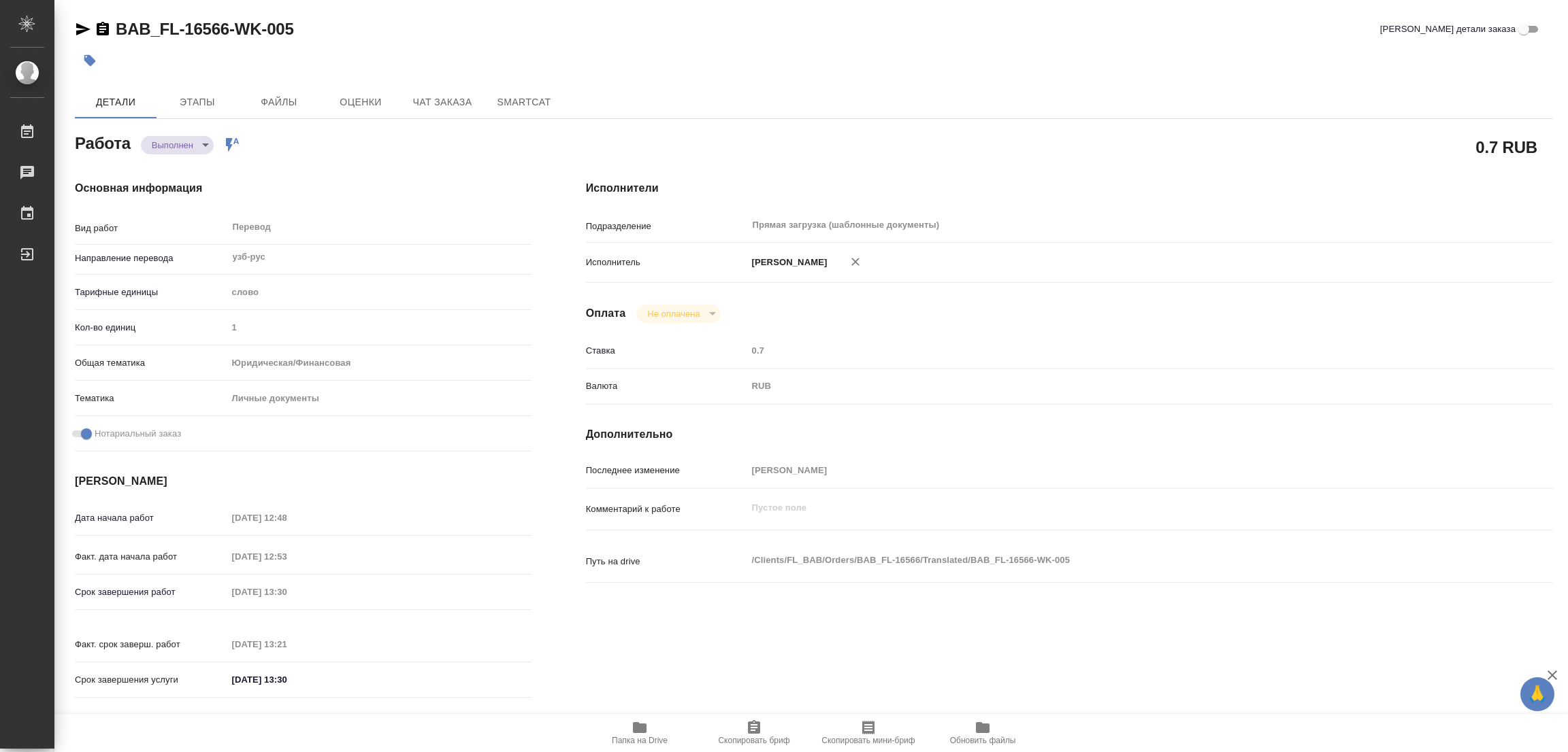
type input "25.09.2025 12:53"
type input "25.09.2025 13:30"
type input "25.09.2025 13:21"
type input "25.09.2025 13:30"
type input "Прямая загрузка (шаблонные документы)"
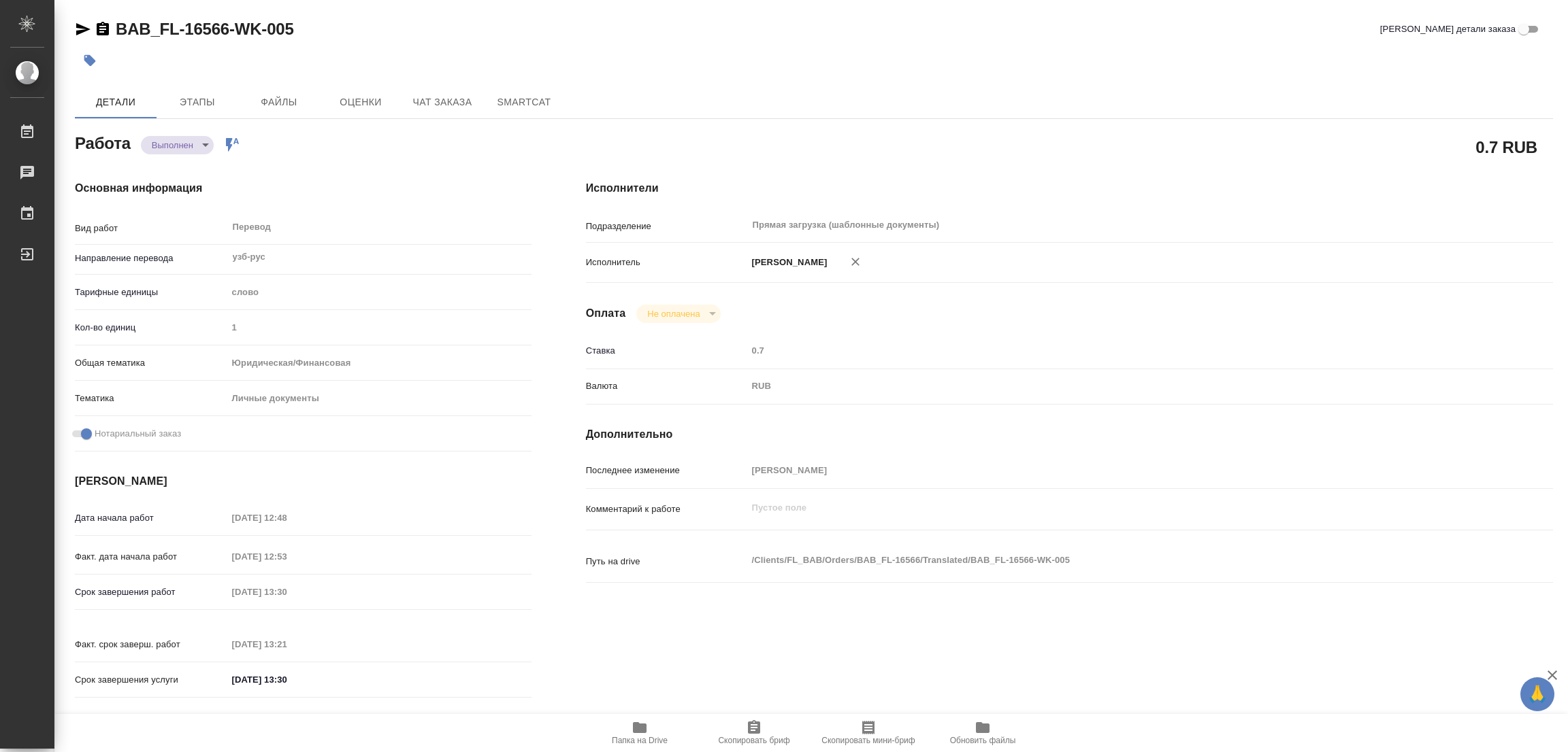
type input "notPayed"
type input "0.7"
type input "RUB"
type input "[PERSON_NAME]"
type textarea "x"
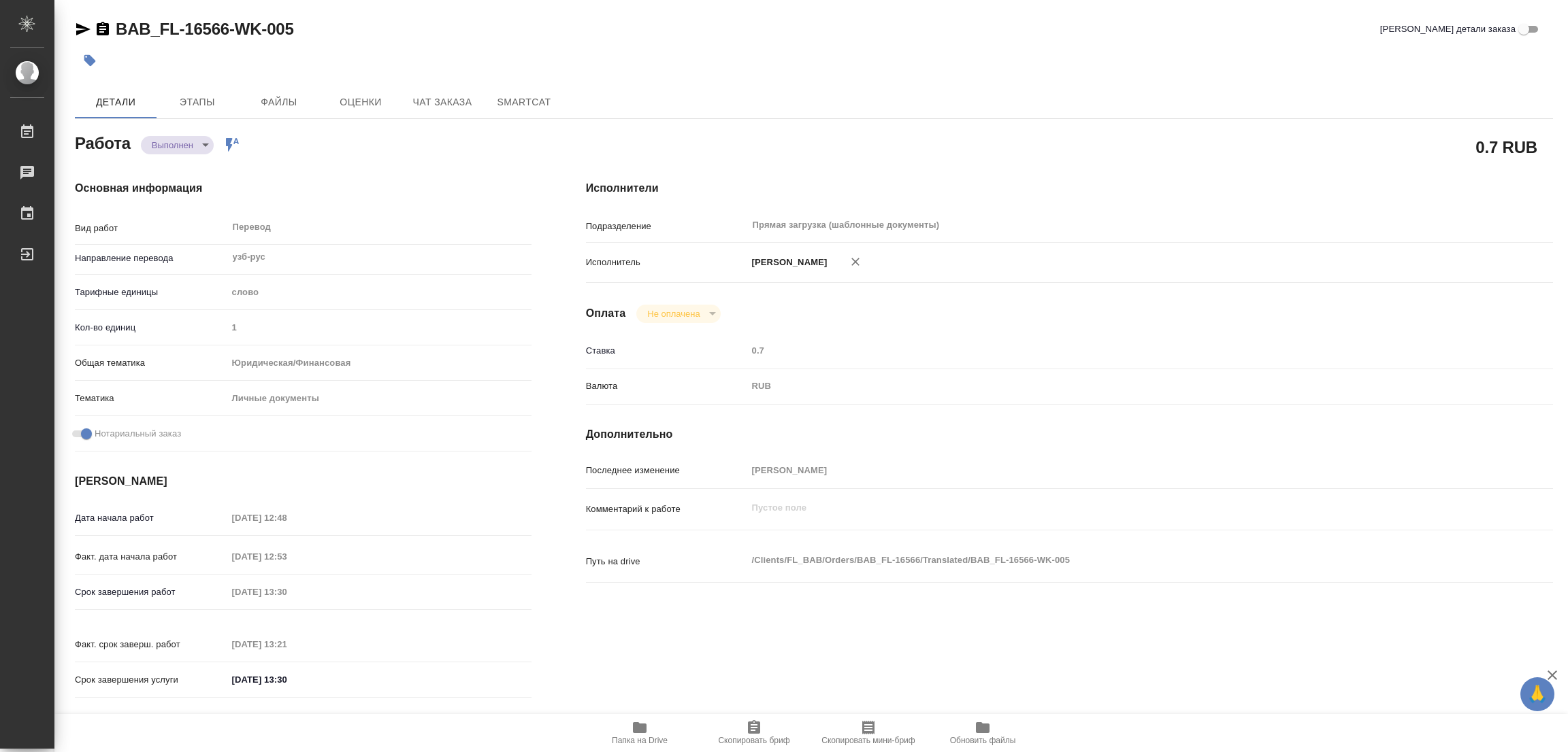
type textarea "/Clients/FL_BAB/Orders/BAB_FL-16566/Translated/BAB_FL-16566-WK-005"
type textarea "x"
type input "BAB_FL-16566"
type input "Перевод станд. несрочный"
type input "Приёмка по качеству, Редактура, Перевод, Постредактура машинного перевода, Корр…"
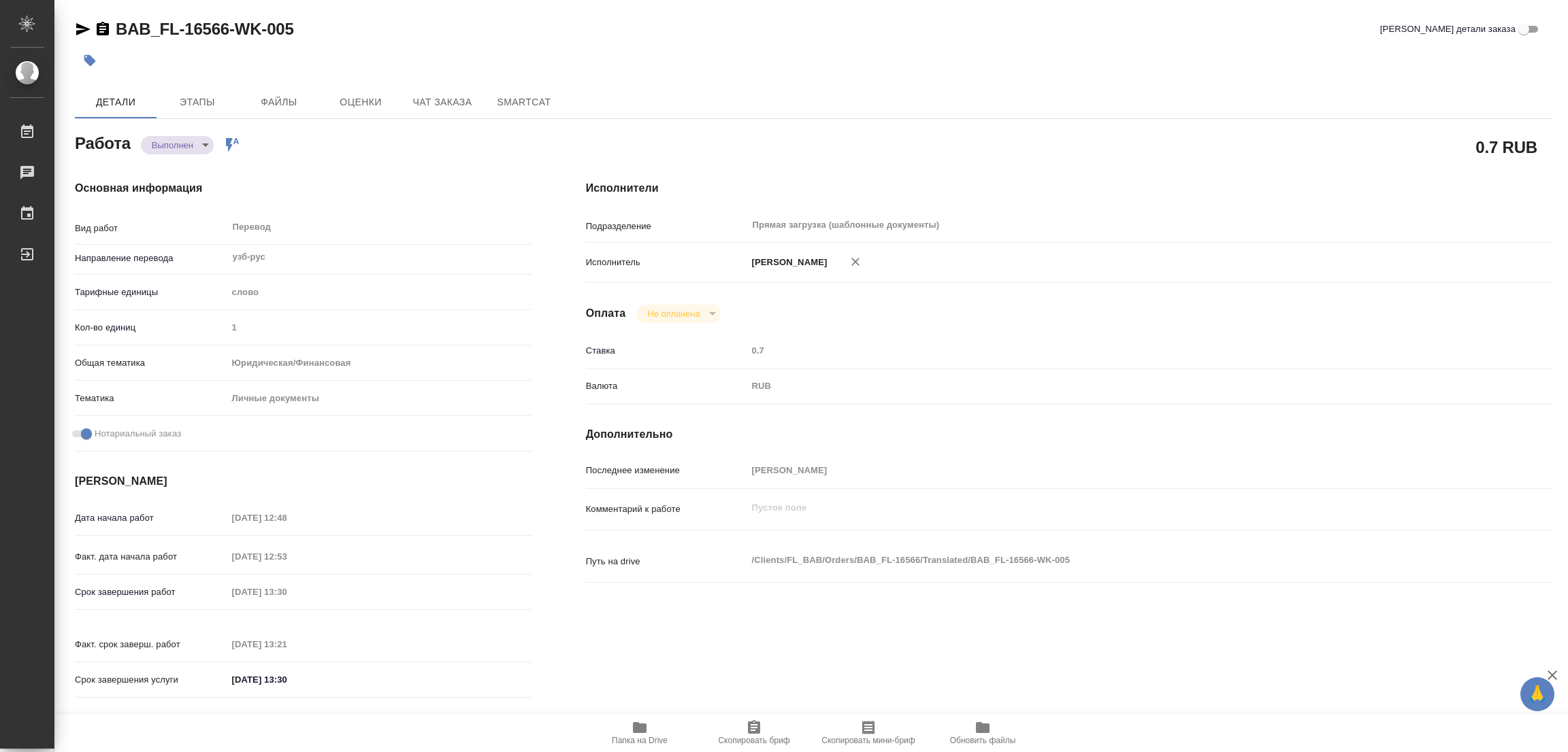
type input "Ильина Екатерина"
type input "/Clients/FL_BAB/Orders/BAB_FL-16566"
type textarea "x"
click at [691, 103] on div "Детали Этапы Файлы Оценки Чат заказа SmartCat" at bounding box center [814, 102] width 1478 height 33
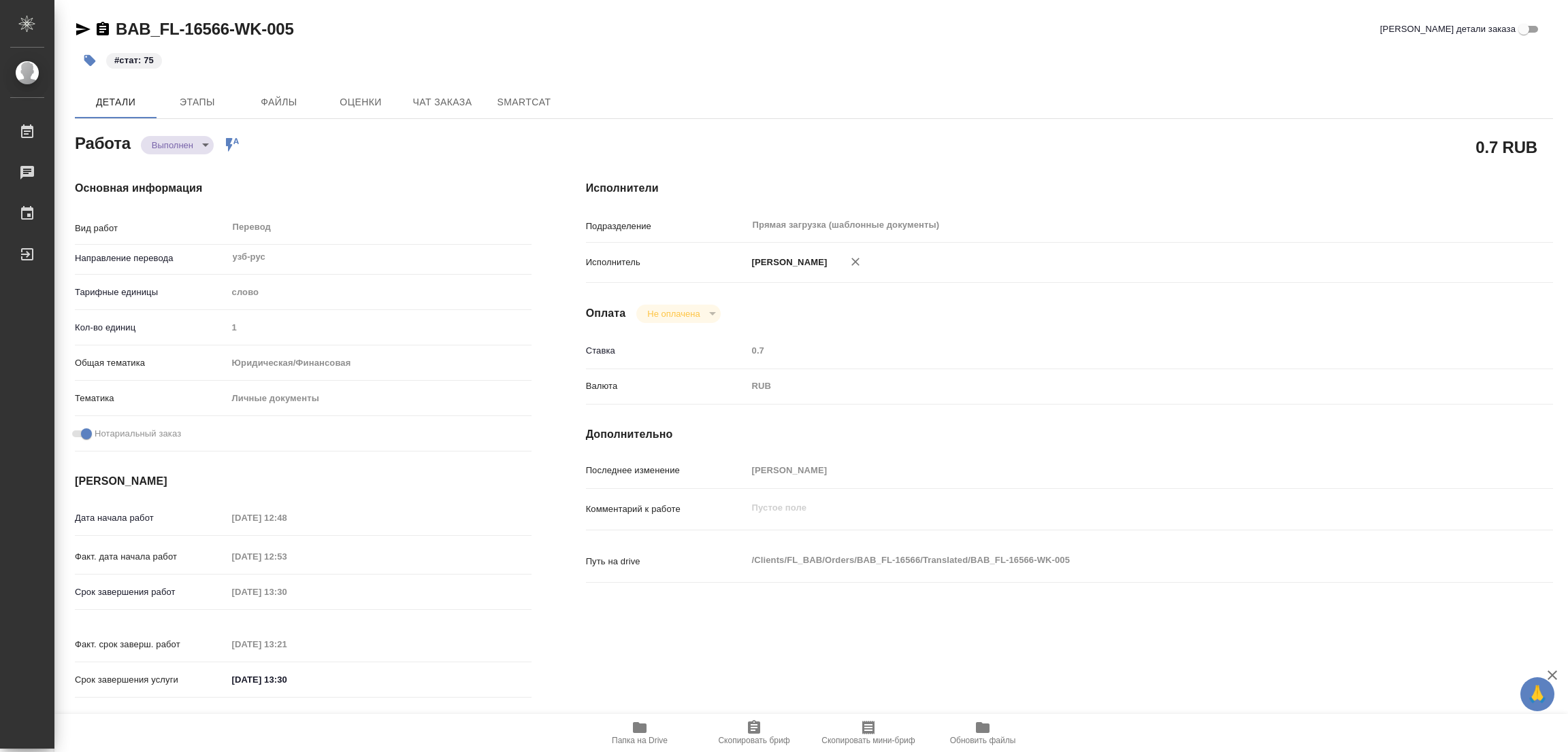
type textarea "x"
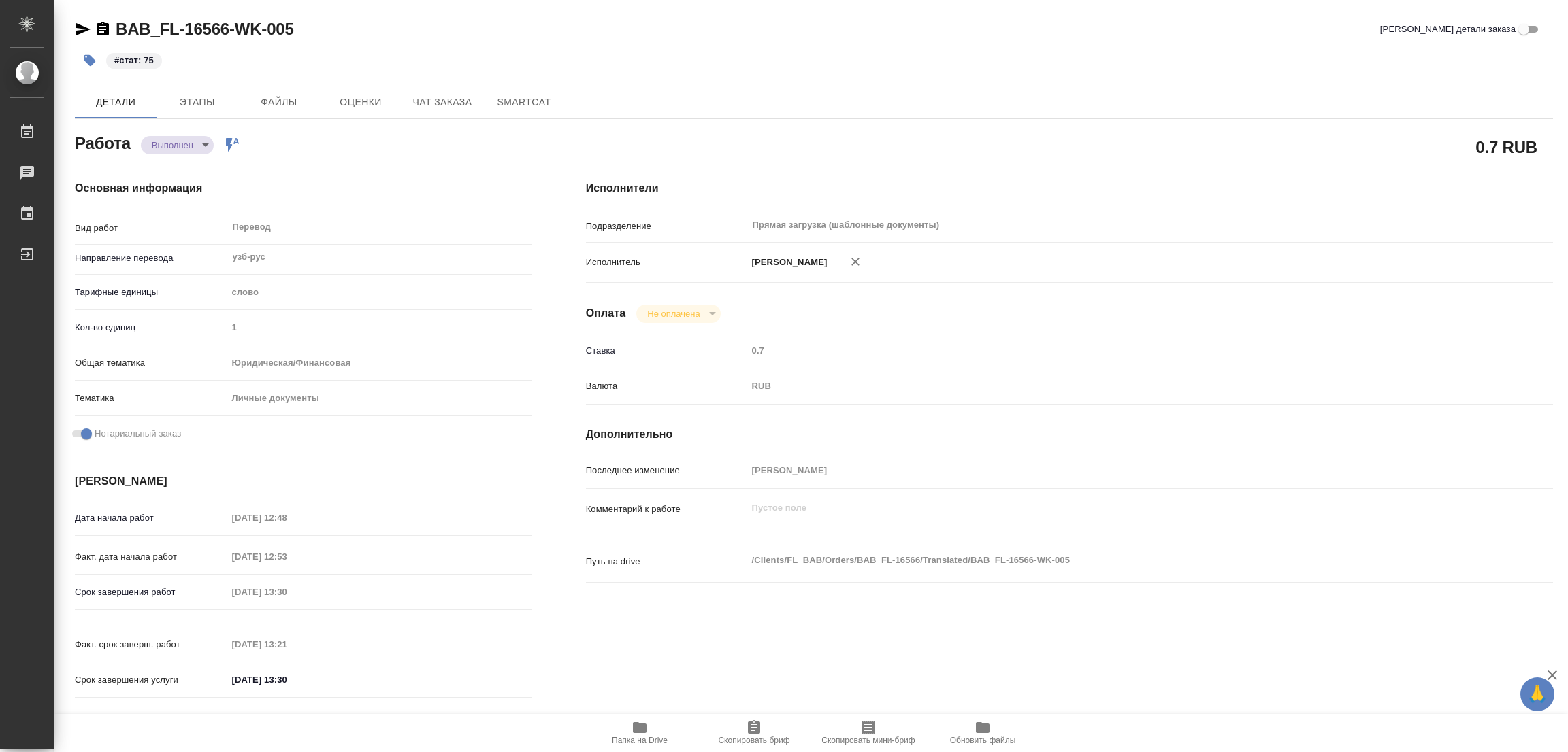
type textarea "x"
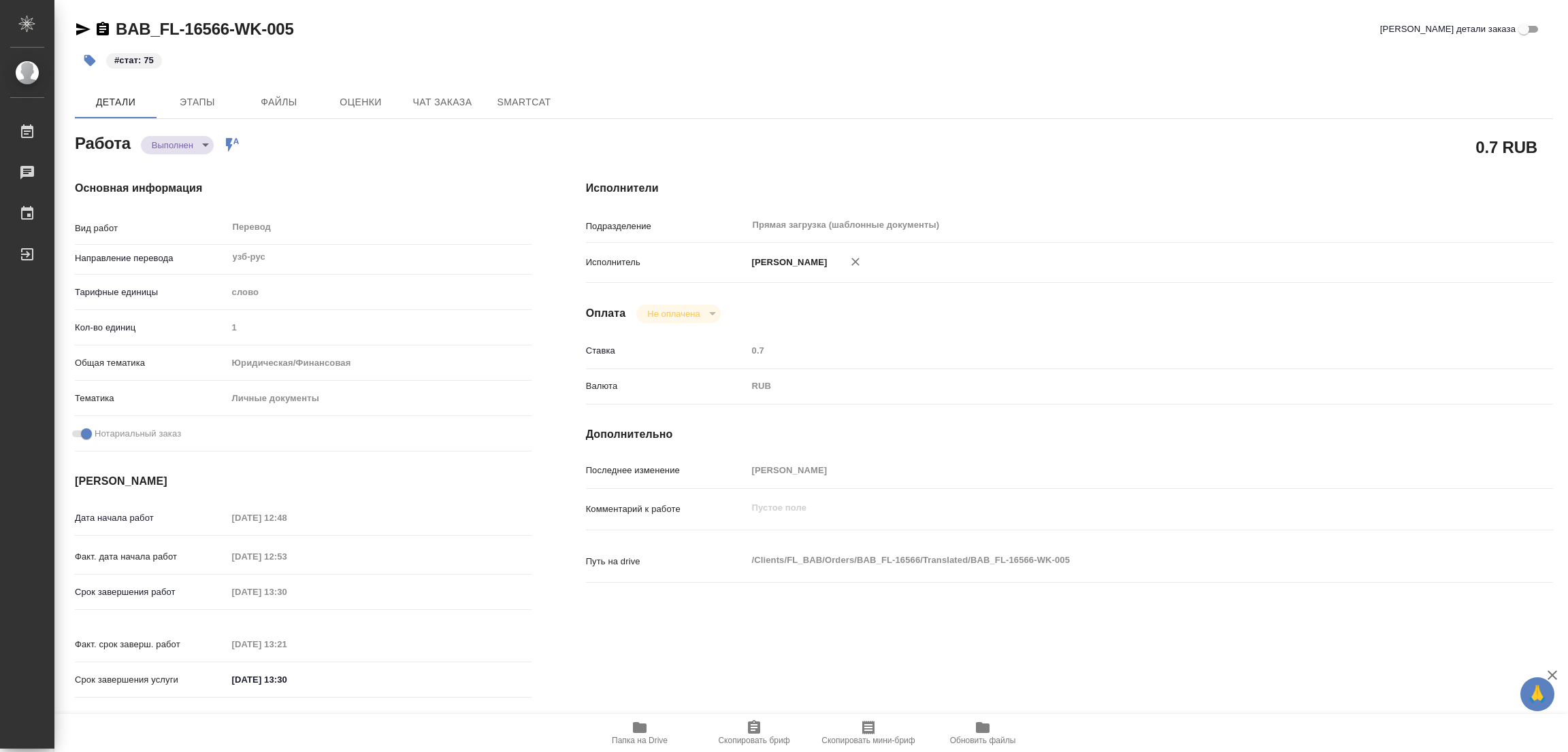
type textarea "x"
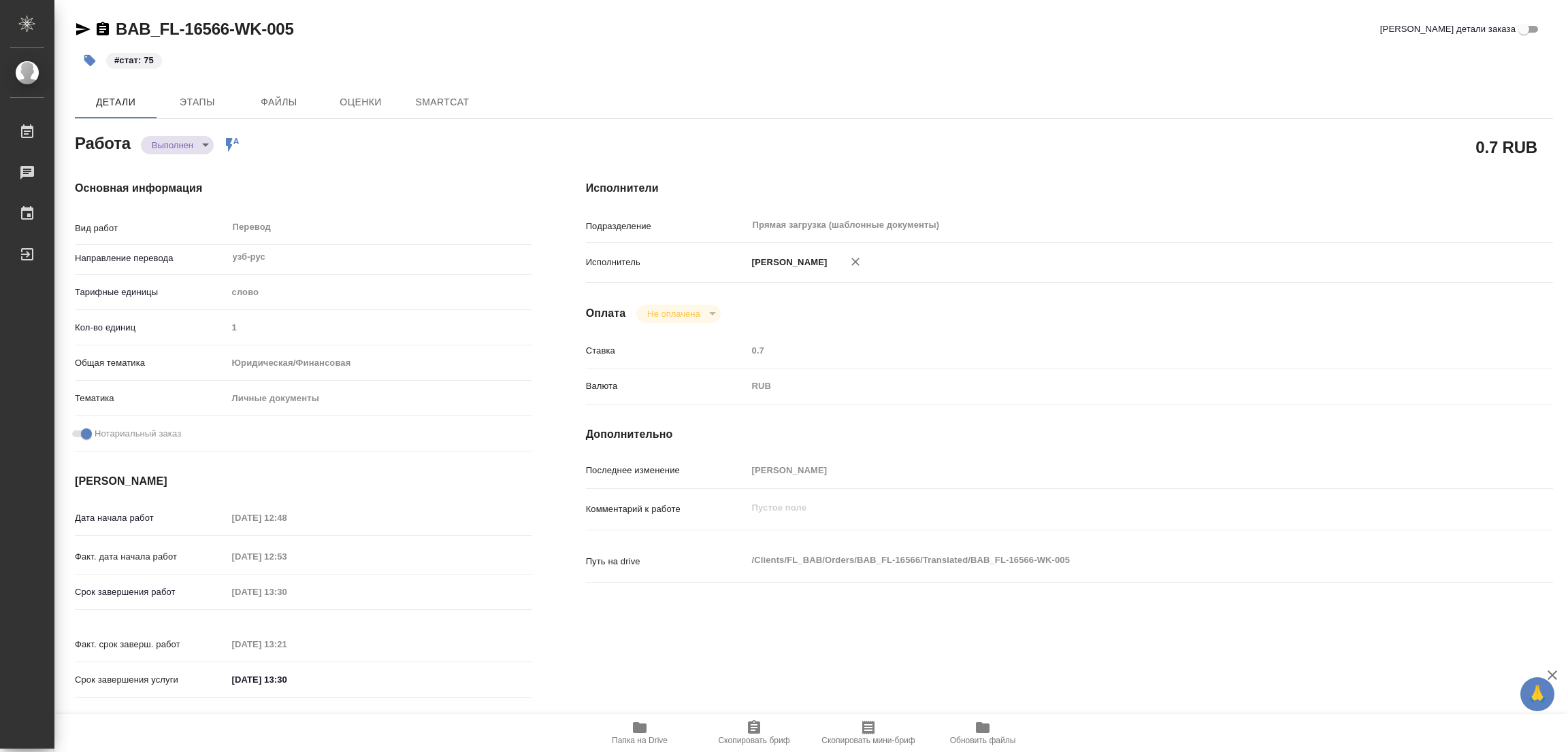
type textarea "x"
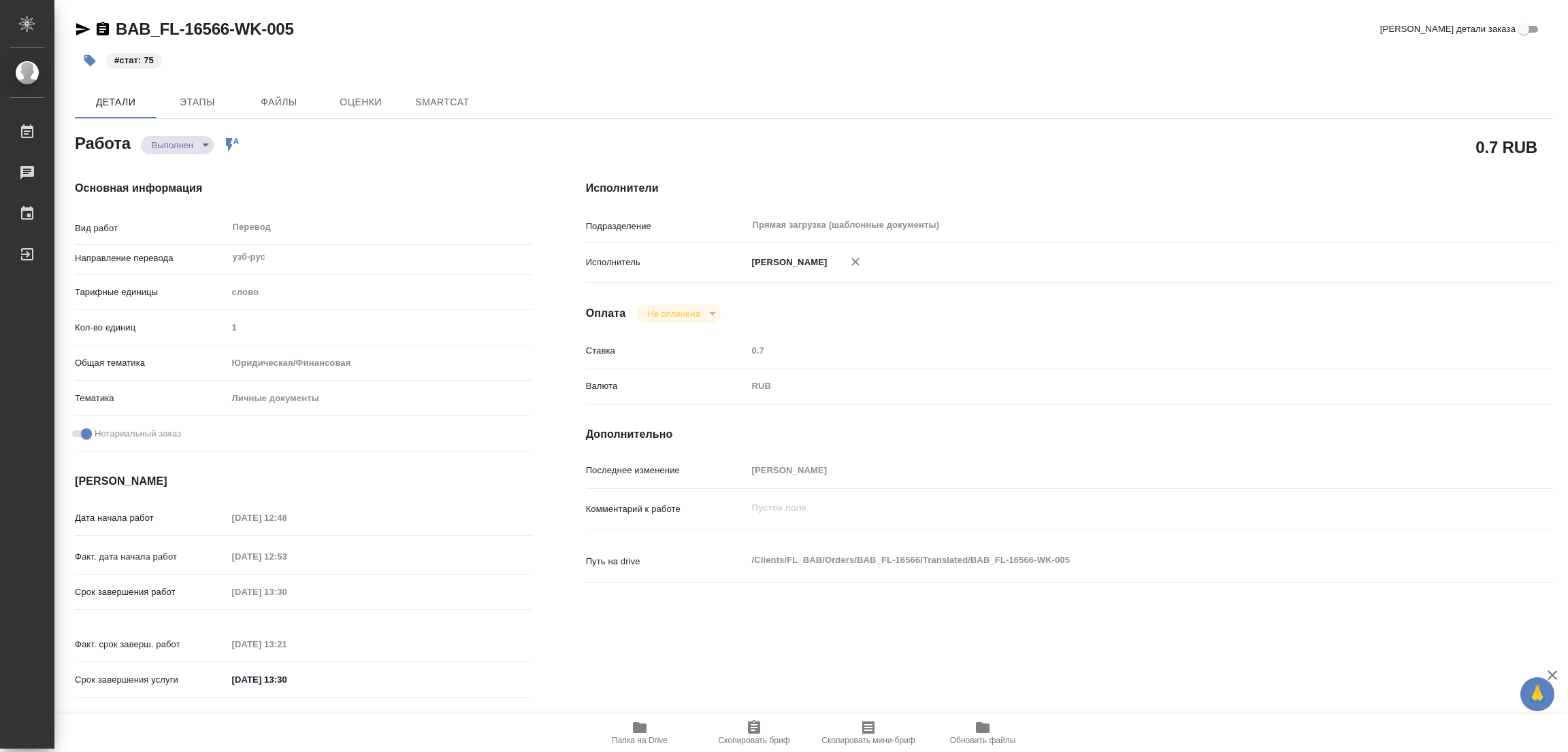
type textarea "x"
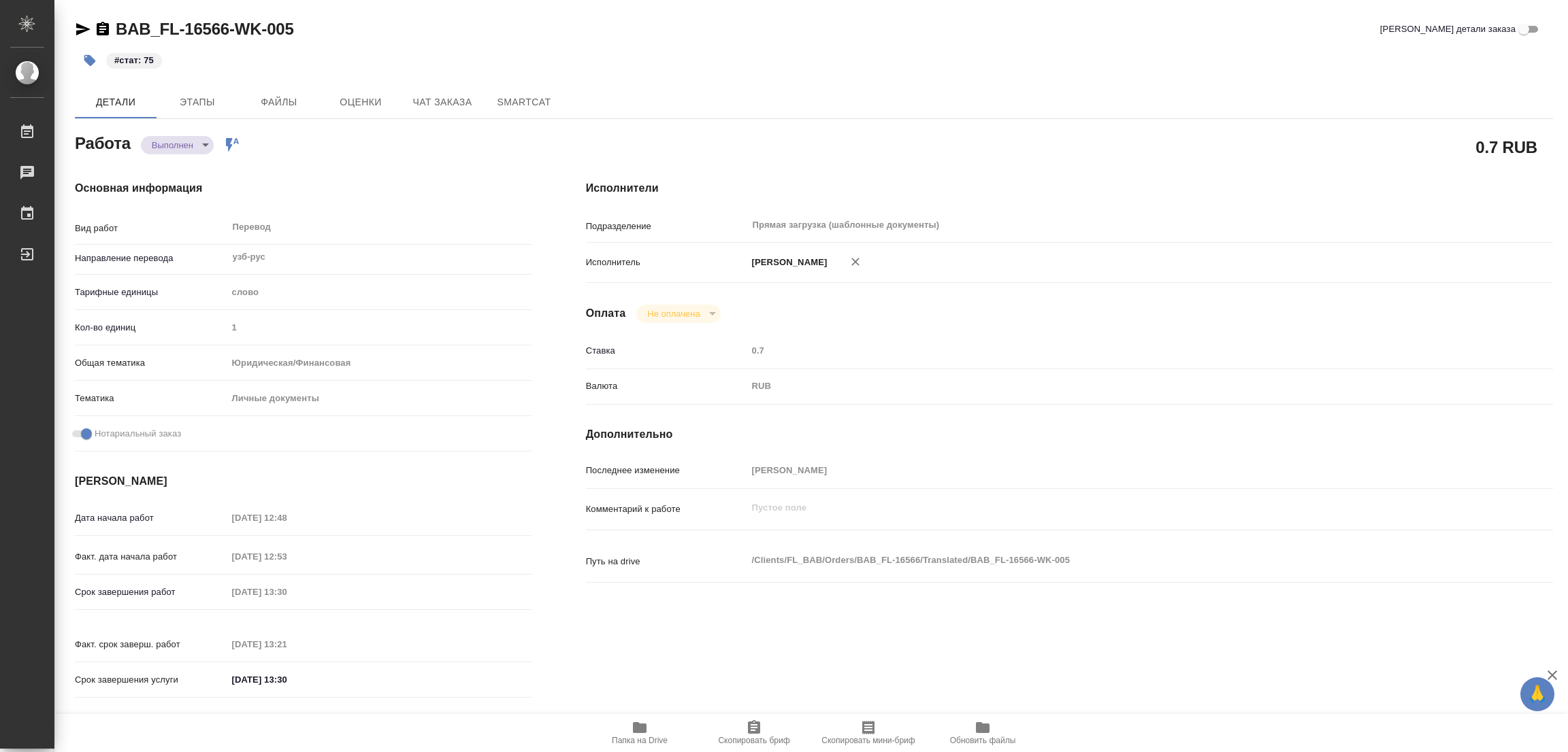
type textarea "x"
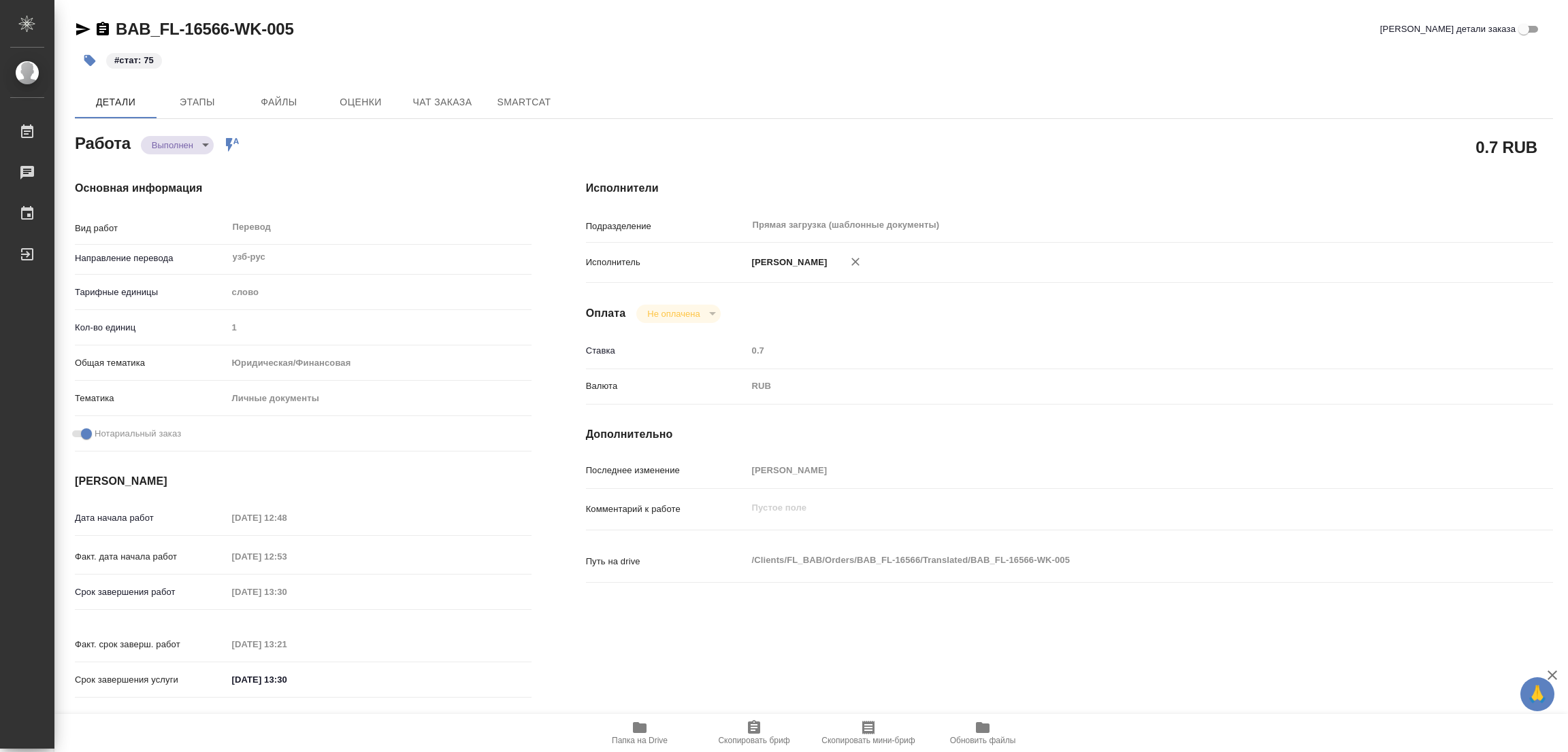
type textarea "x"
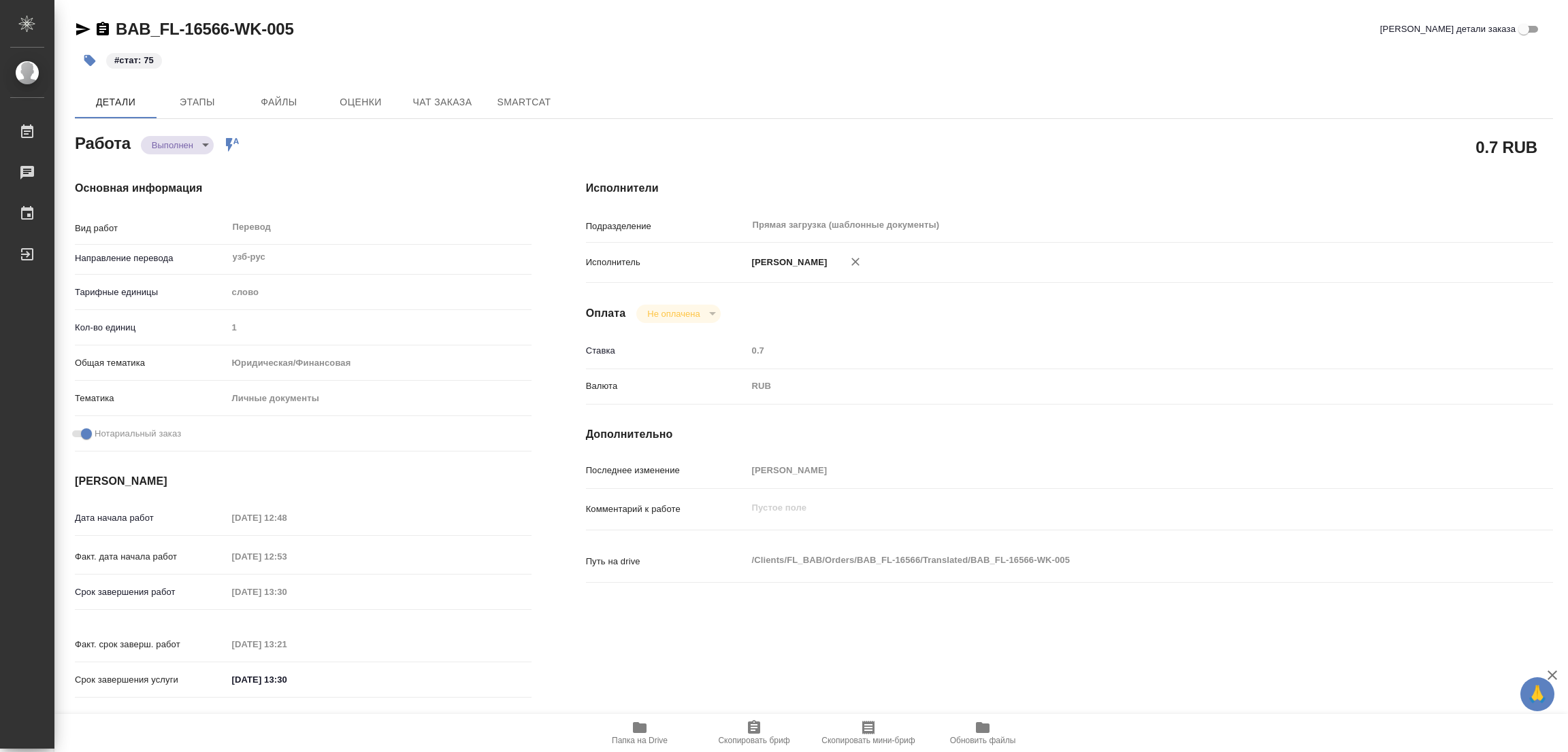
type textarea "x"
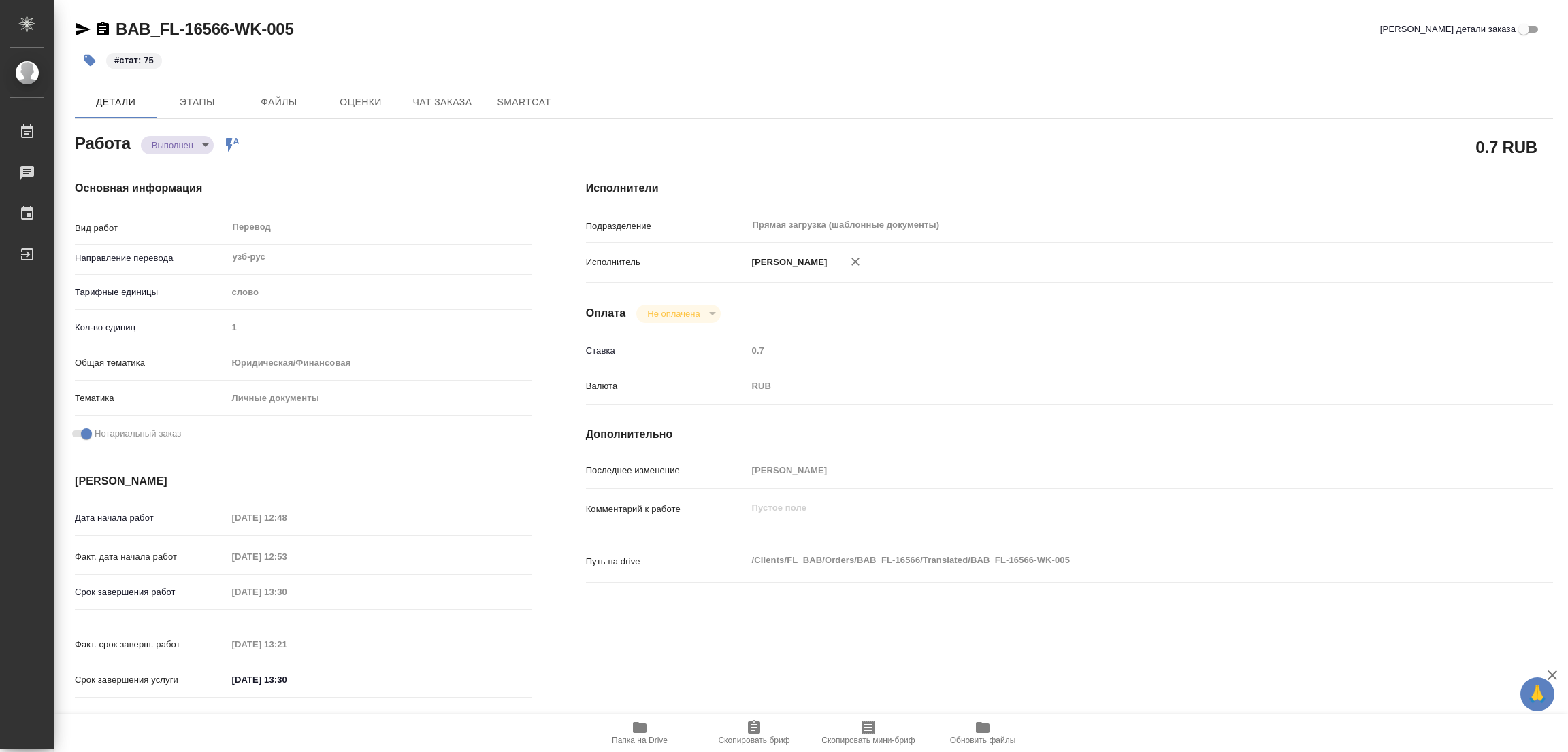
type textarea "x"
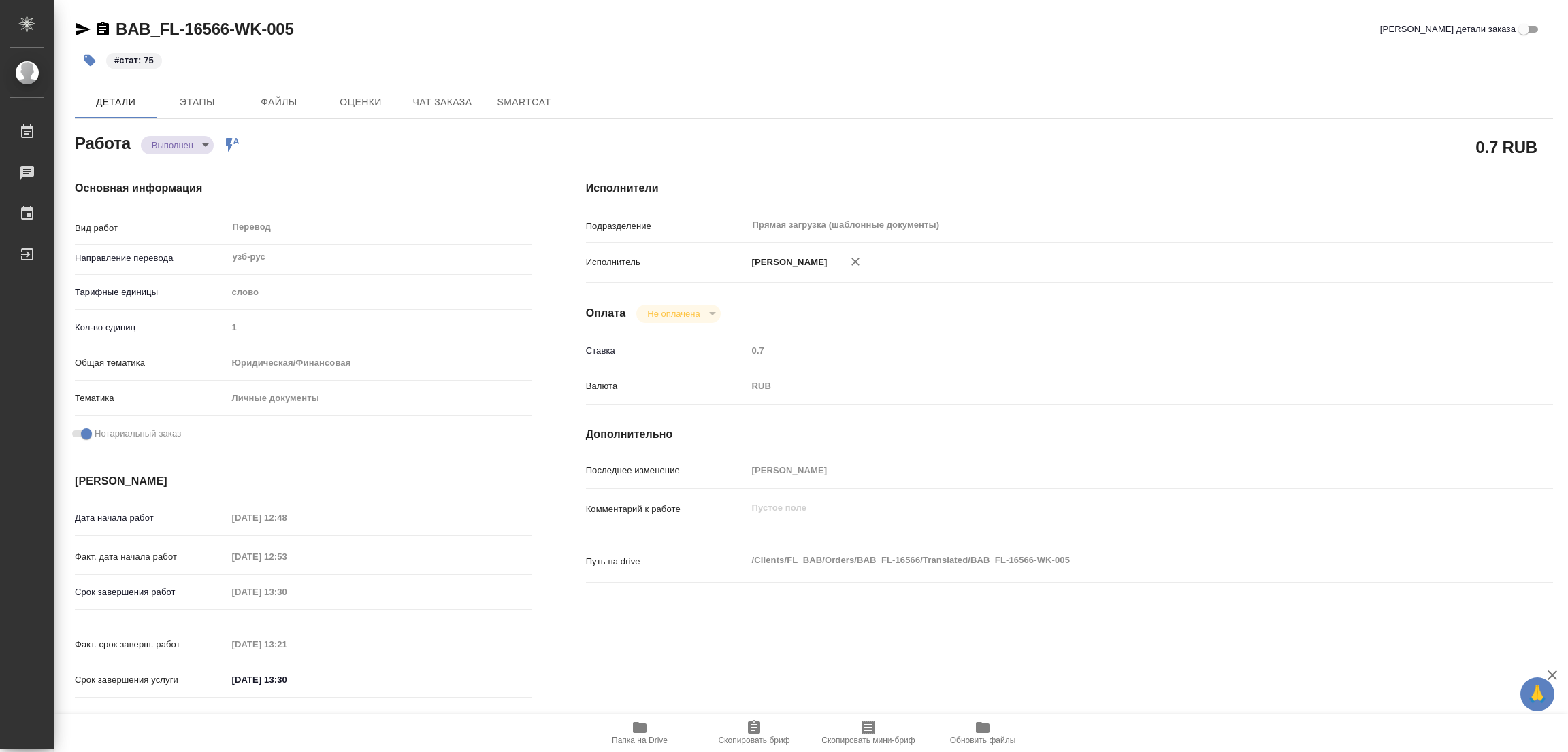
type textarea "x"
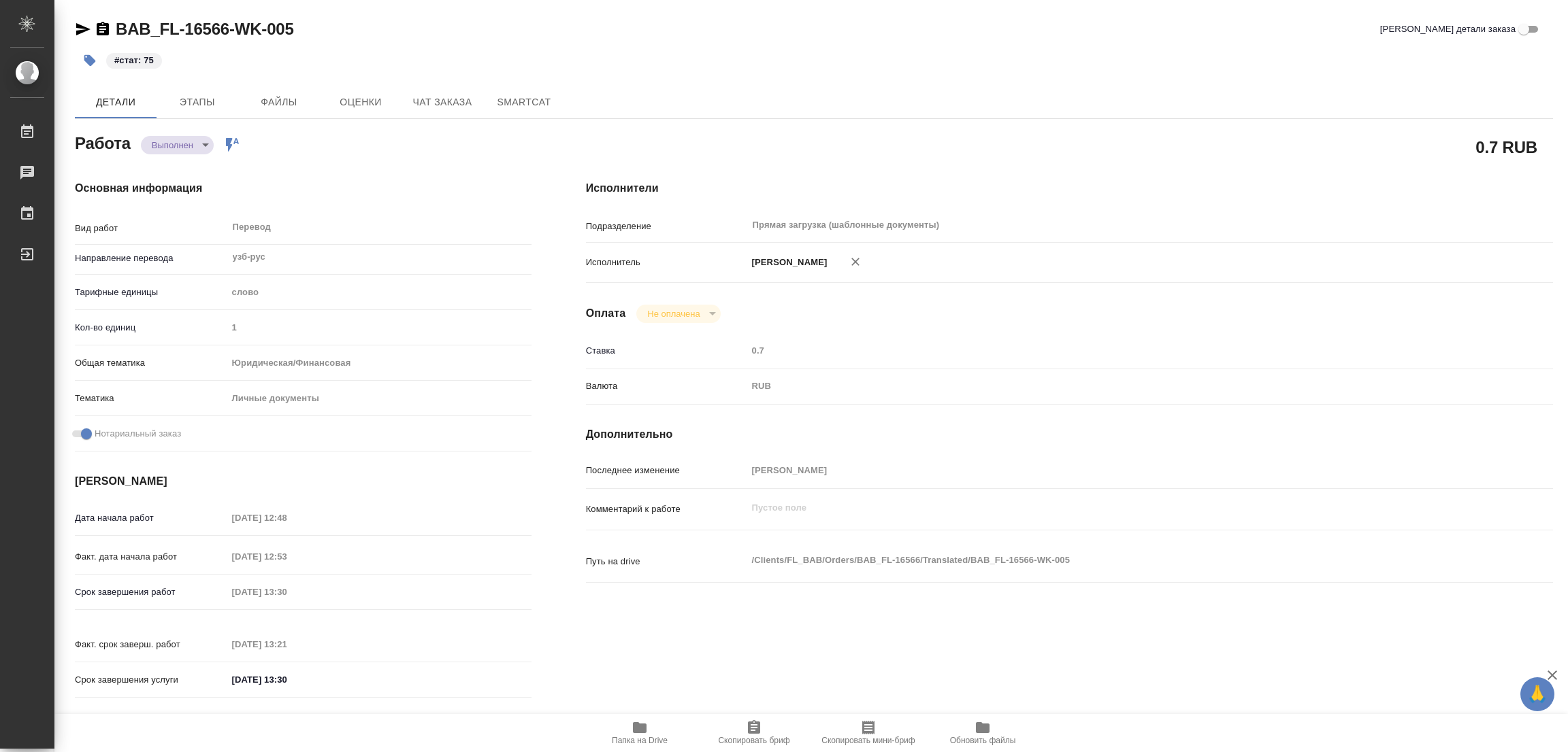
type textarea "x"
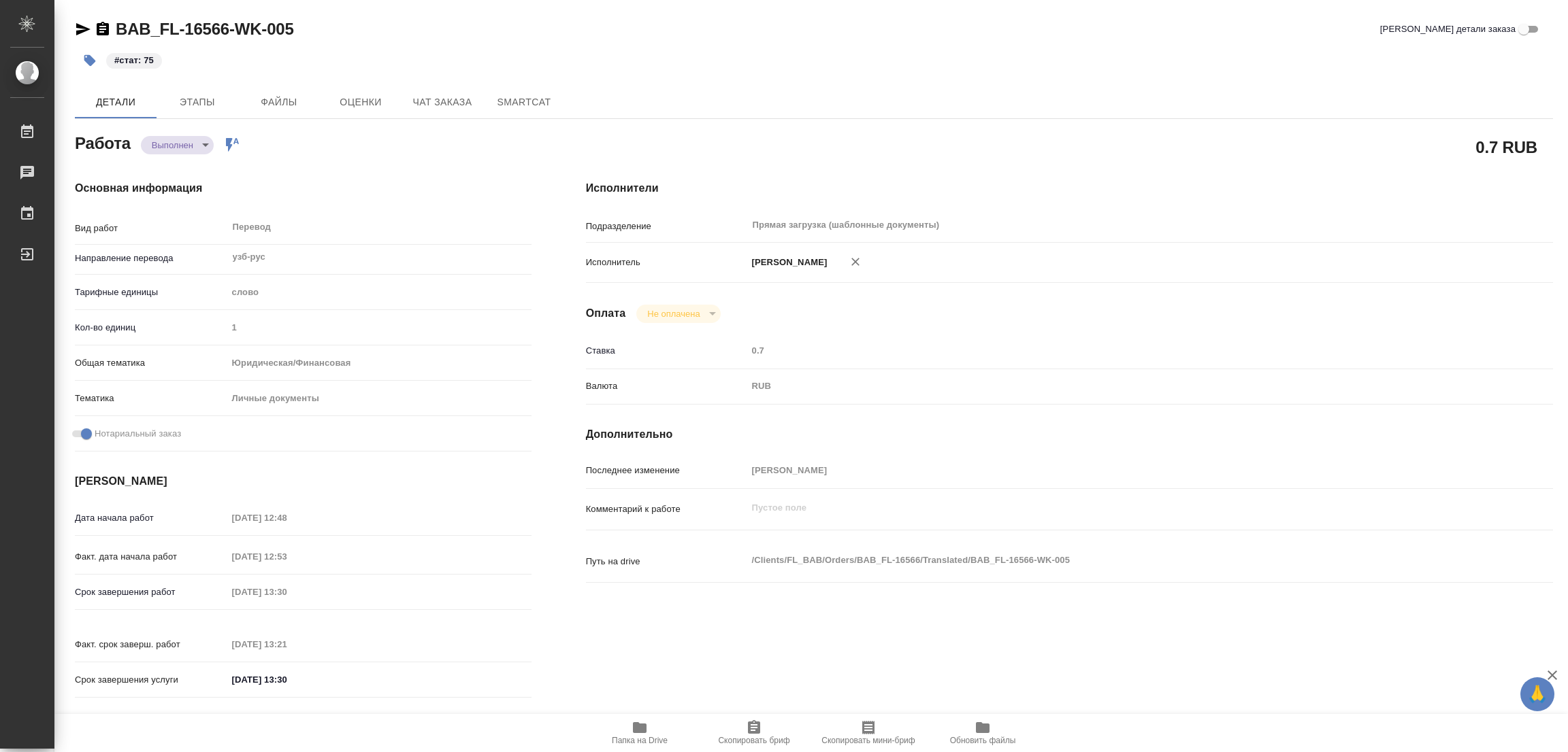
click at [1248, 299] on div "Исполнители Подразделение Прямая загрузка (шаблонные документы) ​ Исполнитель П…" at bounding box center [1069, 443] width 1022 height 581
click at [378, 197] on div "Основная информация Вид работ Перевод x ​ Направление перевода узб-рус ​ Тарифн…" at bounding box center [302, 443] width 457 height 526
type textarea "x"
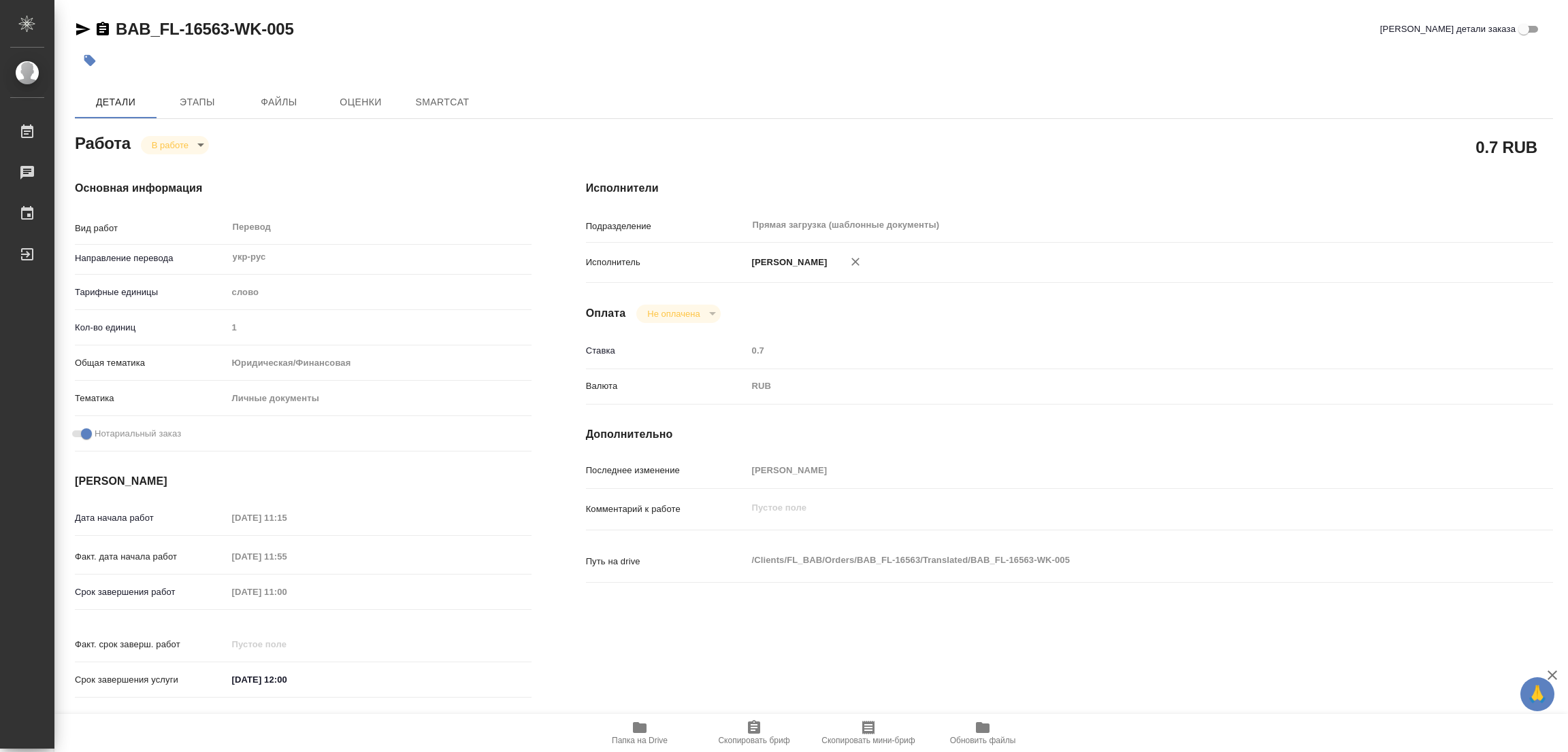
type textarea "x"
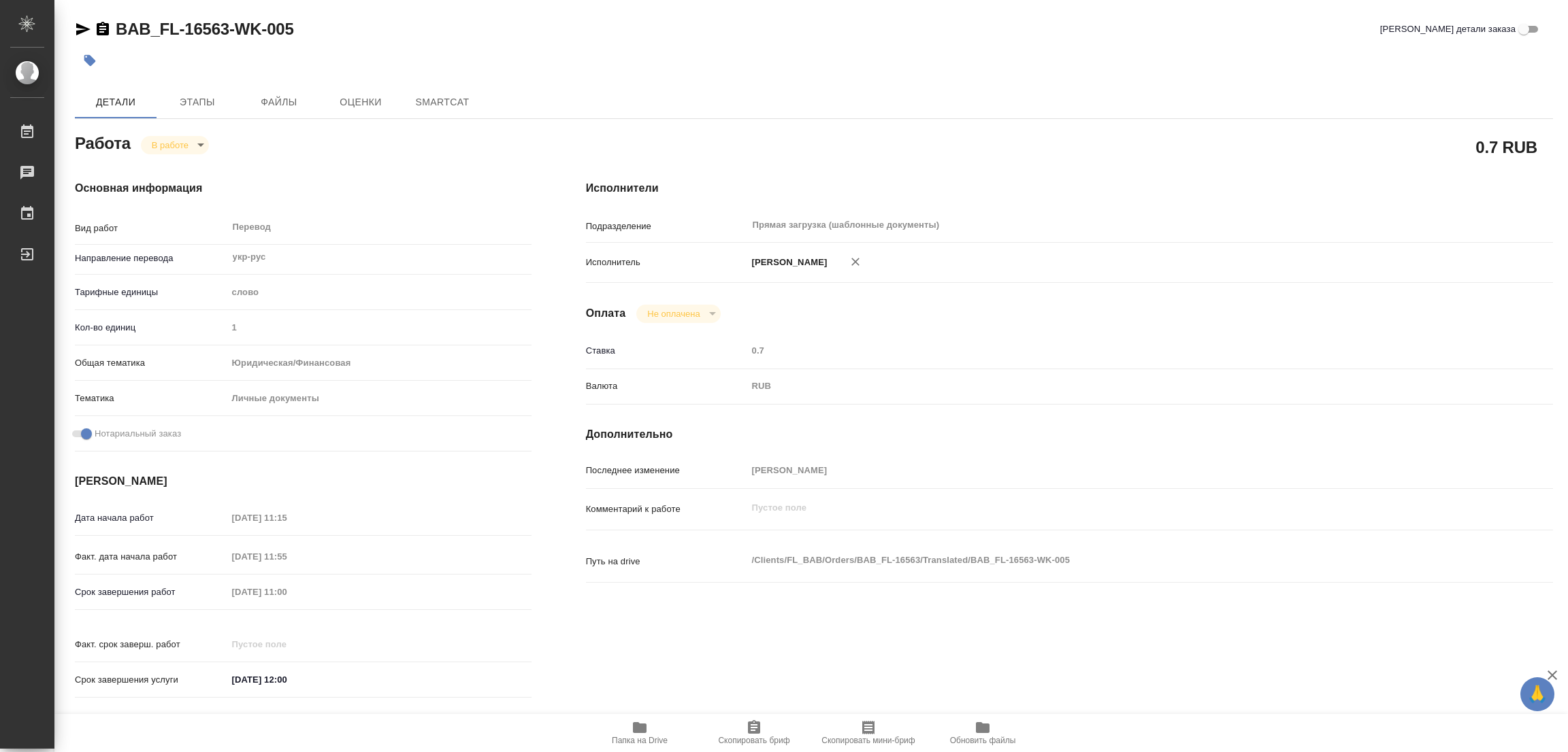
type textarea "x"
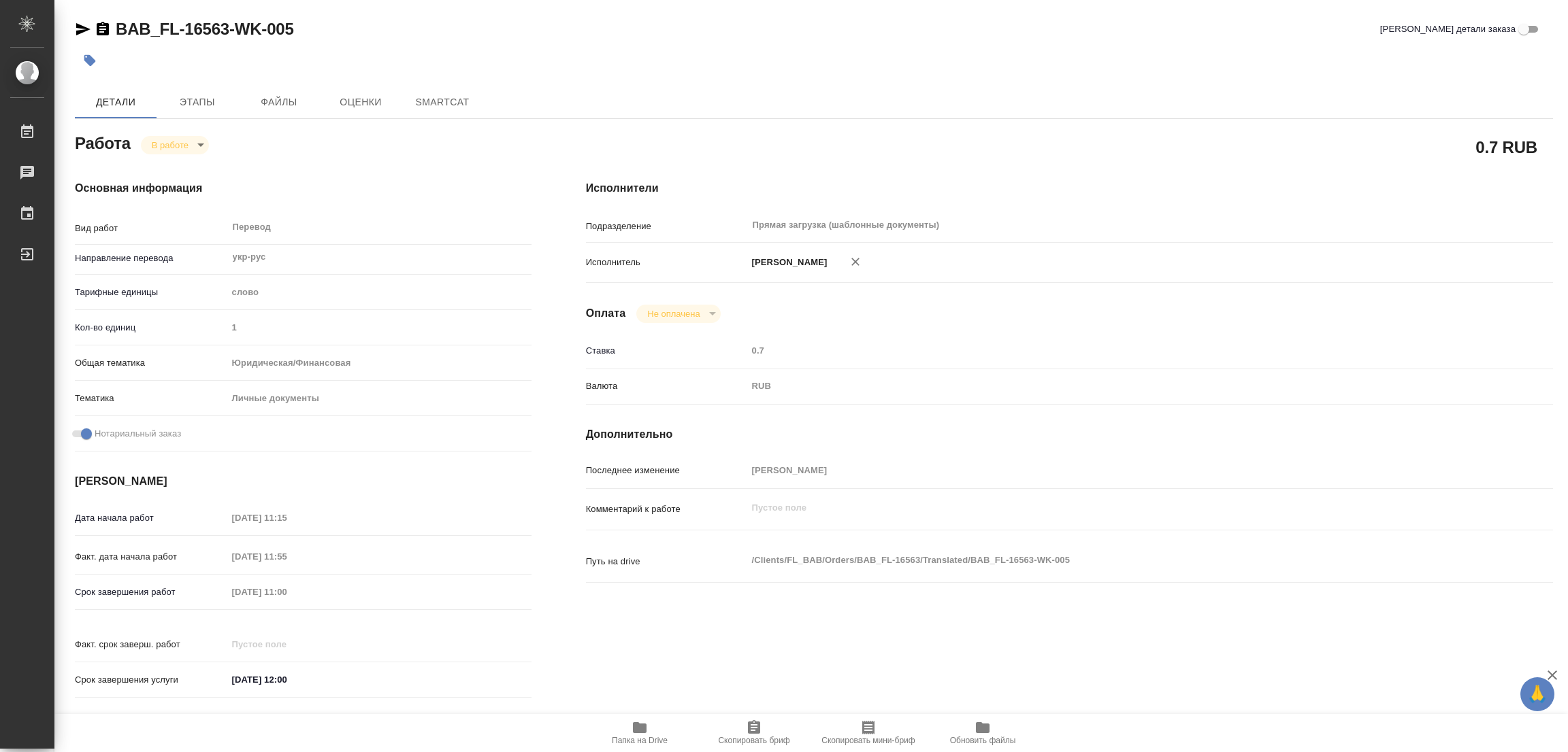
type textarea "x"
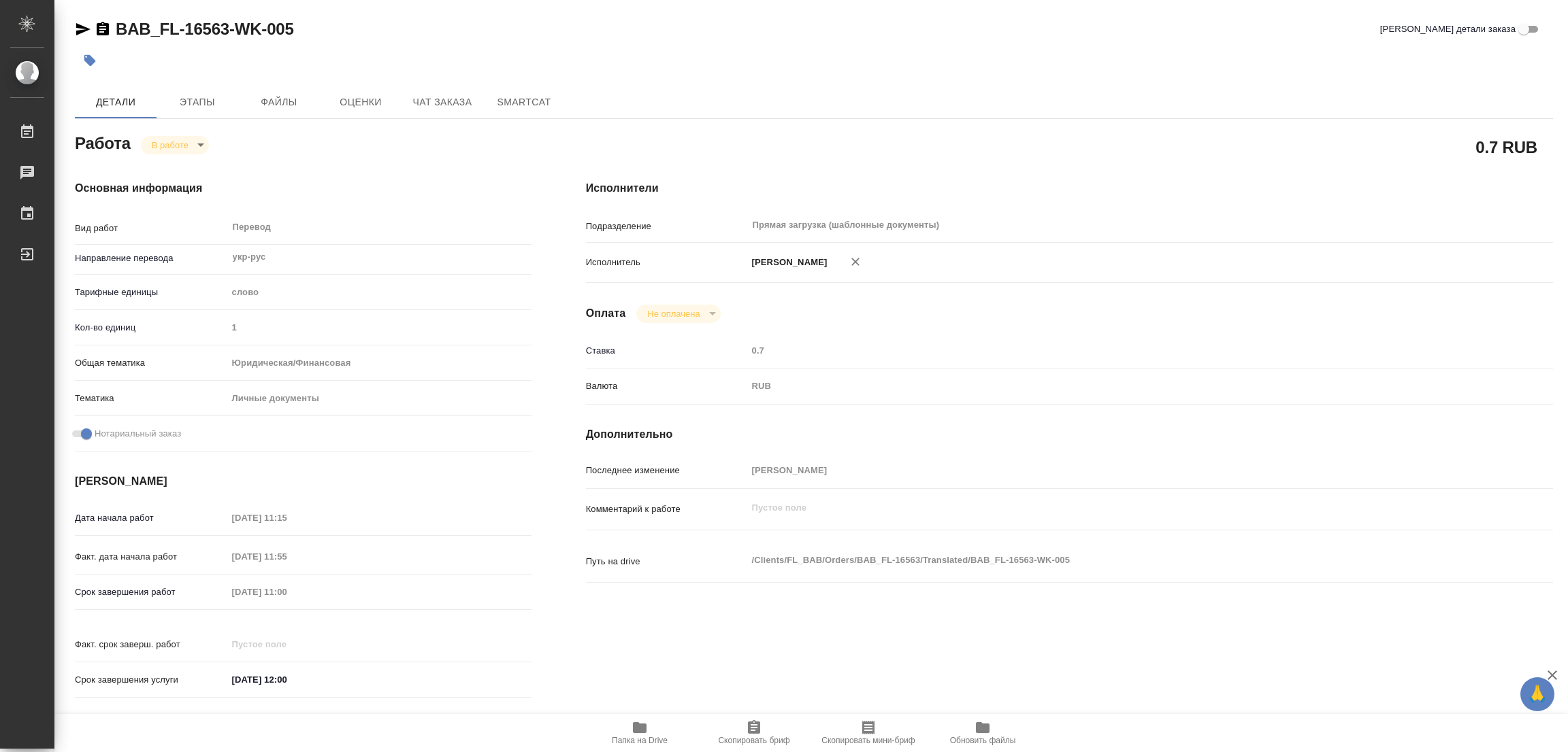
type textarea "x"
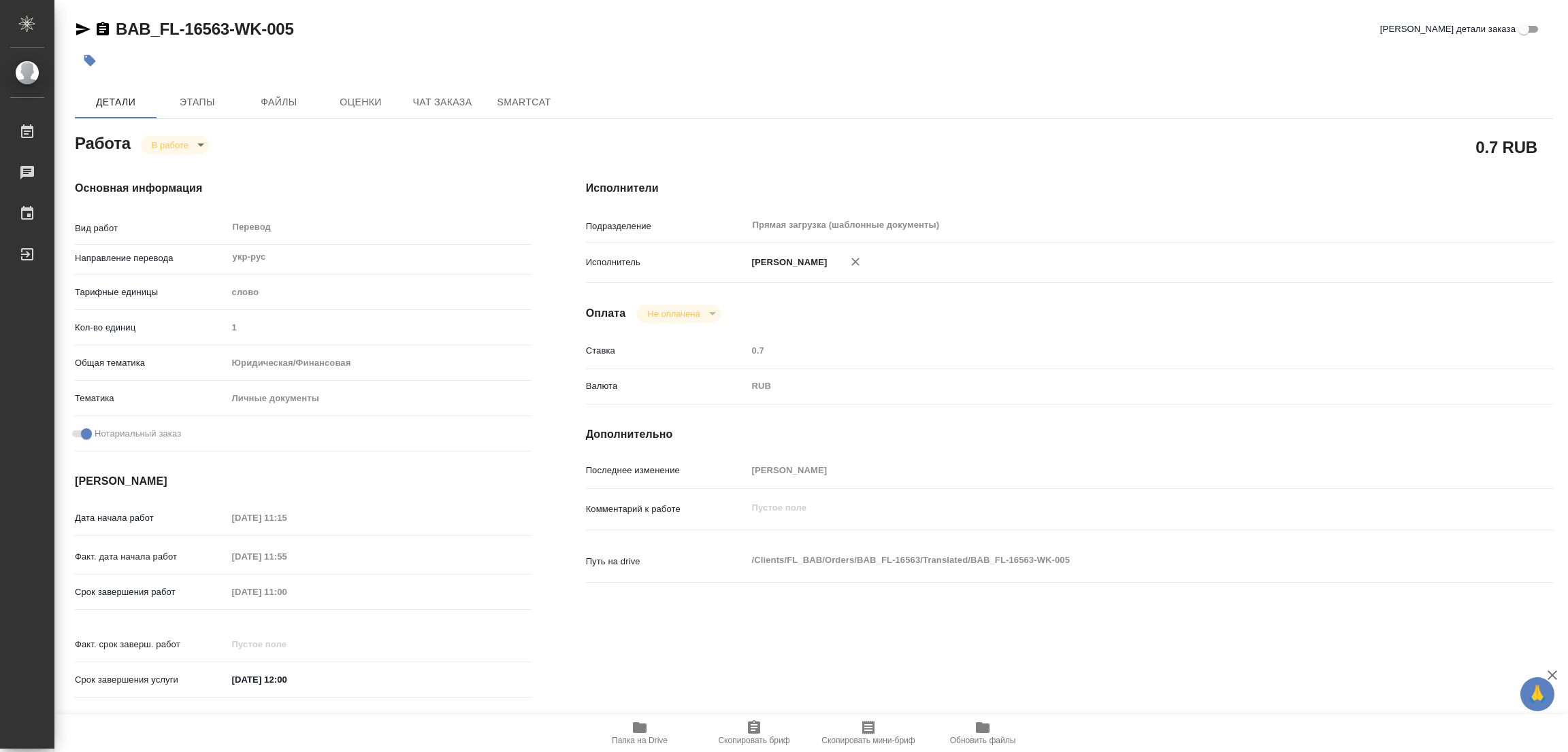
type textarea "x"
drag, startPoint x: 106, startPoint y: 16, endPoint x: 230, endPoint y: 32, distance: 125.0
click at [230, 32] on div "BAB_FL-16563-WK-005 Кратко детали заказа Детали Этапы Файлы Оценки Чат заказа S…" at bounding box center [813, 571] width 1492 height 1141
copy link "BAB_FL-16563"
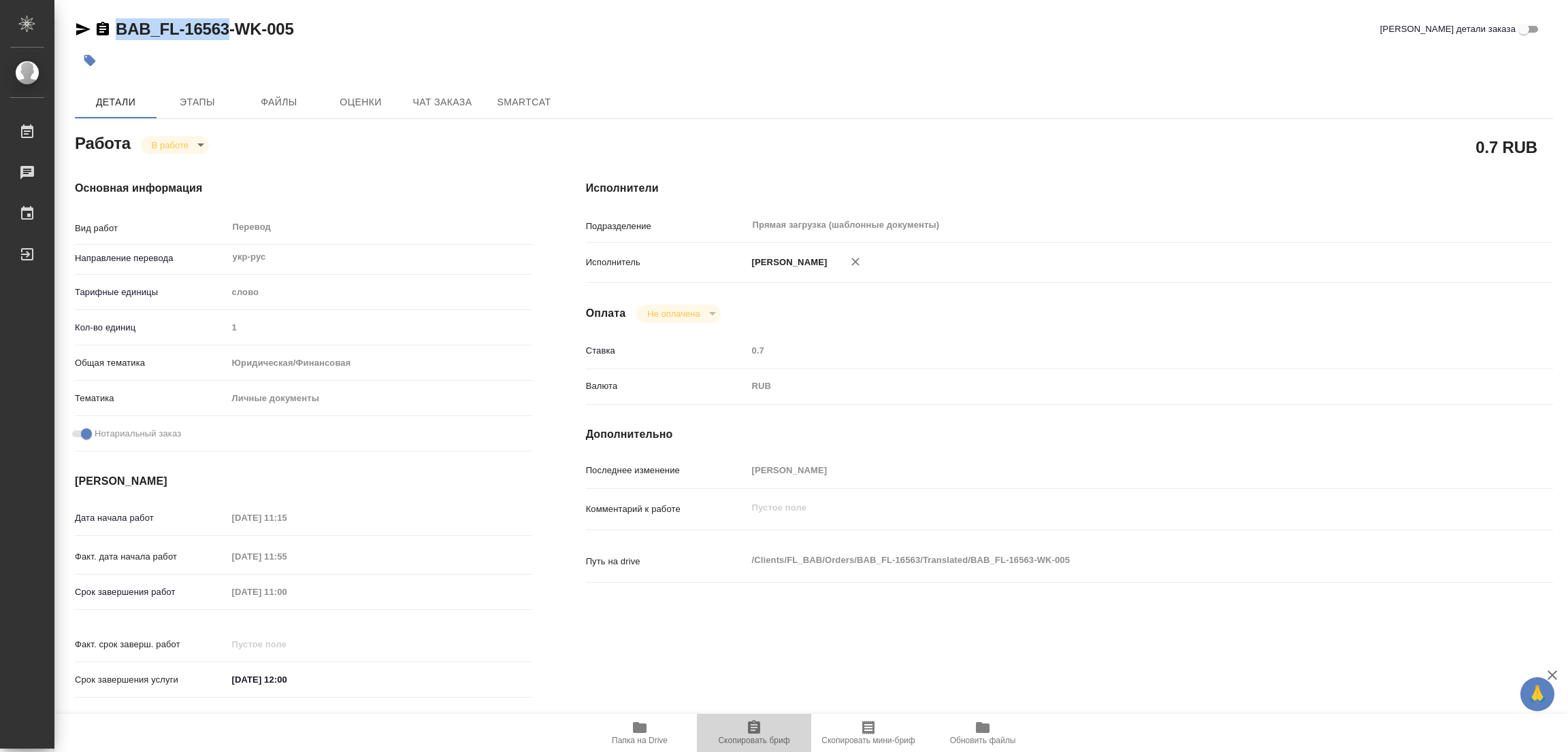
click at [761, 727] on icon "button" at bounding box center [753, 727] width 16 height 16
copy link "BAB_FL-16563"
click at [215, 589] on div "Срок завершения работ 26.09.2025 11:00" at bounding box center [302, 591] width 457 height 24
click at [985, 58] on div "#стат: 150" at bounding box center [567, 60] width 985 height 30
